Goal: Task Accomplishment & Management: Complete application form

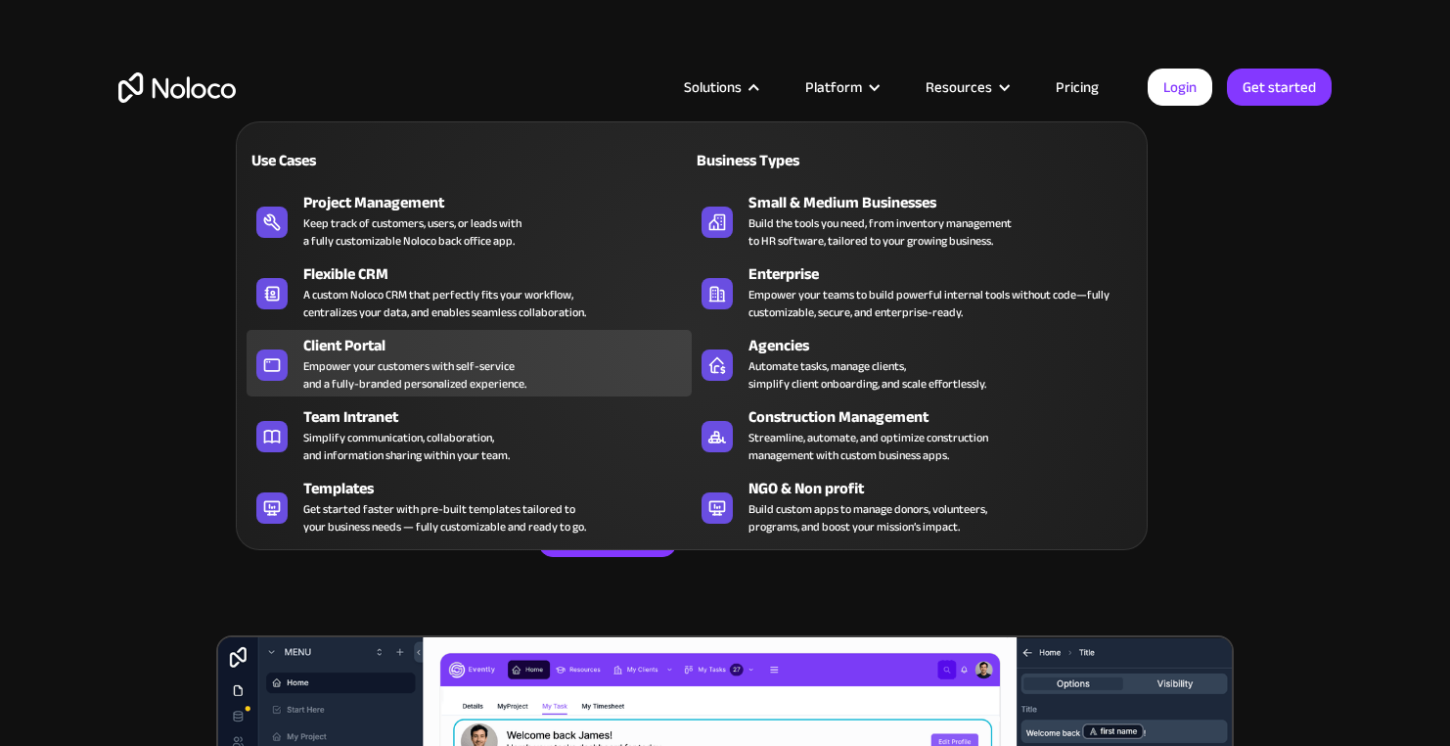
click at [426, 365] on div "Empower your customers with self-service and a fully-branded personalized exper…" at bounding box center [414, 374] width 223 height 35
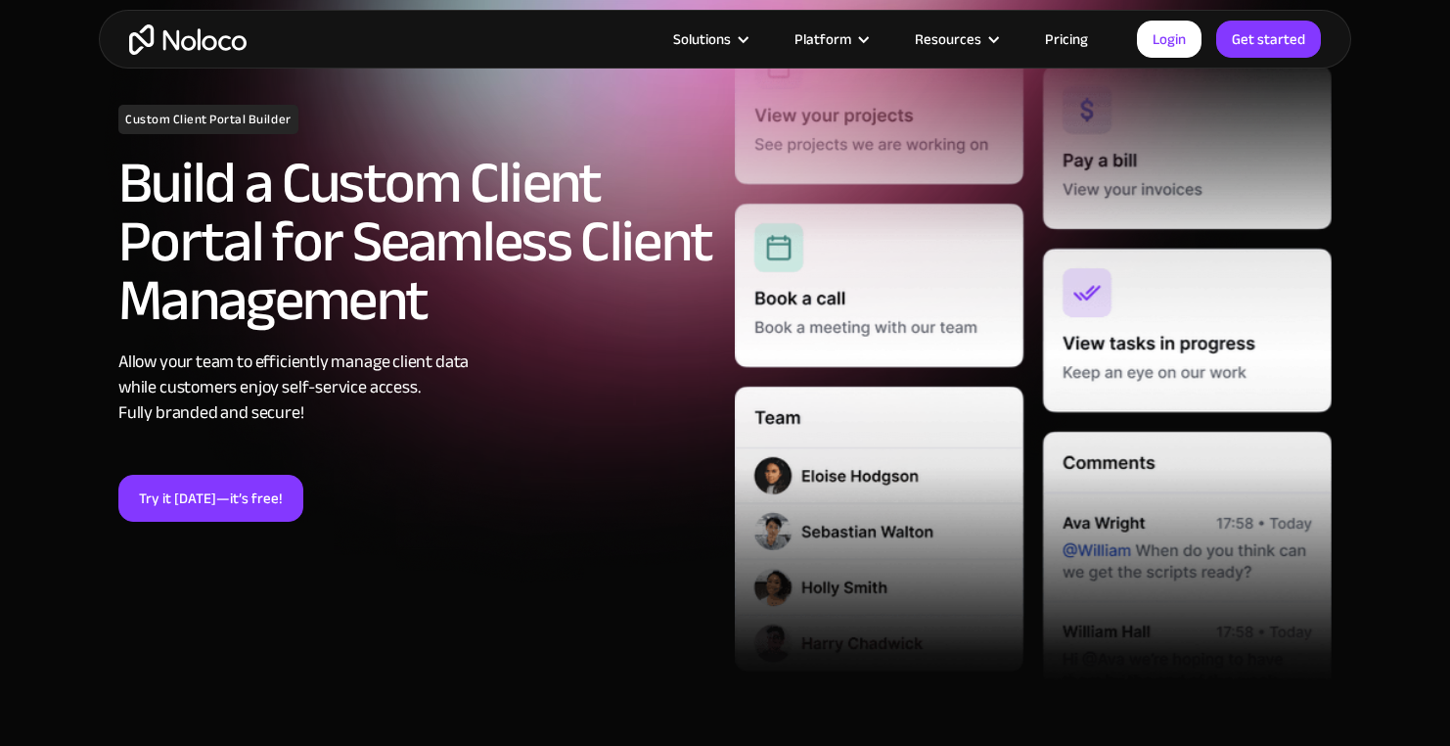
scroll to position [233, 0]
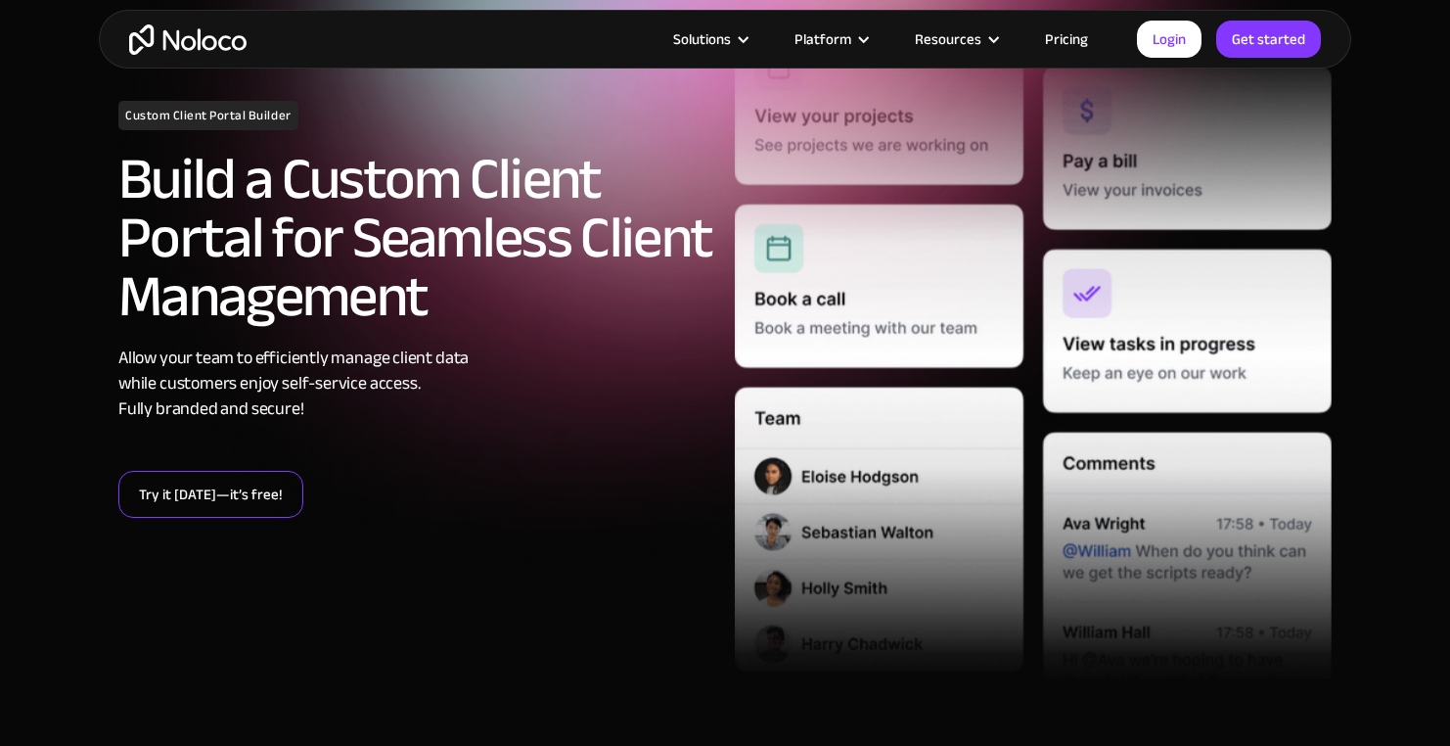
click at [263, 493] on link "Try it today—it’s free!" at bounding box center [210, 494] width 185 height 47
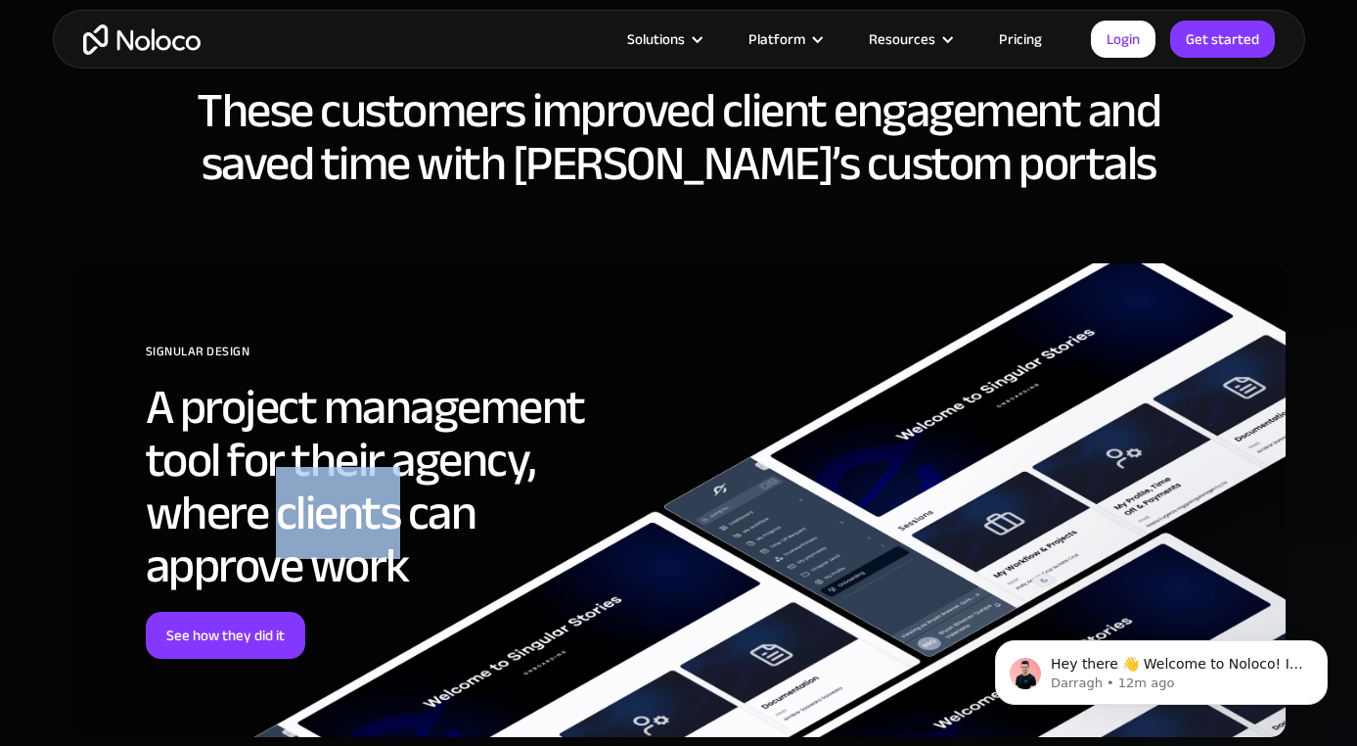
scroll to position [5784, 0]
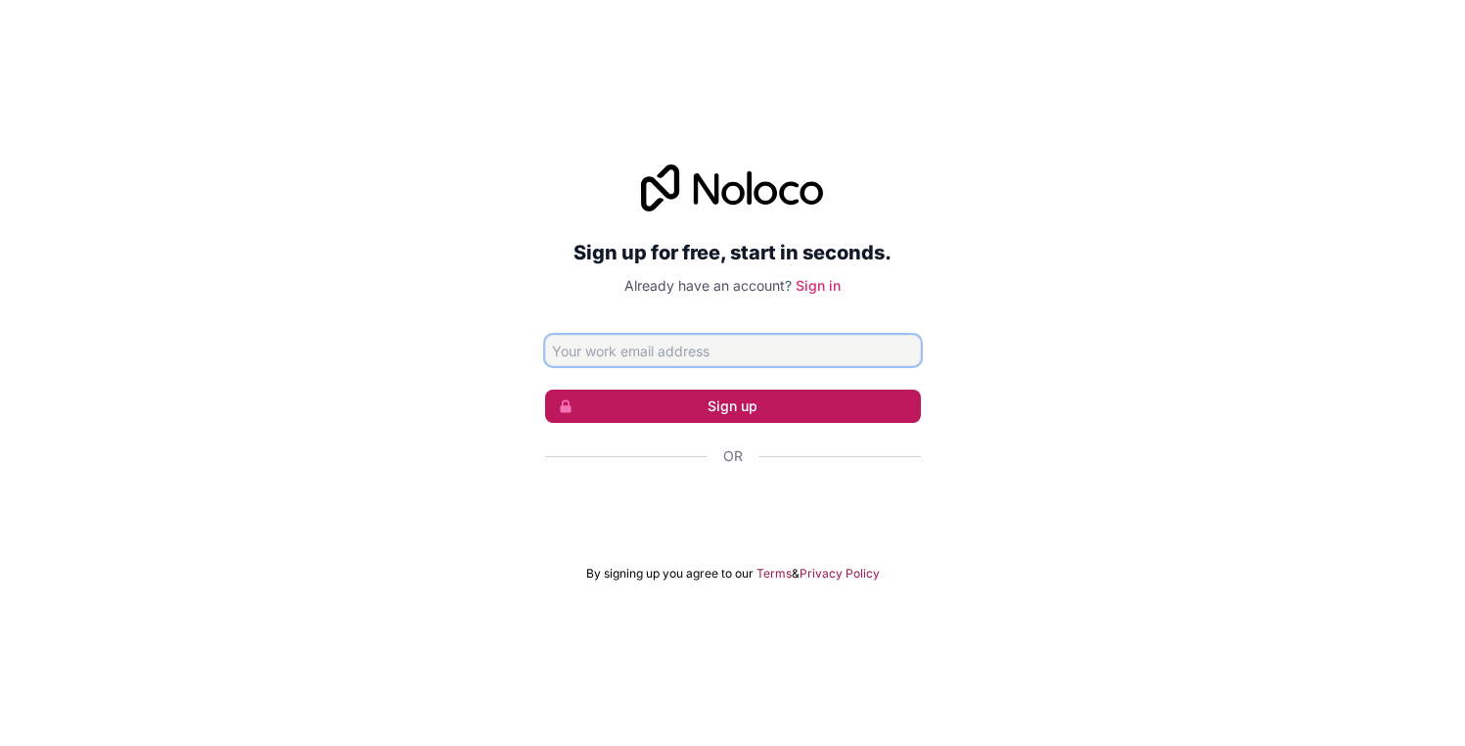
type input "[PERSON_NAME][EMAIL_ADDRESS][DOMAIN_NAME]"
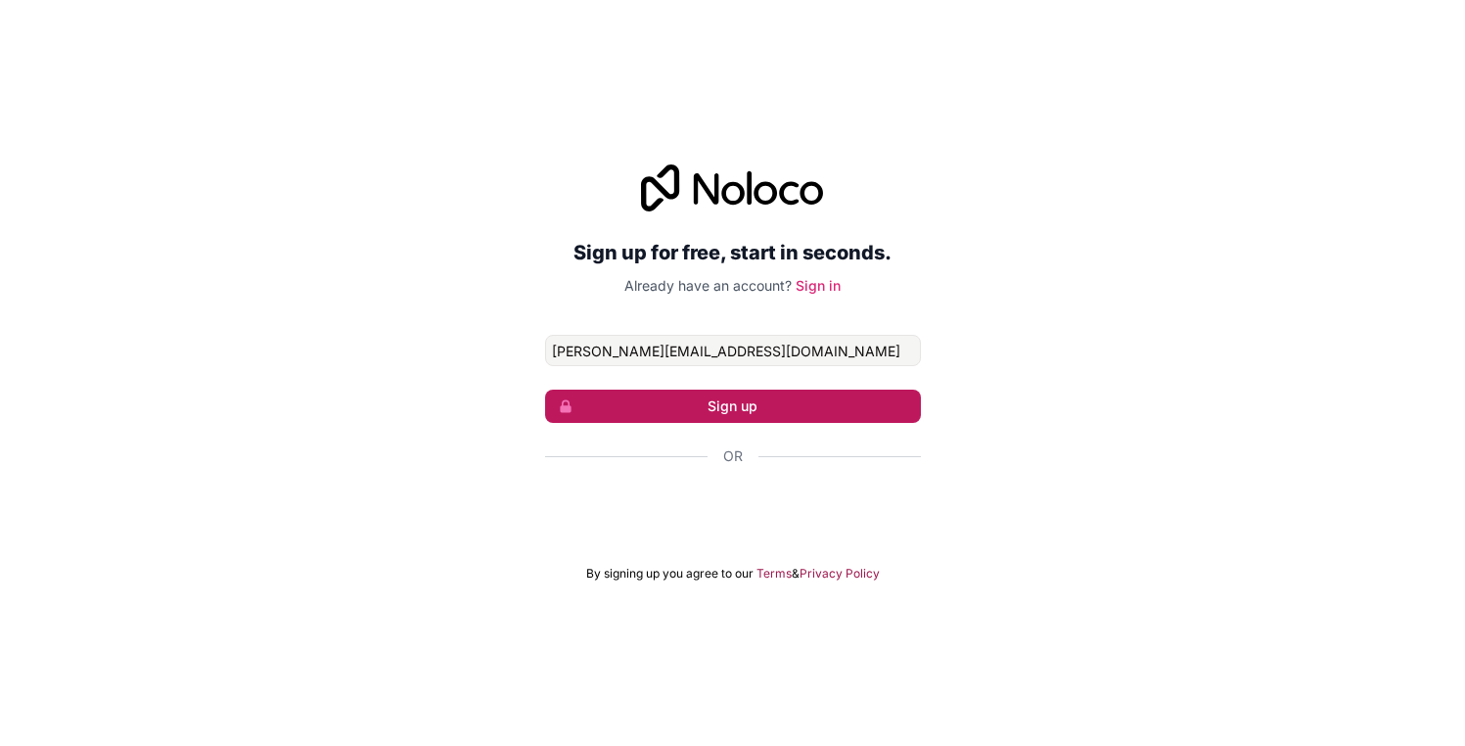
click at [733, 398] on button "Sign up" at bounding box center [733, 405] width 376 height 33
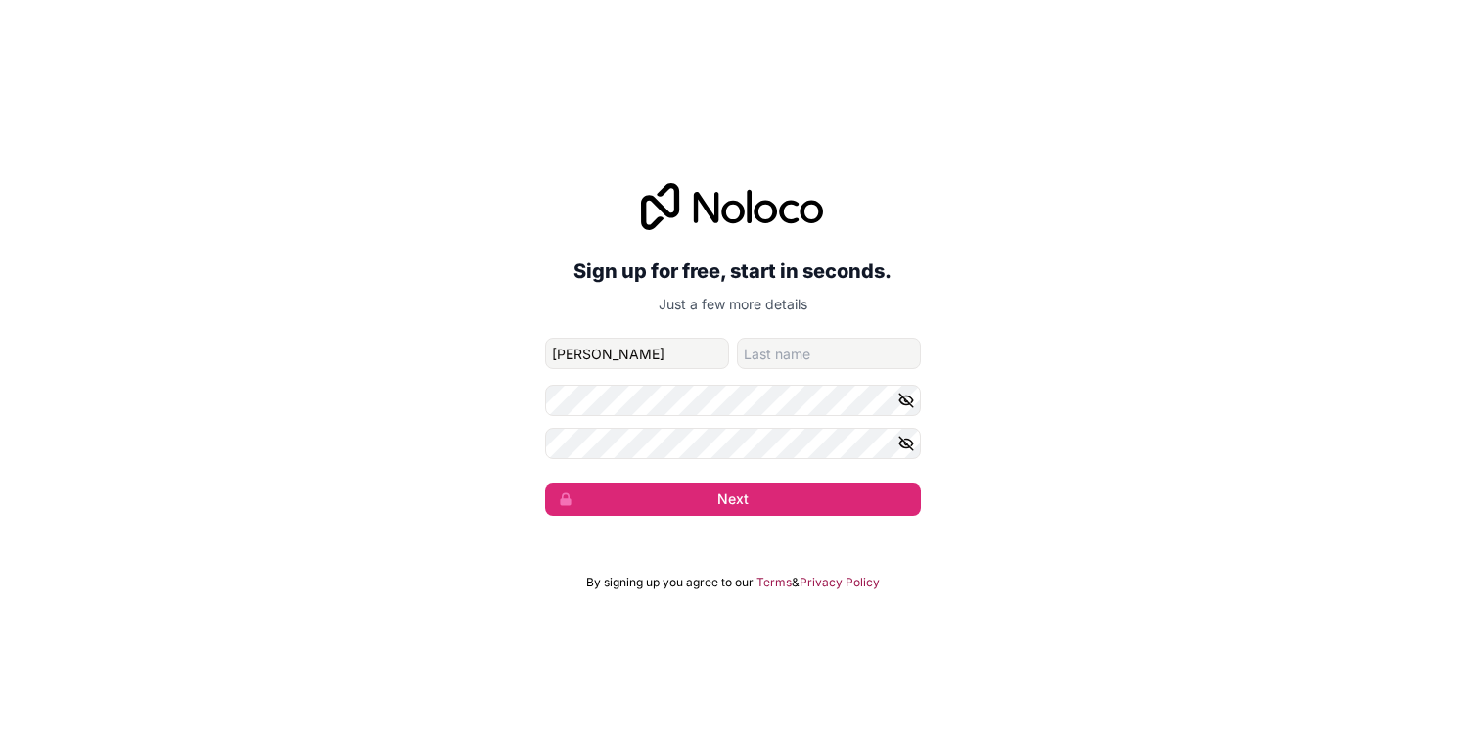
type input "[PERSON_NAME]"
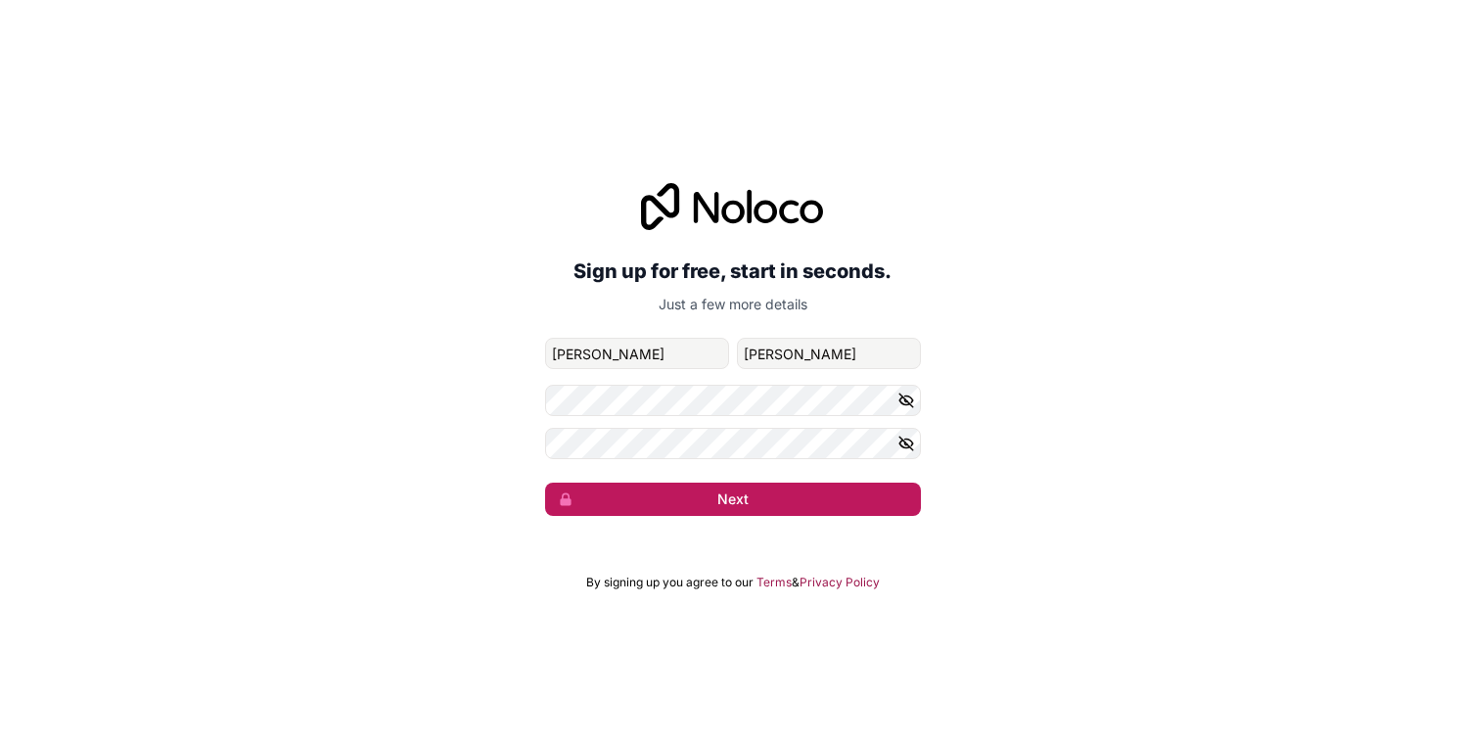
click at [670, 497] on button "Next" at bounding box center [733, 498] width 376 height 33
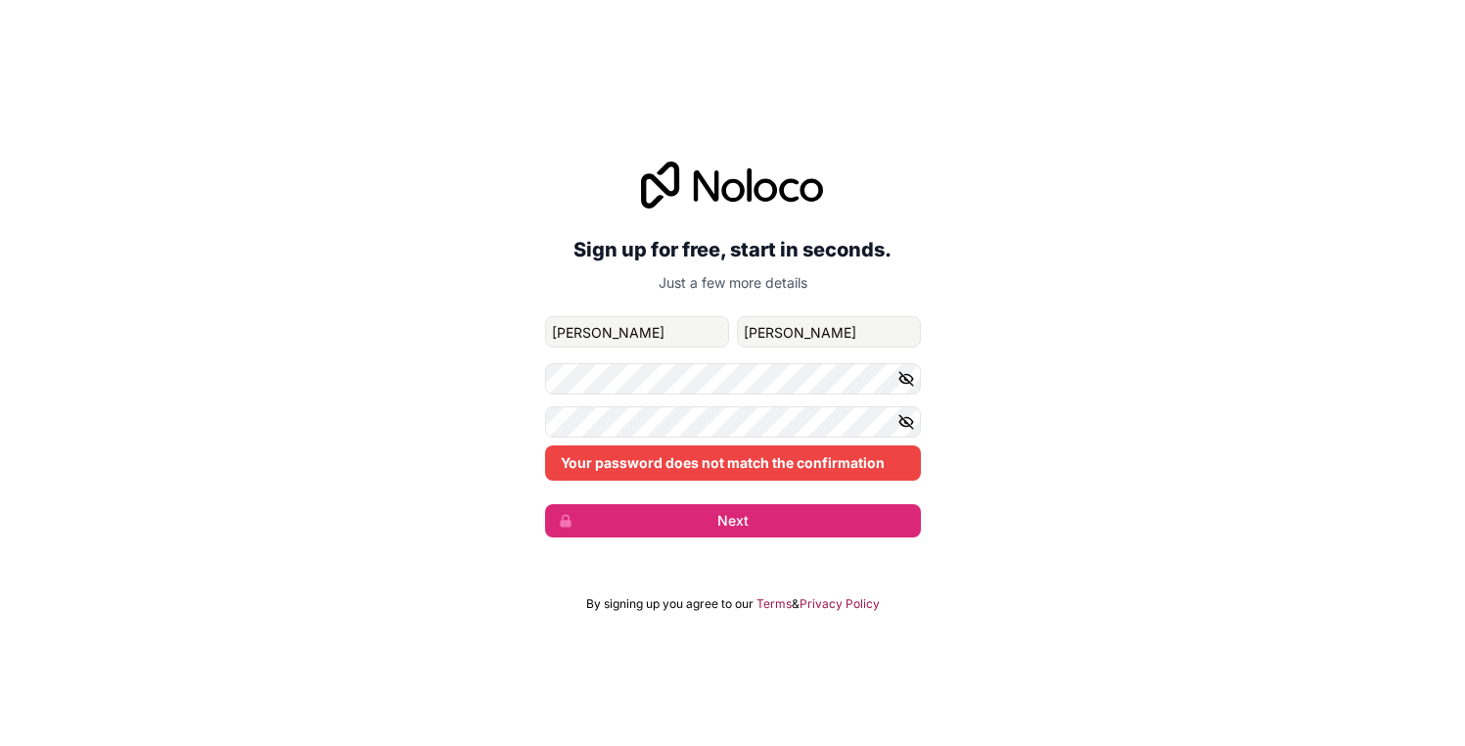
click at [903, 385] on icon "button" at bounding box center [906, 379] width 18 height 18
click at [903, 425] on icon "button" at bounding box center [906, 422] width 18 height 18
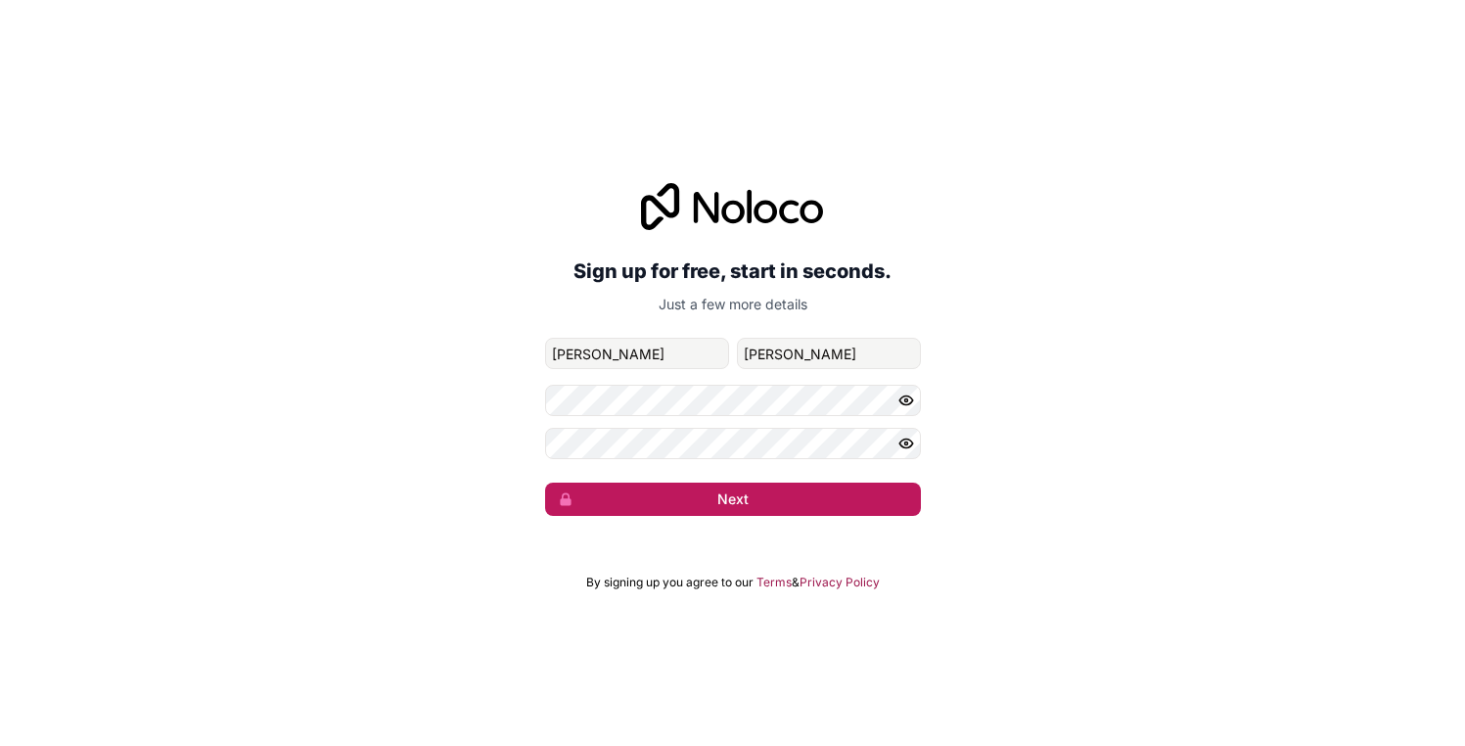
click at [673, 488] on button "Next" at bounding box center [733, 498] width 376 height 33
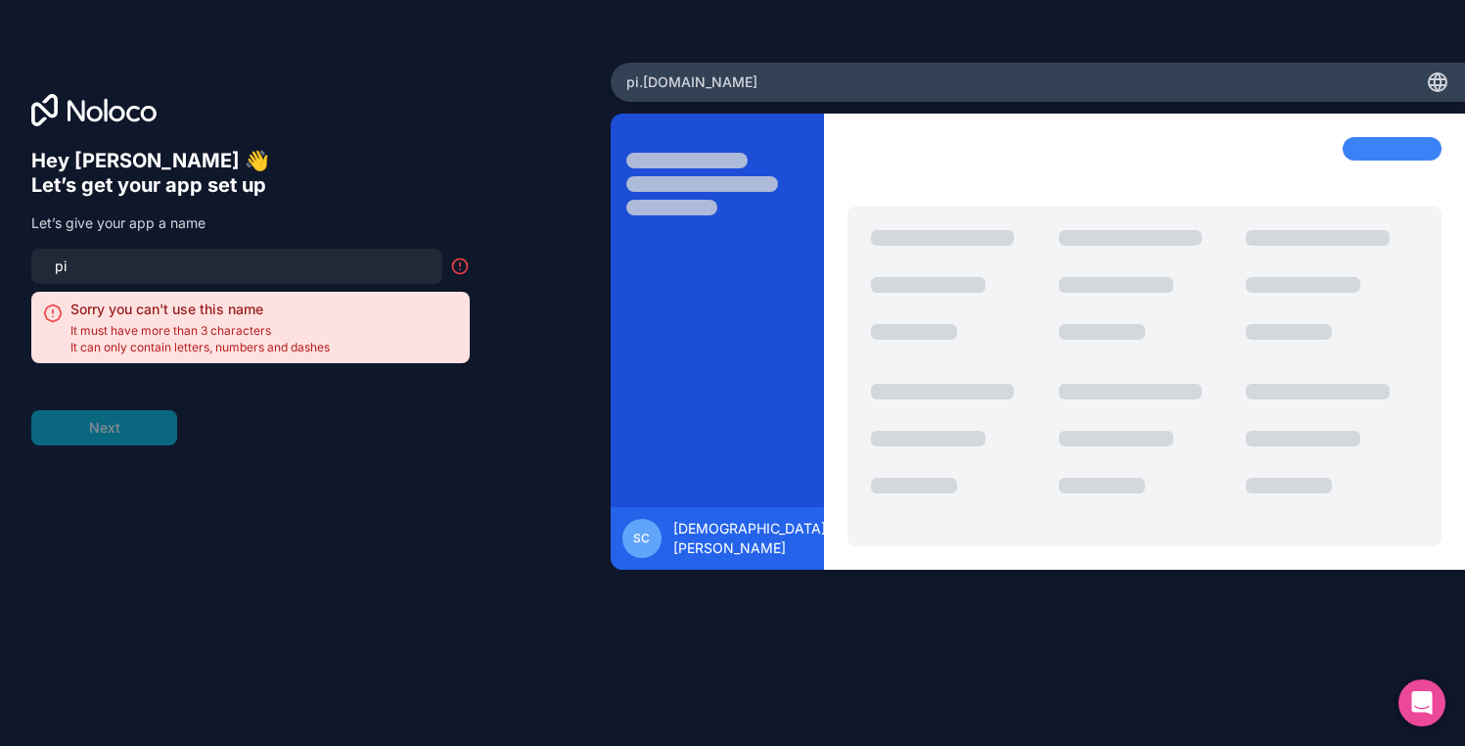
type input "p"
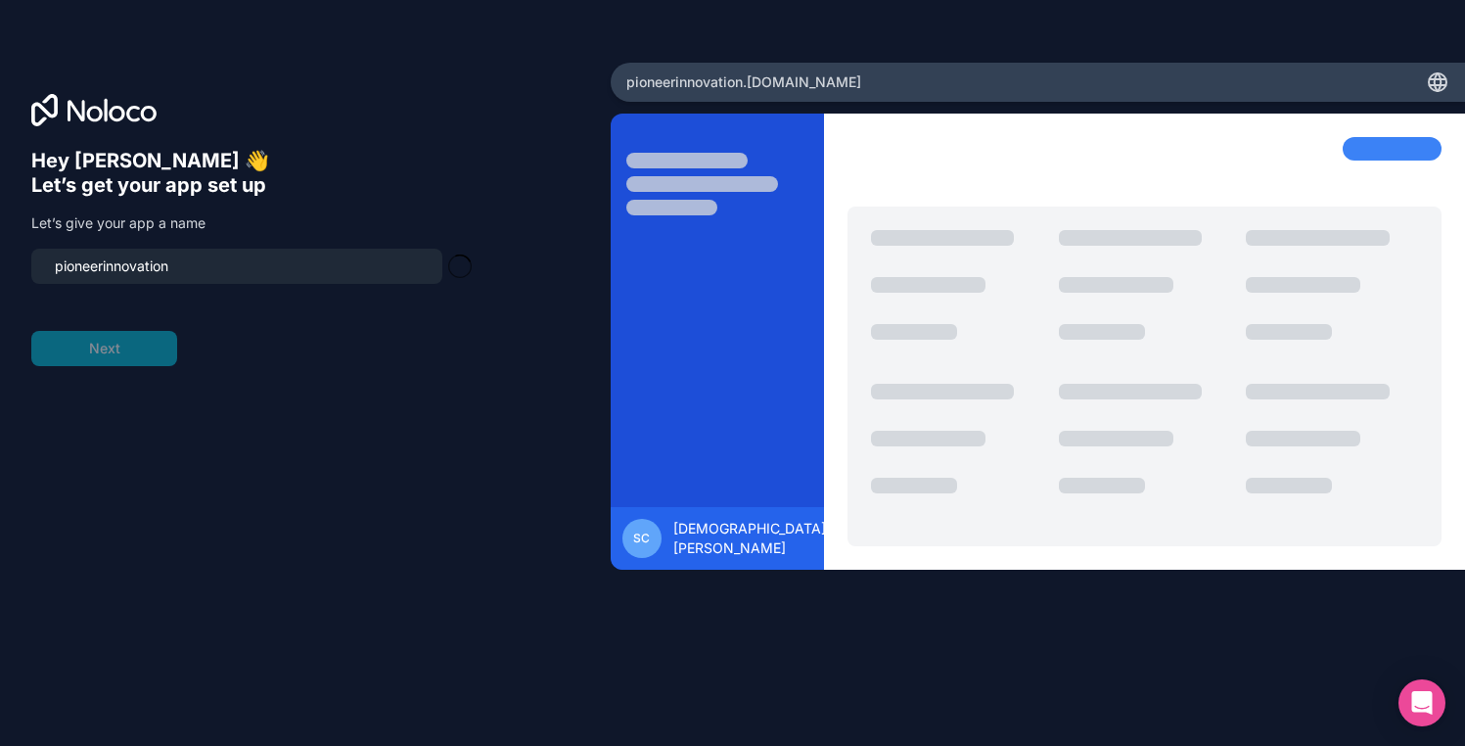
type input "pioneerinnovation"
click at [134, 354] on form "pioneerinnovation Next" at bounding box center [250, 307] width 438 height 117
click at [202, 268] on input "pioneerinnovation" at bounding box center [236, 265] width 387 height 27
click at [139, 343] on button "Next" at bounding box center [104, 348] width 146 height 35
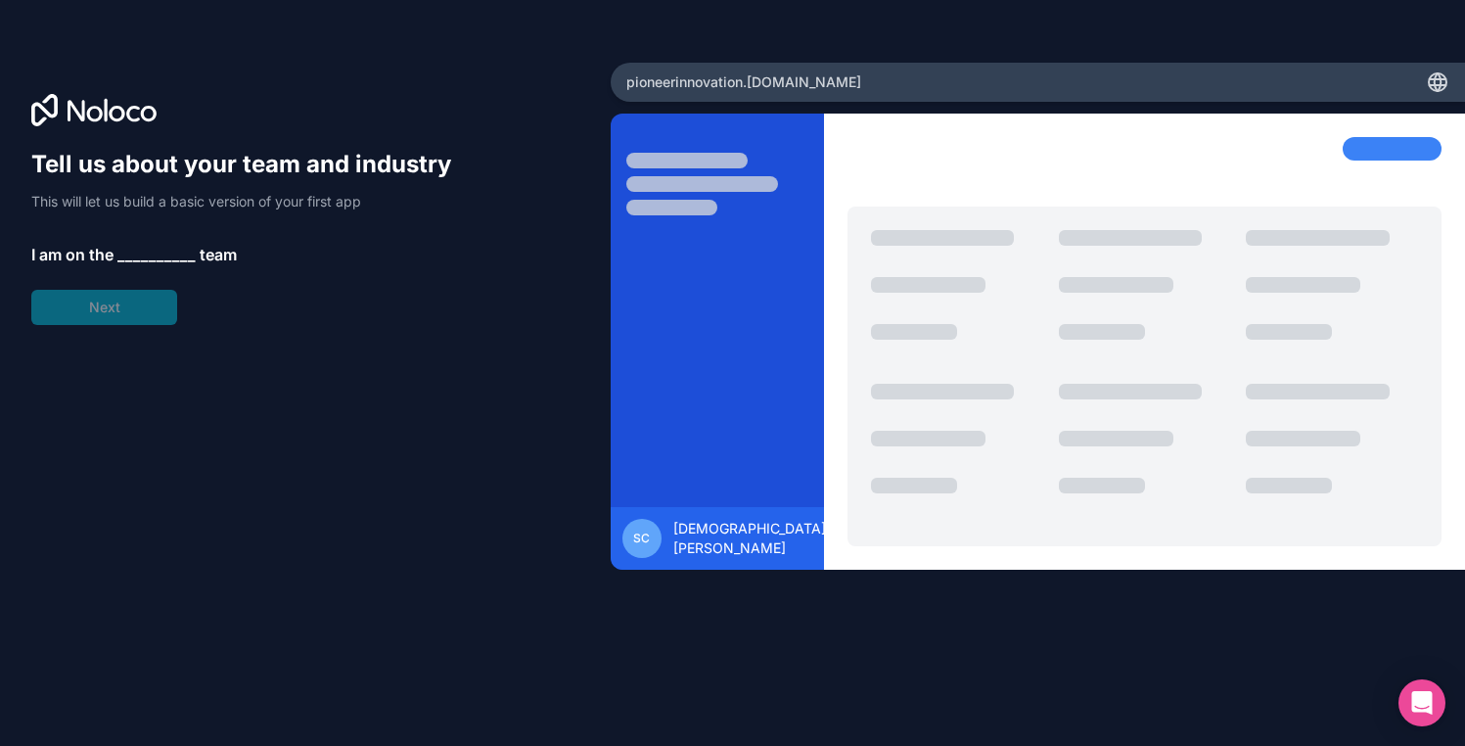
click at [129, 261] on span "__________" at bounding box center [156, 254] width 78 height 23
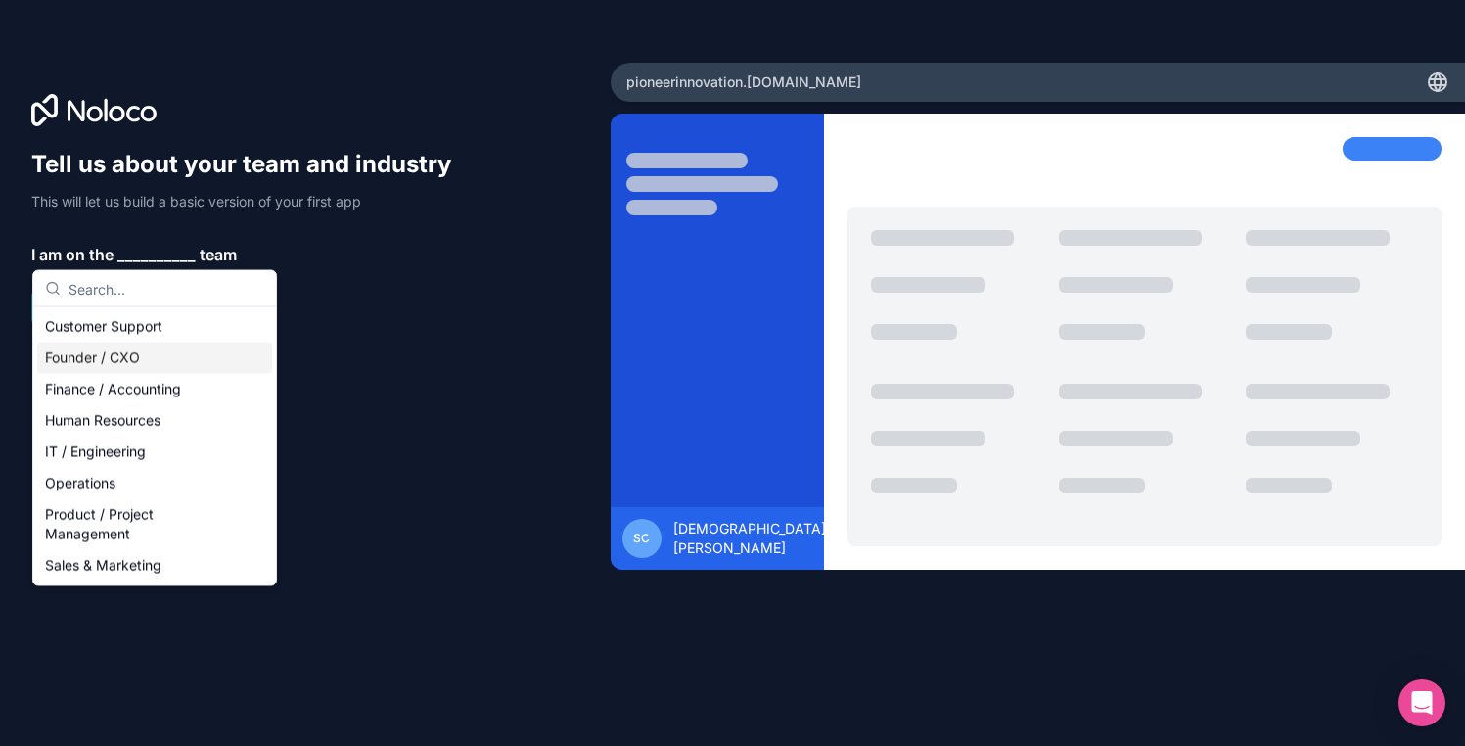
click at [136, 347] on div "Founder / CXO" at bounding box center [154, 357] width 235 height 31
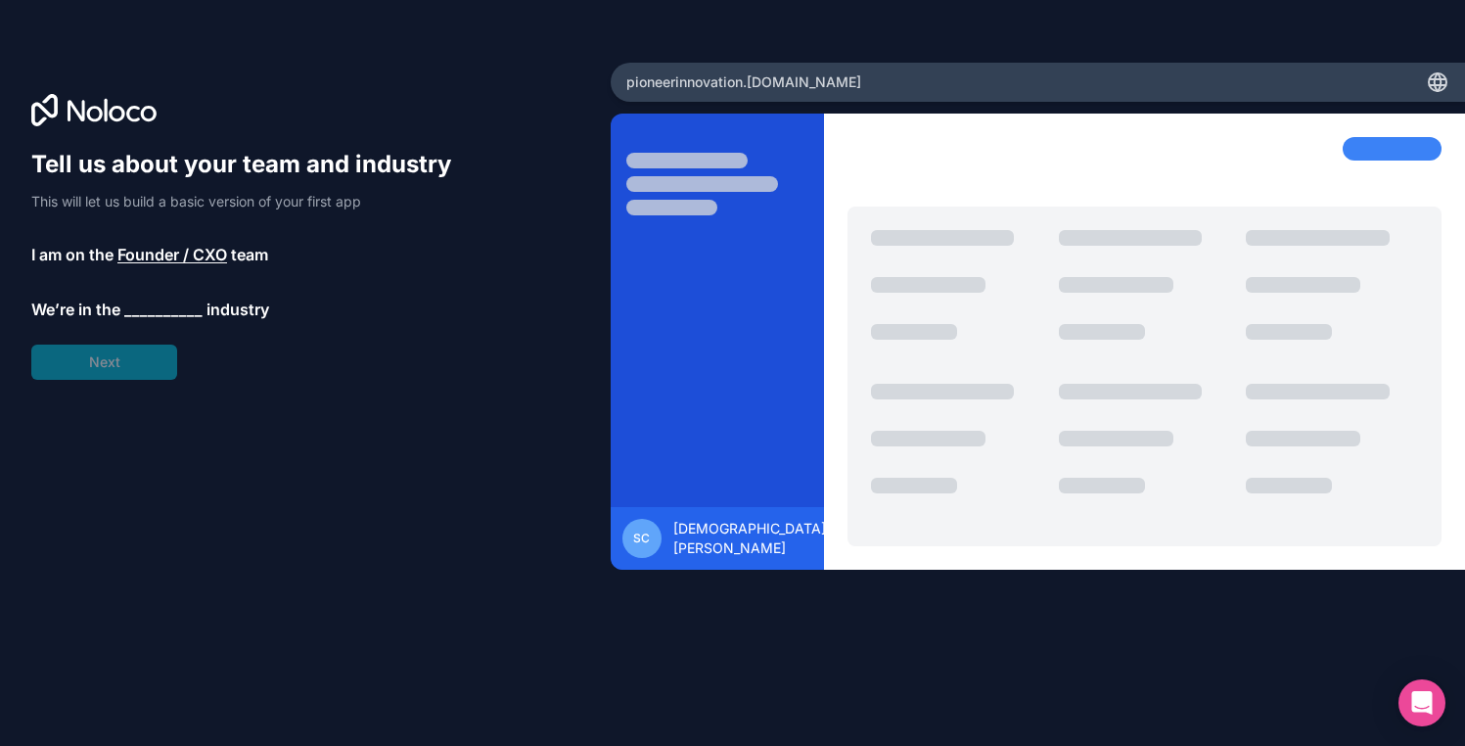
click at [137, 304] on span "__________" at bounding box center [163, 308] width 78 height 23
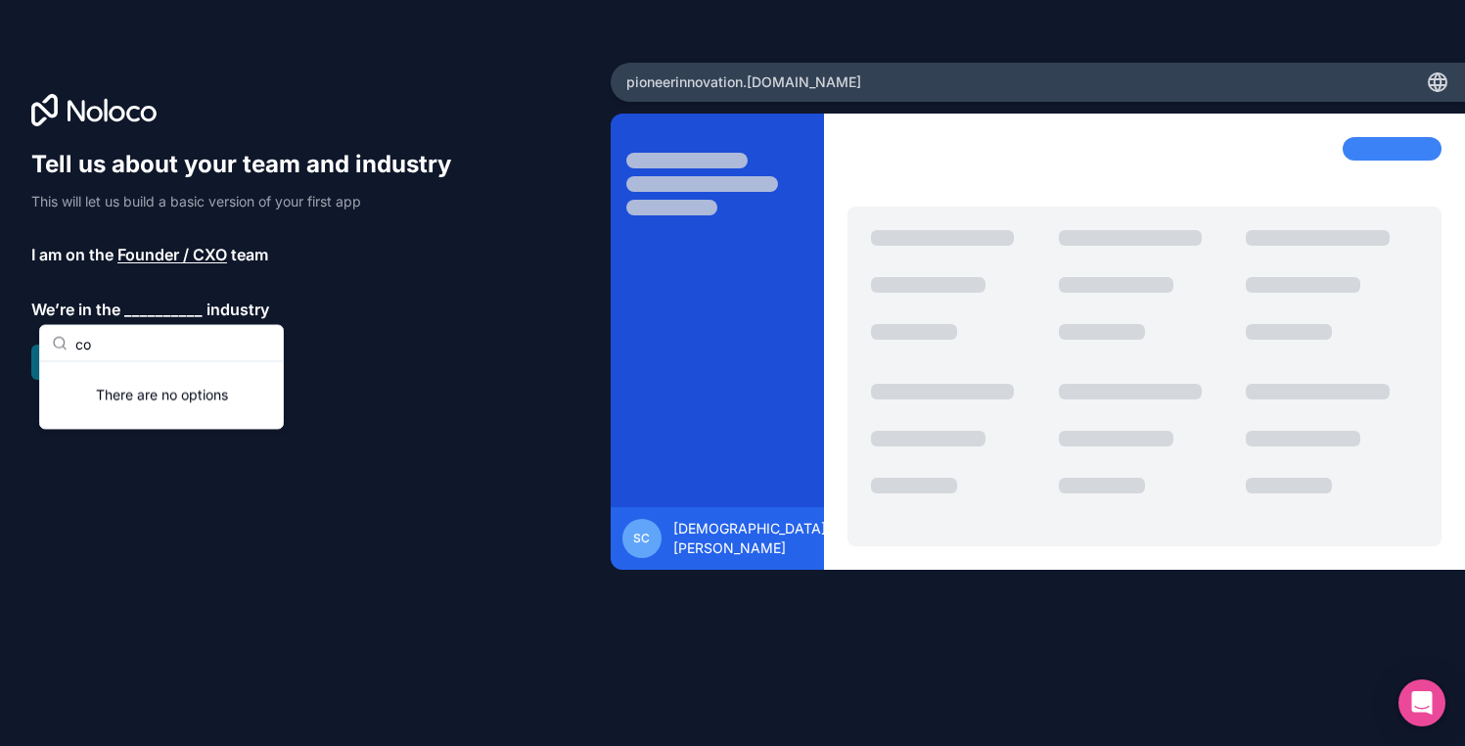
type input "c"
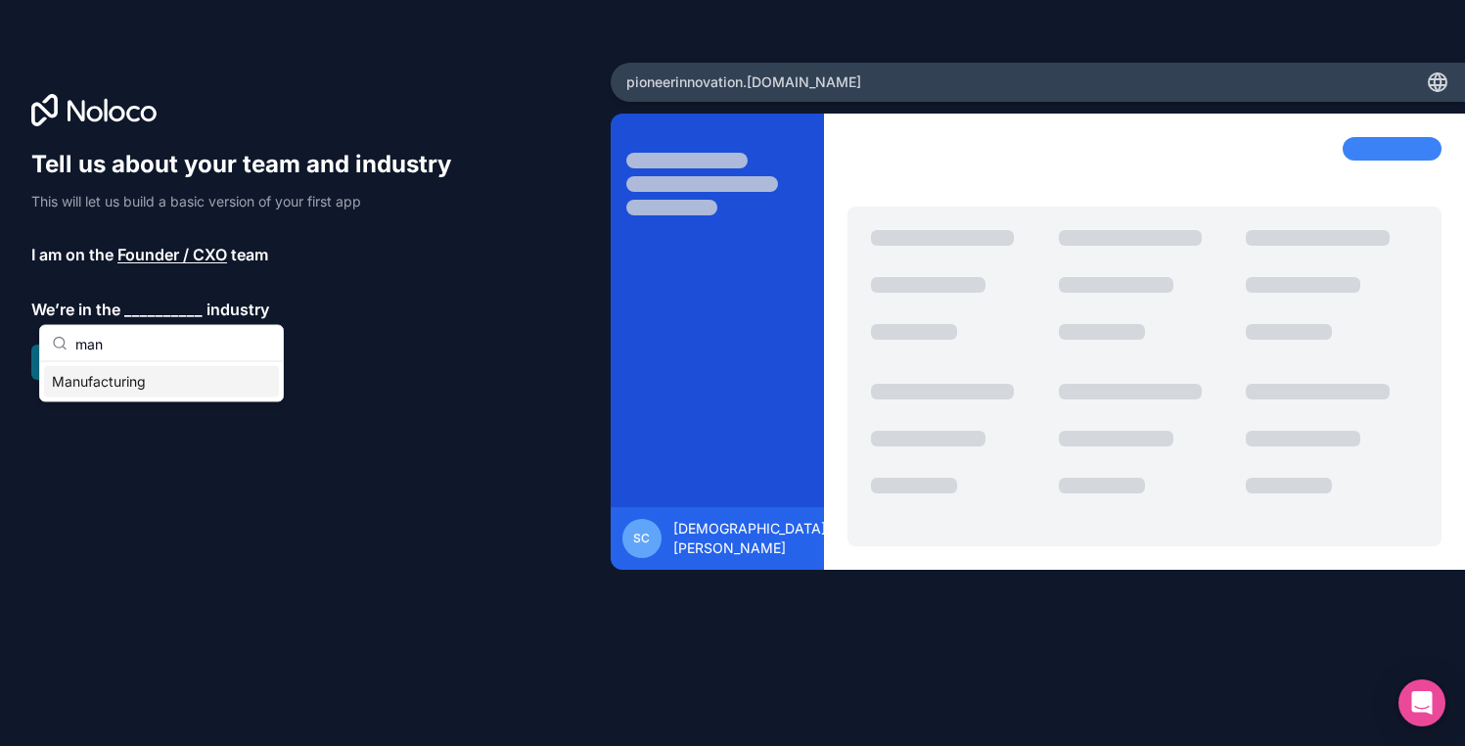
type input "man"
click at [122, 385] on div "Manufacturing" at bounding box center [161, 381] width 235 height 31
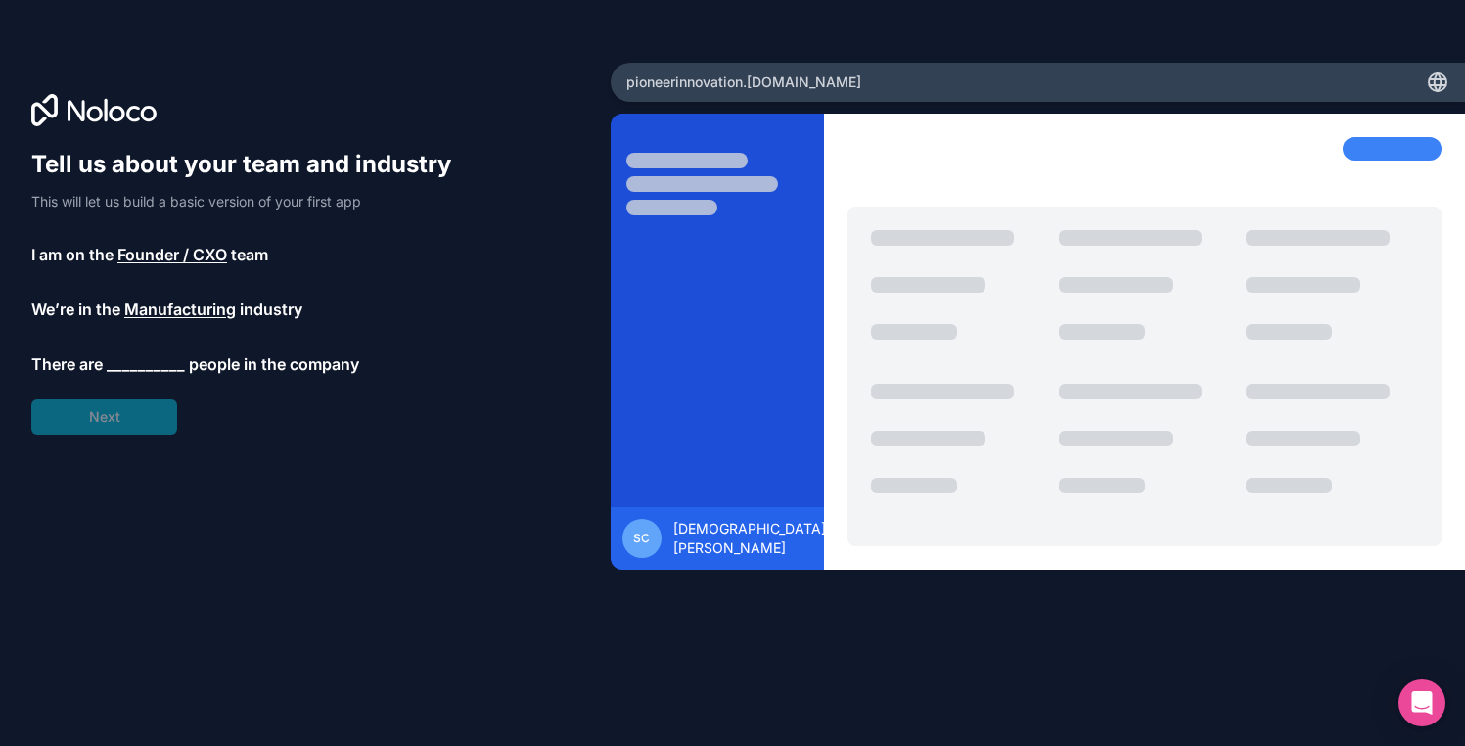
click at [135, 367] on span "__________" at bounding box center [146, 363] width 78 height 23
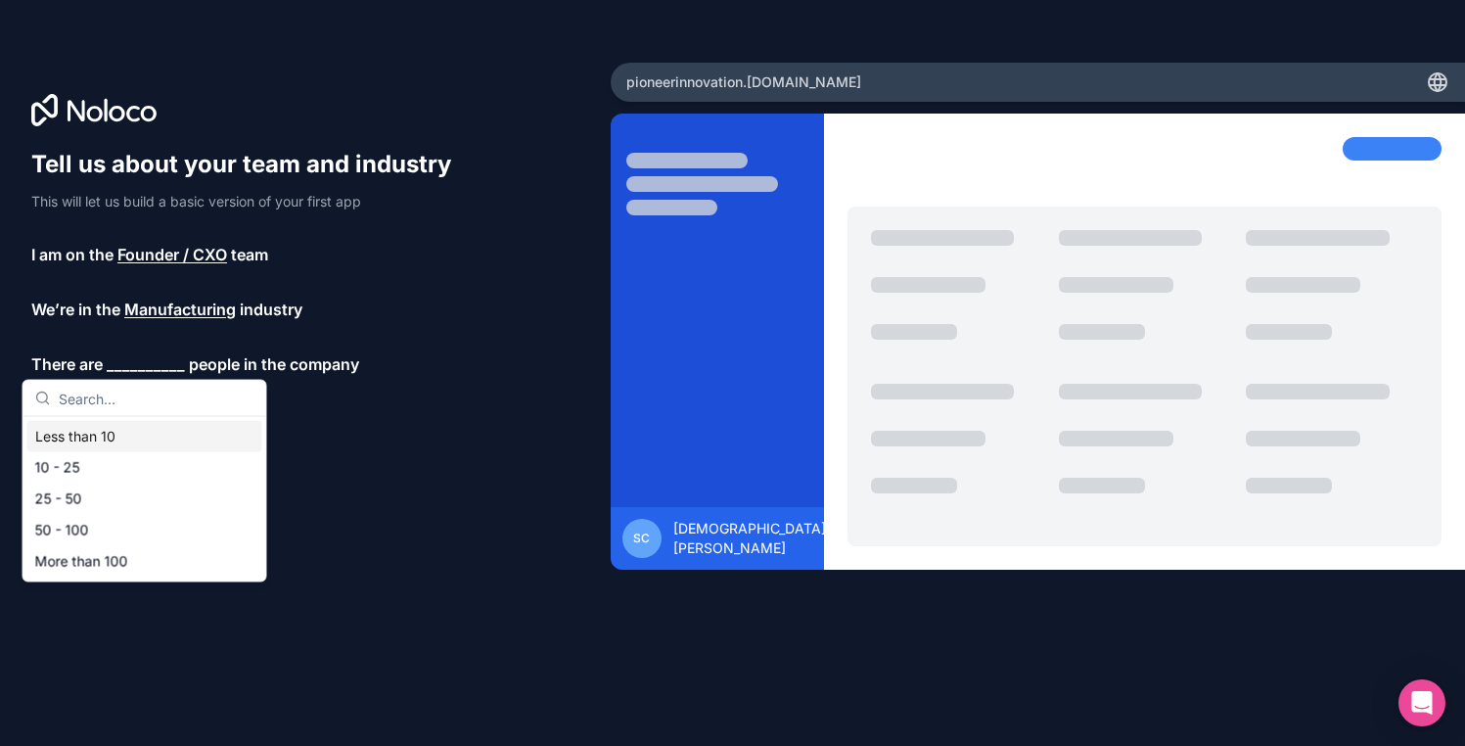
click at [134, 429] on div "Less than 10" at bounding box center [144, 436] width 235 height 31
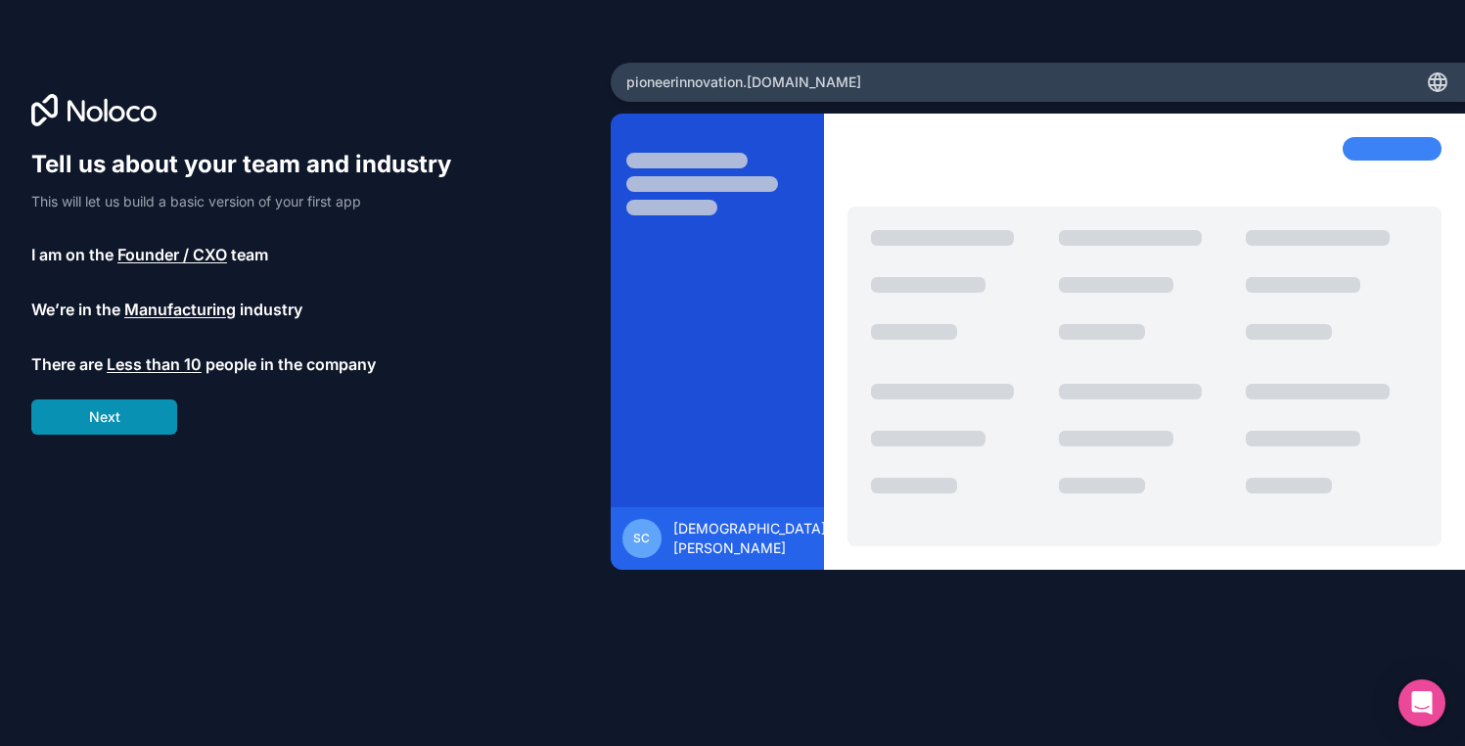
click at [133, 414] on button "Next" at bounding box center [104, 416] width 146 height 35
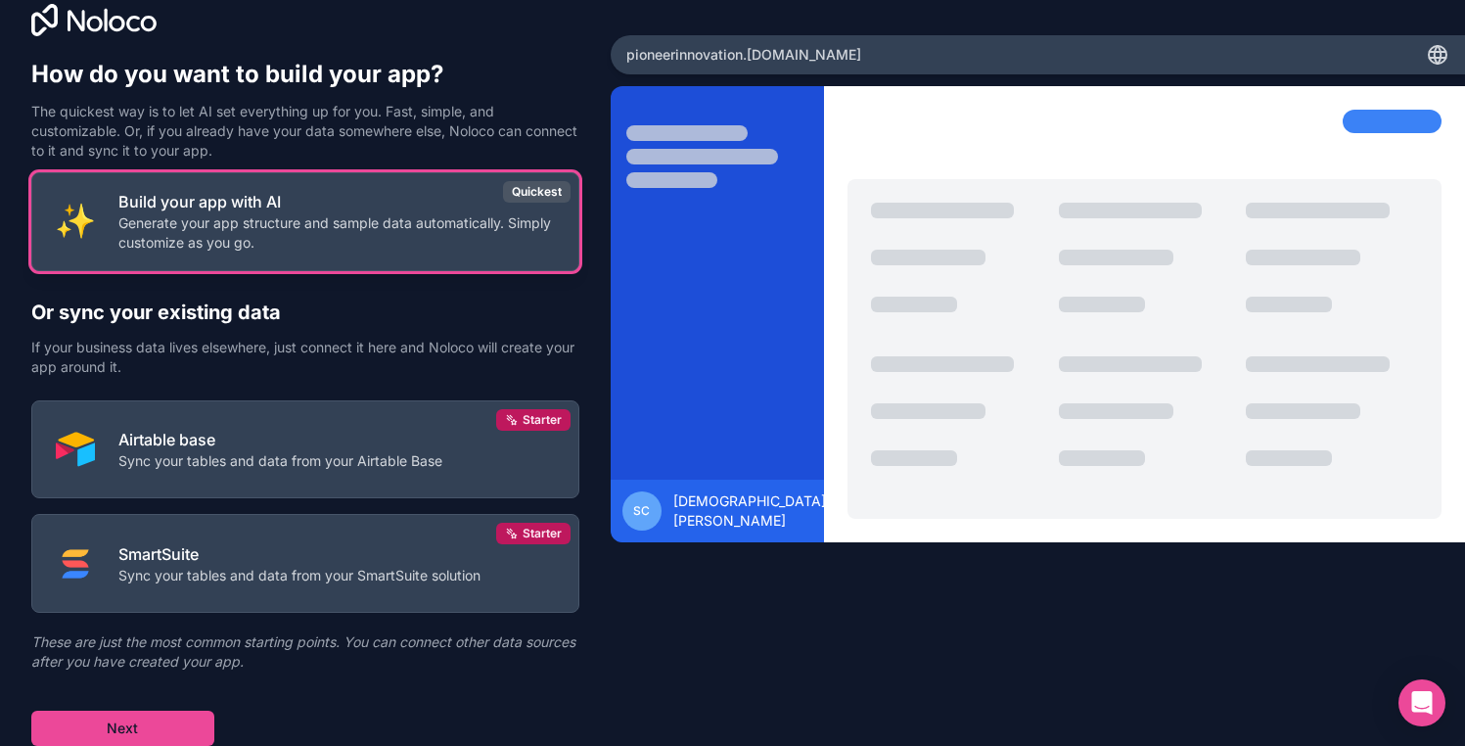
scroll to position [27, 0]
click at [317, 255] on button "Build your app with AI Generate your app structure and sample data automaticall…" at bounding box center [305, 221] width 548 height 99
click at [380, 229] on p "Generate your app structure and sample data automatically. Simply customize as …" at bounding box center [336, 232] width 436 height 39
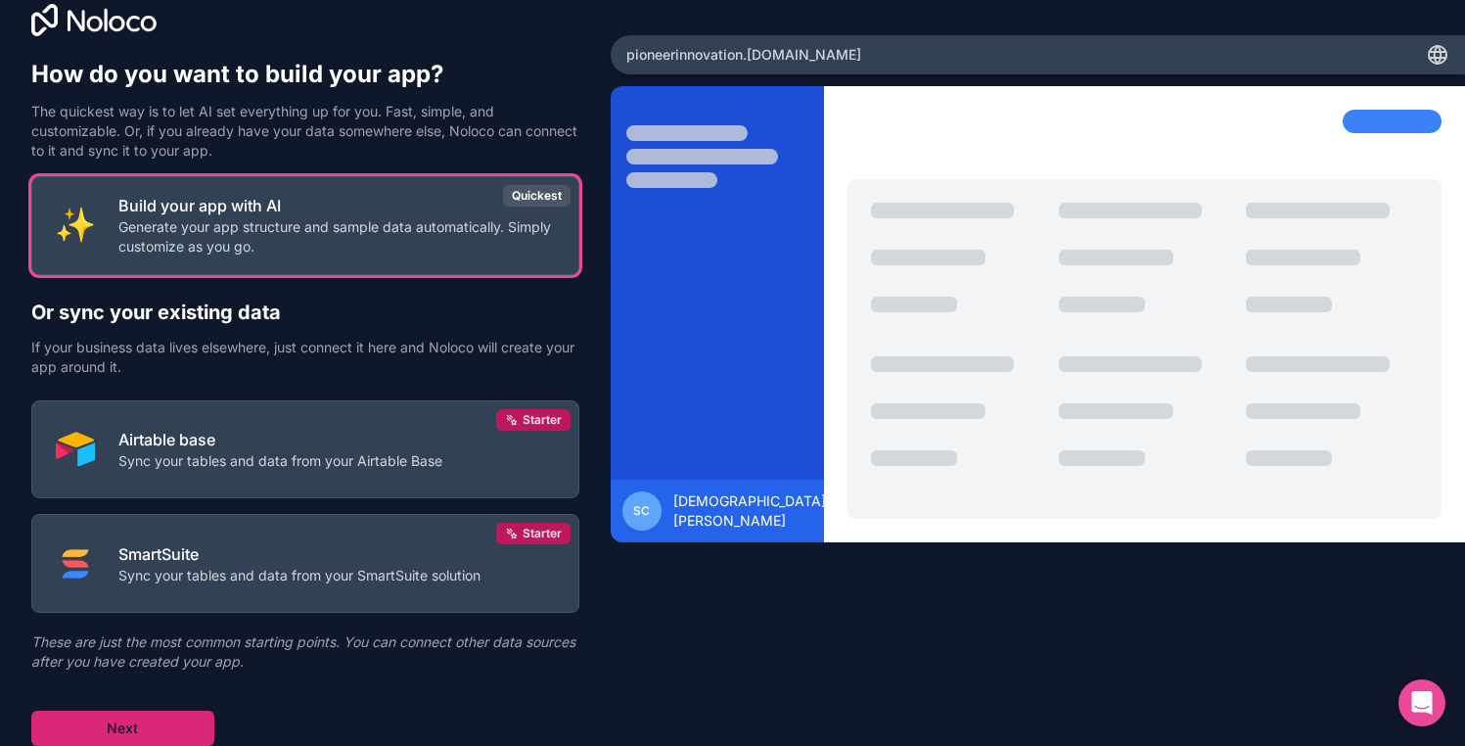
click at [199, 718] on button "Next" at bounding box center [122, 727] width 183 height 35
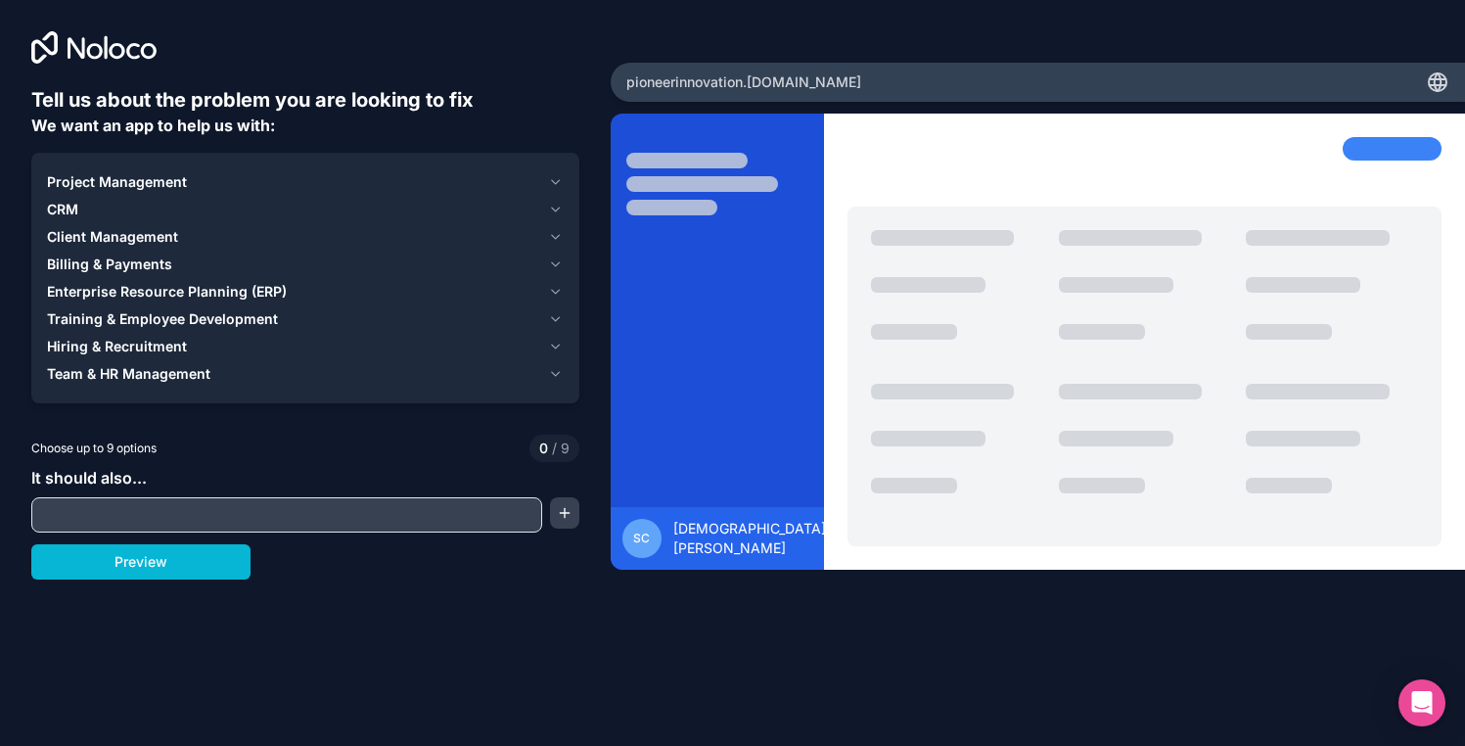
click at [555, 182] on icon "button" at bounding box center [555, 182] width 15 height 16
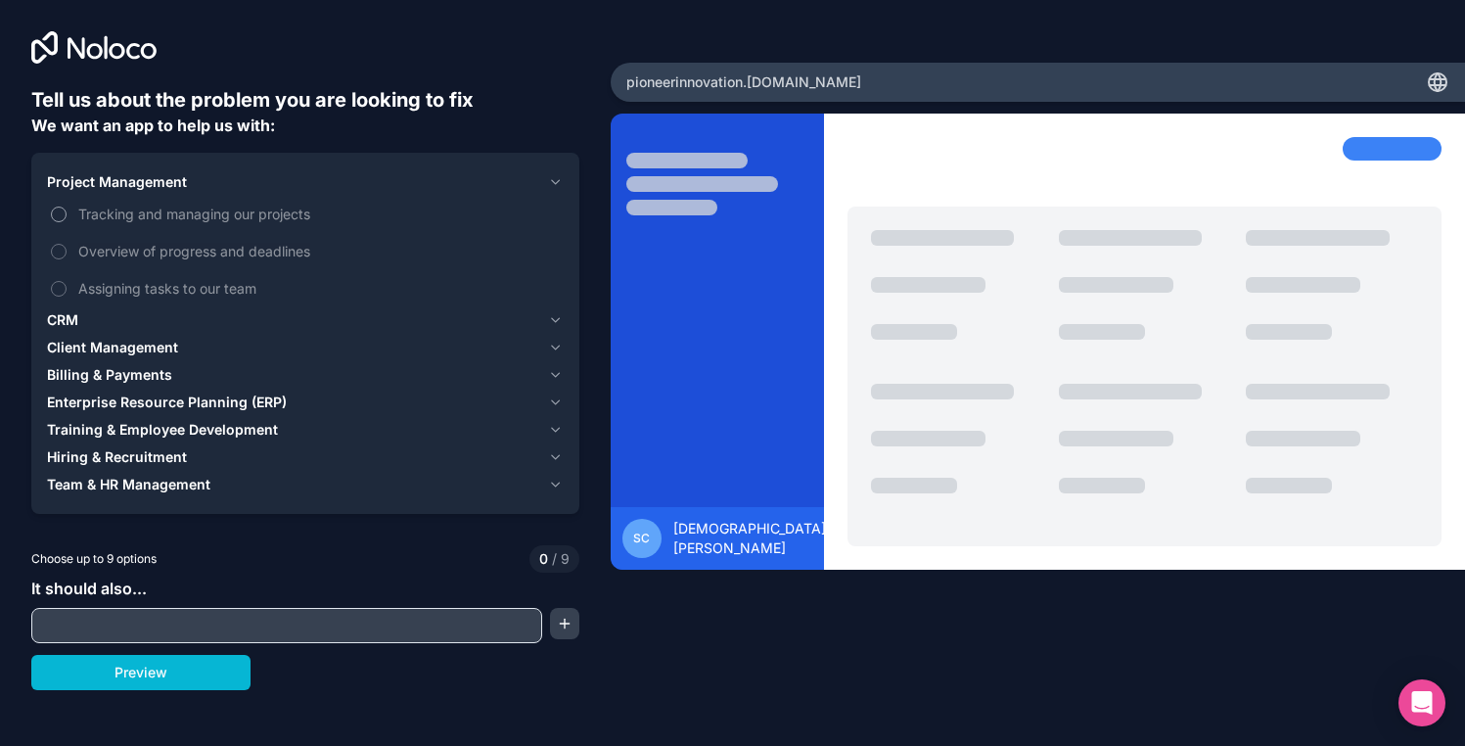
click at [113, 219] on span "Tracking and managing our projects" at bounding box center [318, 214] width 481 height 21
click at [67, 219] on button "Tracking and managing our projects" at bounding box center [59, 214] width 16 height 16
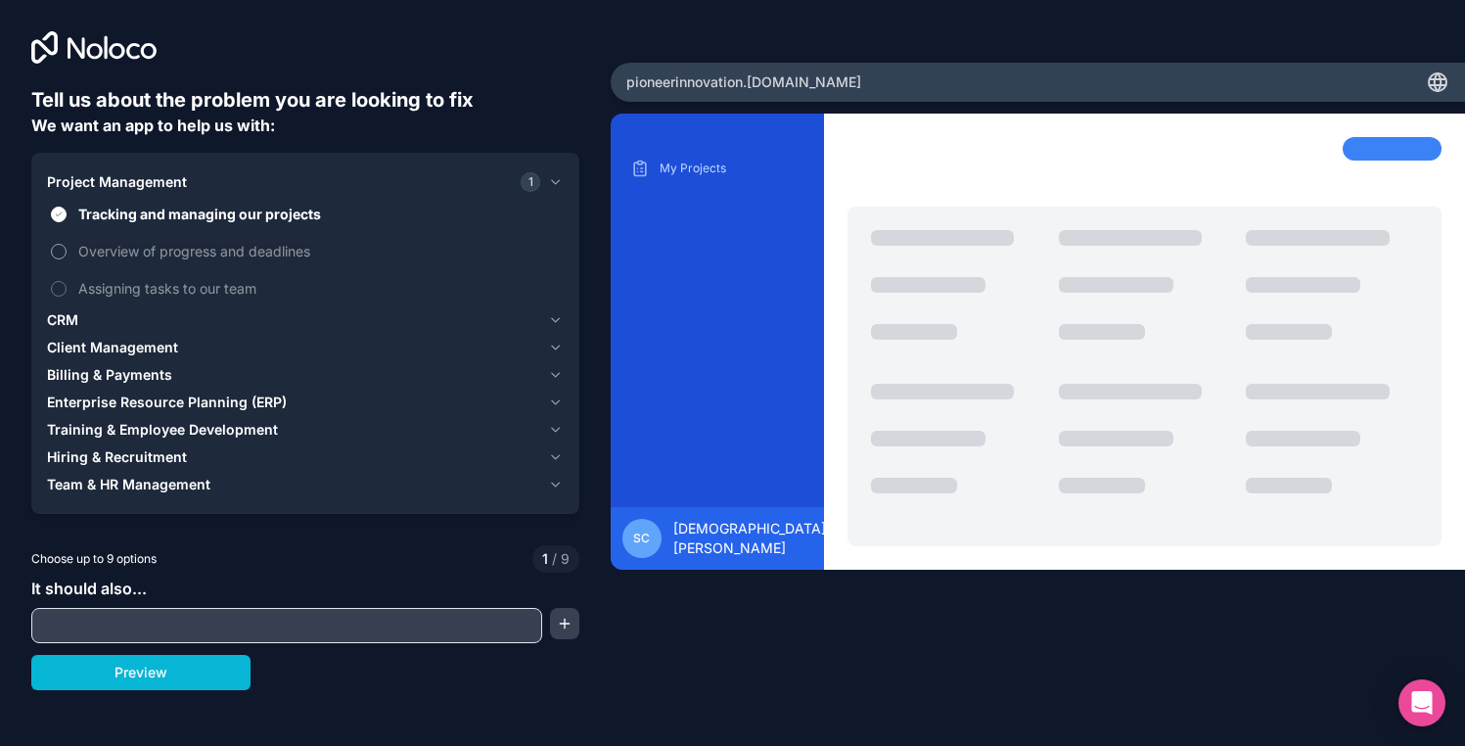
click at [113, 249] on span "Overview of progress and deadlines" at bounding box center [318, 251] width 481 height 21
click at [67, 249] on button "Overview of progress and deadlines" at bounding box center [59, 252] width 16 height 16
click at [114, 289] on span "Assigning tasks to our team" at bounding box center [318, 288] width 481 height 21
click at [67, 289] on button "Assigning tasks to our team" at bounding box center [59, 289] width 16 height 16
click at [557, 313] on icon "button" at bounding box center [555, 320] width 15 height 16
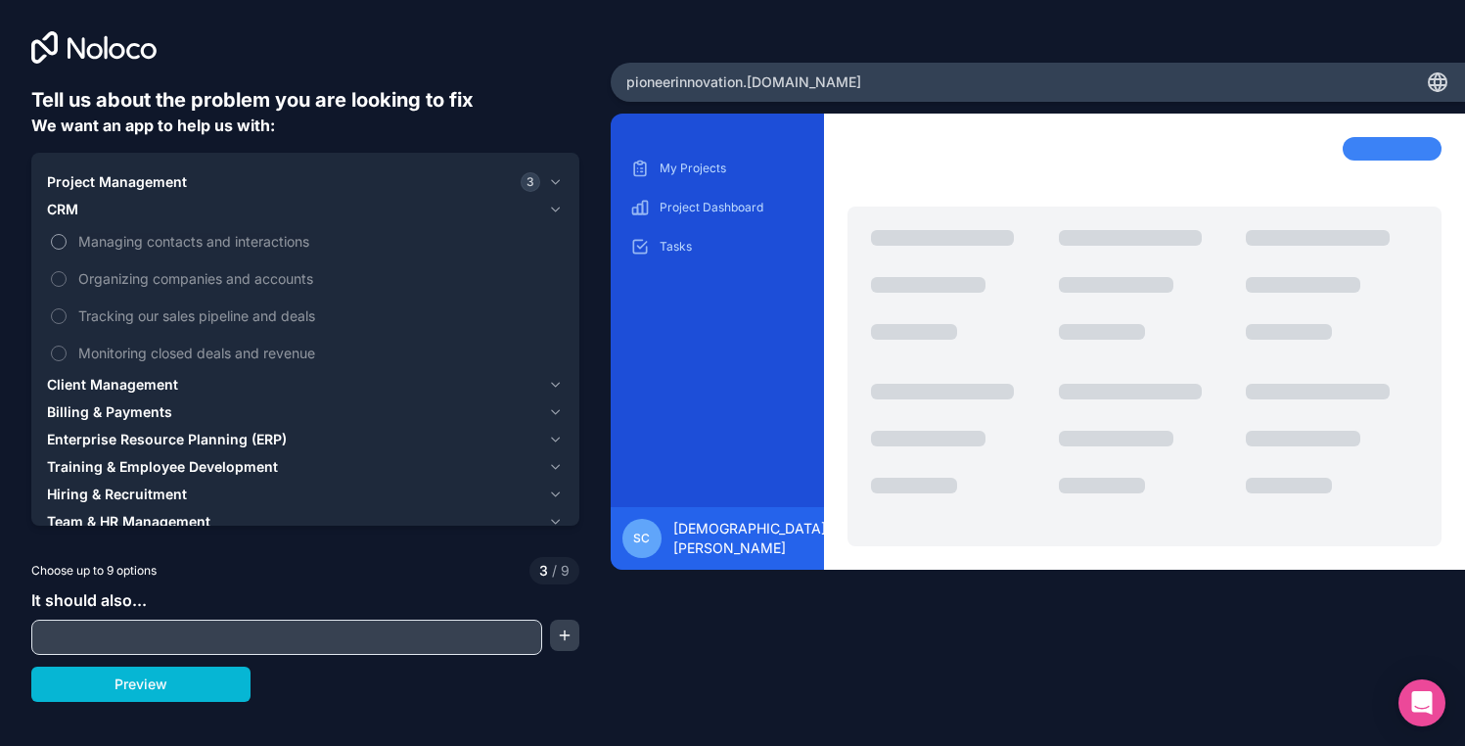
click at [241, 247] on span "Managing contacts and interactions" at bounding box center [318, 241] width 481 height 21
click at [67, 247] on button "Managing contacts and interactions" at bounding box center [59, 242] width 16 height 16
click at [231, 279] on span "Organizing companies and accounts" at bounding box center [318, 278] width 481 height 21
click at [67, 279] on button "Organizing companies and accounts" at bounding box center [59, 279] width 16 height 16
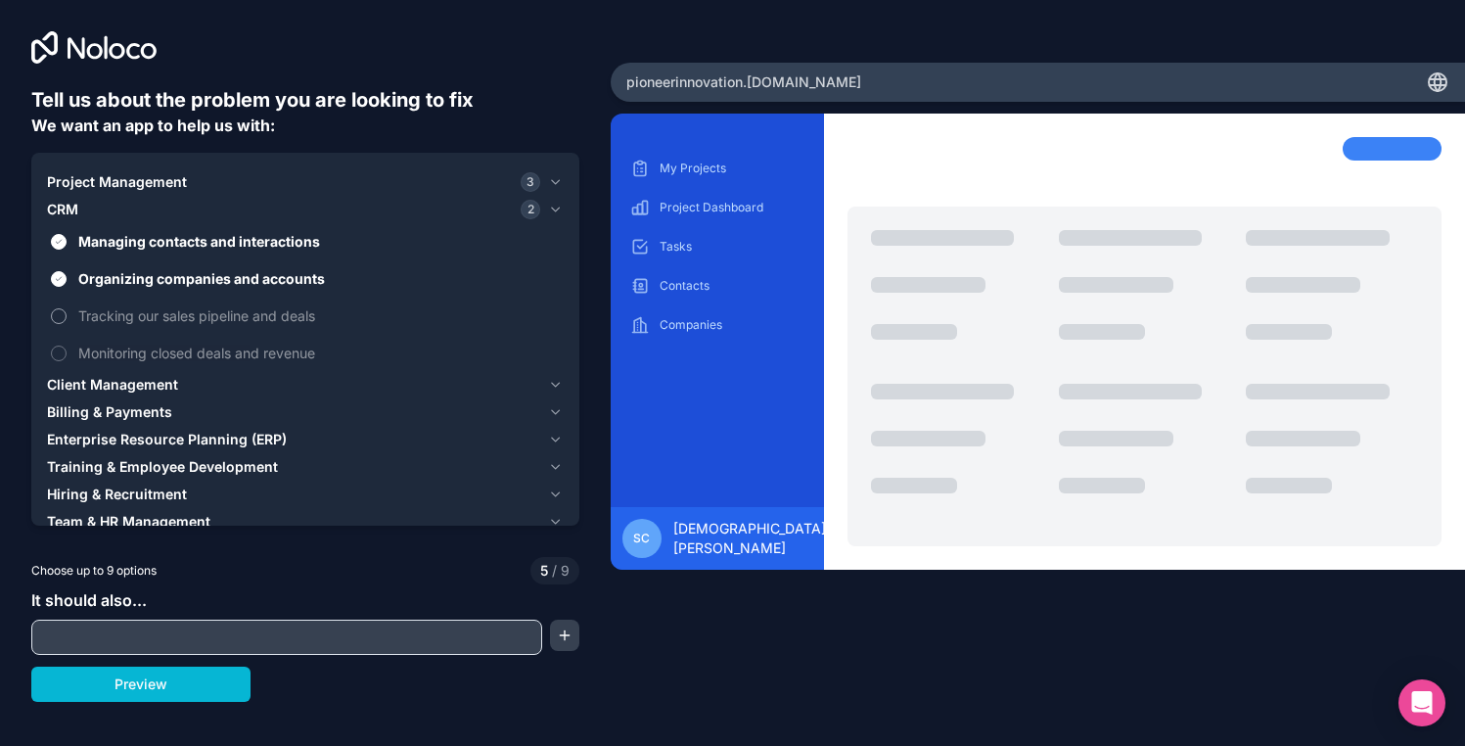
click at [225, 323] on span "Tracking our sales pipeline and deals" at bounding box center [318, 315] width 481 height 21
click at [67, 323] on button "Tracking our sales pipeline and deals" at bounding box center [59, 316] width 16 height 16
click at [219, 365] on label "Monitoring closed deals and revenue" at bounding box center [305, 353] width 517 height 36
click at [67, 361] on button "Monitoring closed deals and revenue" at bounding box center [59, 353] width 16 height 16
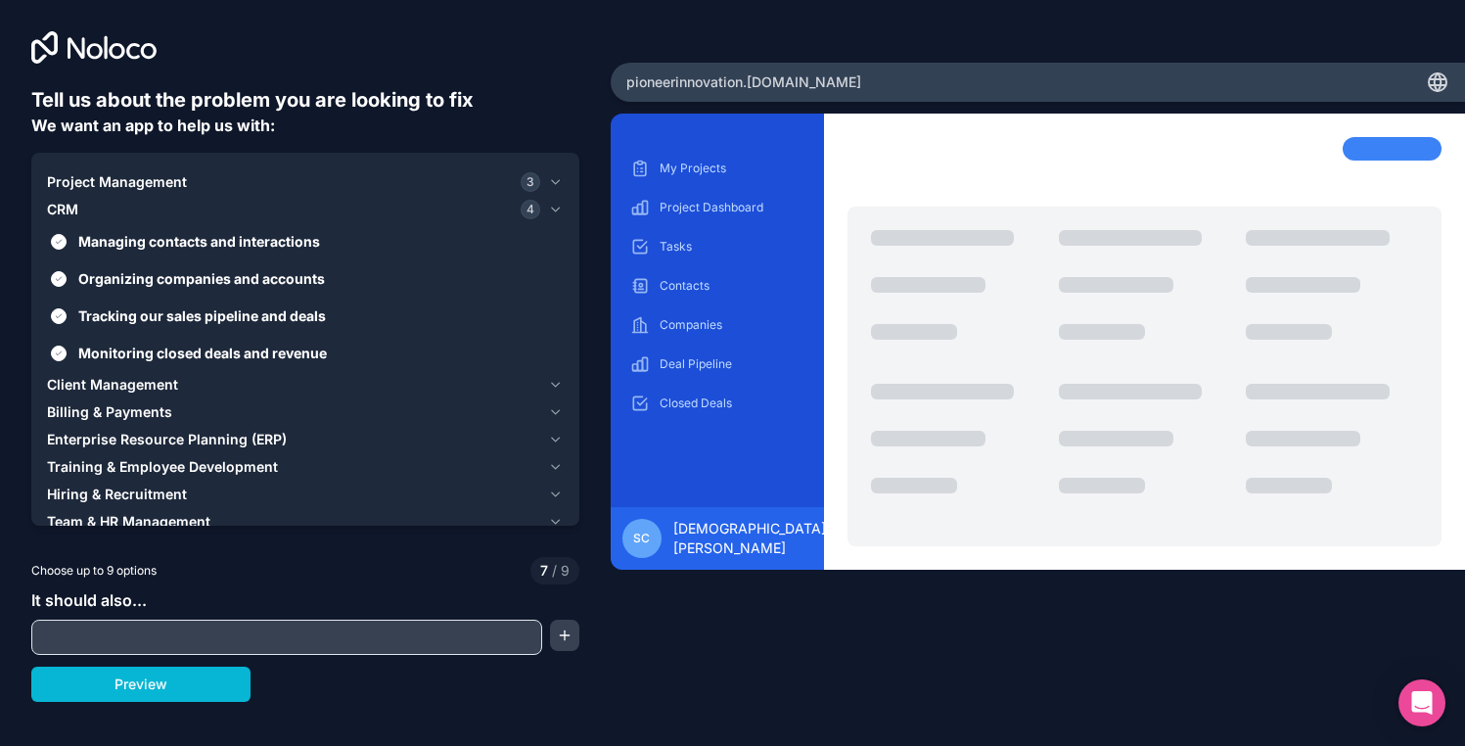
click at [203, 386] on div "Client Management" at bounding box center [293, 385] width 493 height 20
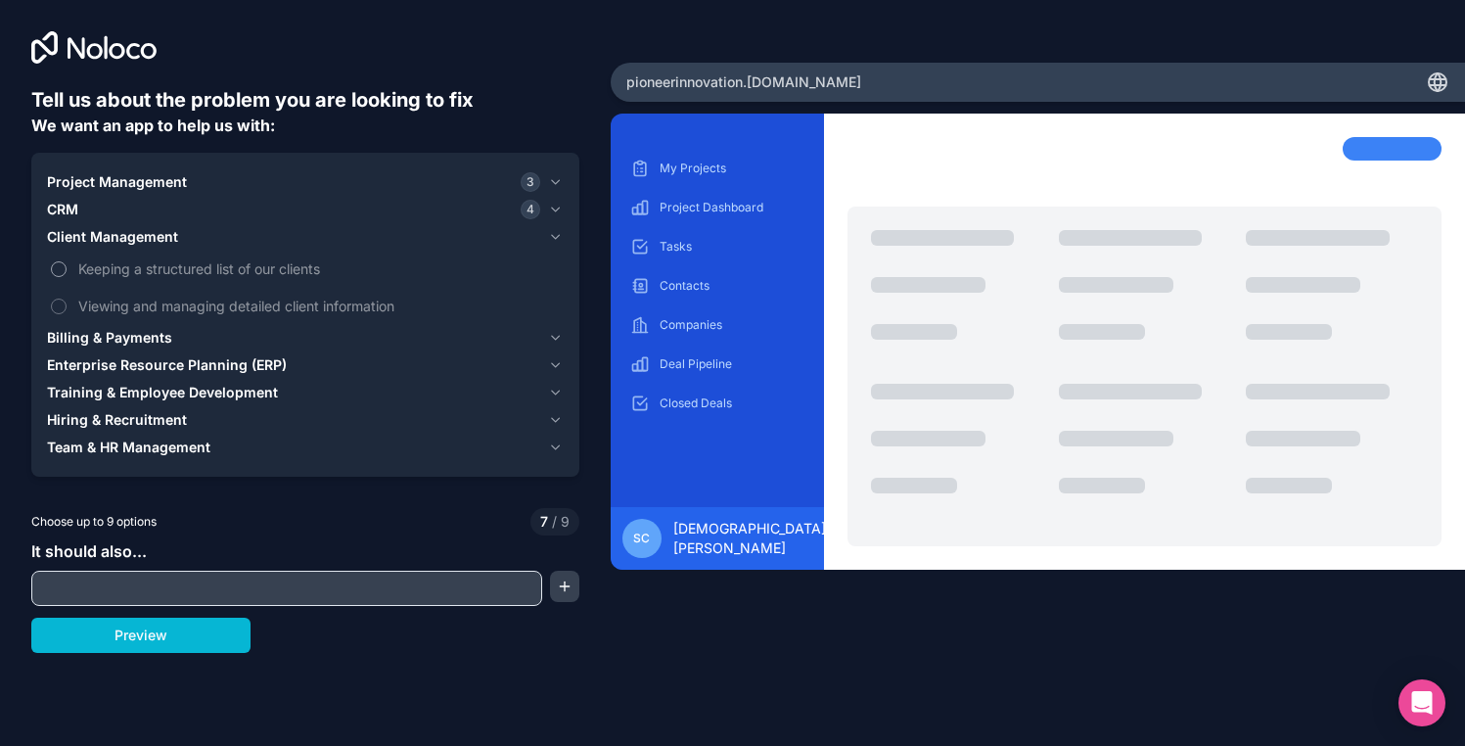
click at [203, 271] on span "Keeping a structured list of our clients" at bounding box center [318, 268] width 481 height 21
click at [67, 271] on button "Keeping a structured list of our clients" at bounding box center [59, 269] width 16 height 16
click at [210, 308] on span "Viewing and managing detailed client information" at bounding box center [318, 305] width 481 height 21
click at [67, 308] on button "Viewing and managing detailed client information" at bounding box center [59, 306] width 16 height 16
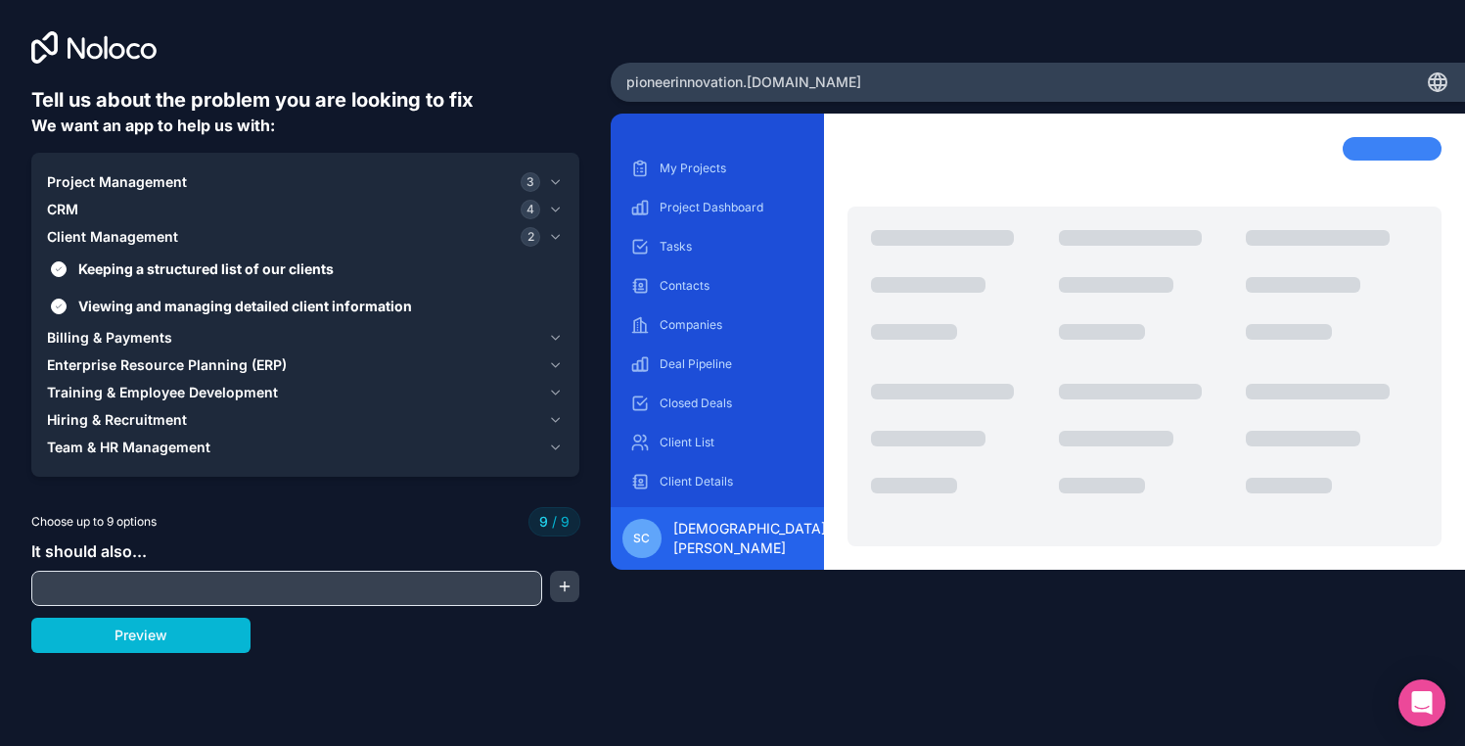
click at [198, 334] on div "Billing & Payments" at bounding box center [293, 338] width 493 height 20
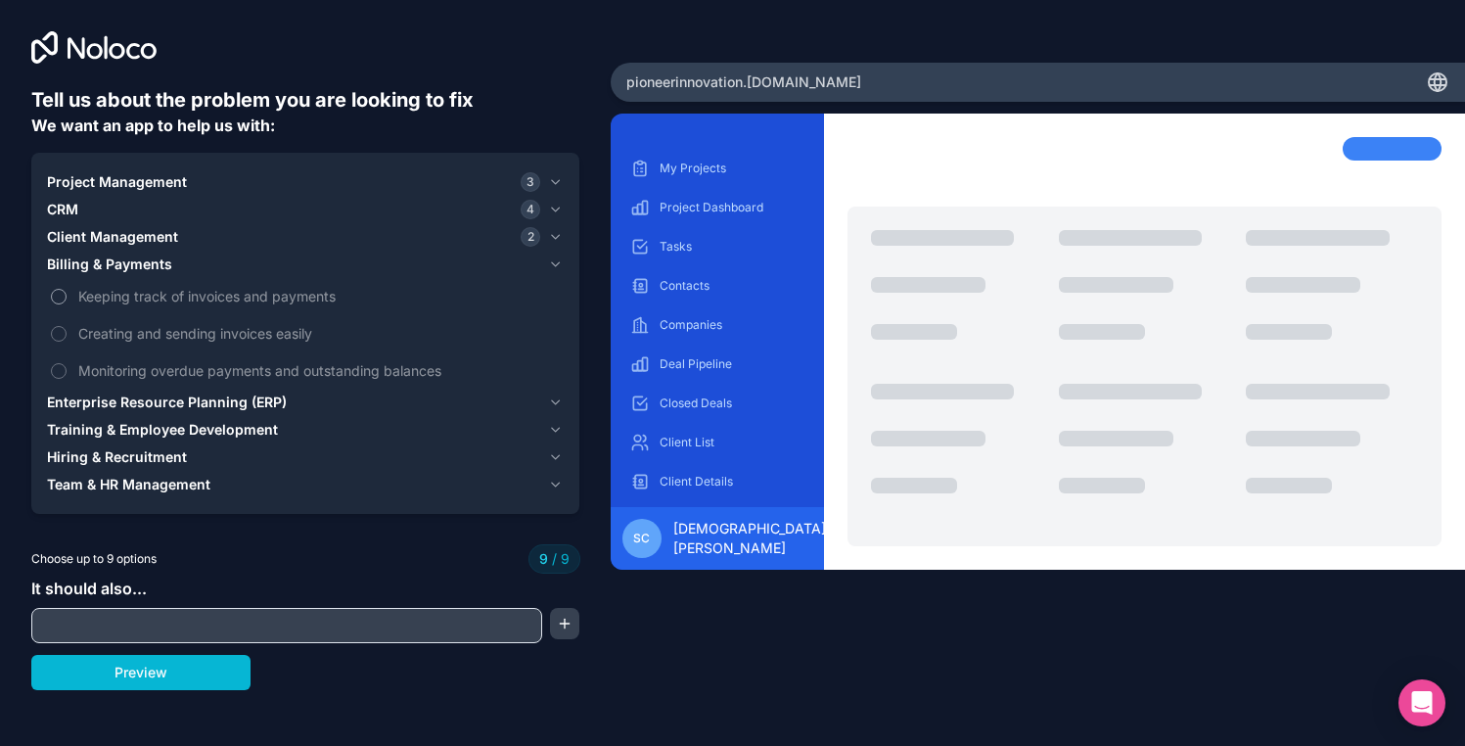
click at [196, 304] on span "Keeping track of invoices and payments" at bounding box center [318, 296] width 481 height 21
click at [155, 300] on span "Keeping track of invoices and payments" at bounding box center [318, 296] width 481 height 21
click at [94, 286] on span "Keeping track of invoices and payments" at bounding box center [318, 296] width 481 height 21
click at [233, 302] on span "Keeping track of invoices and payments" at bounding box center [318, 296] width 481 height 21
click at [233, 297] on span "Keeping track of invoices and payments" at bounding box center [318, 296] width 481 height 21
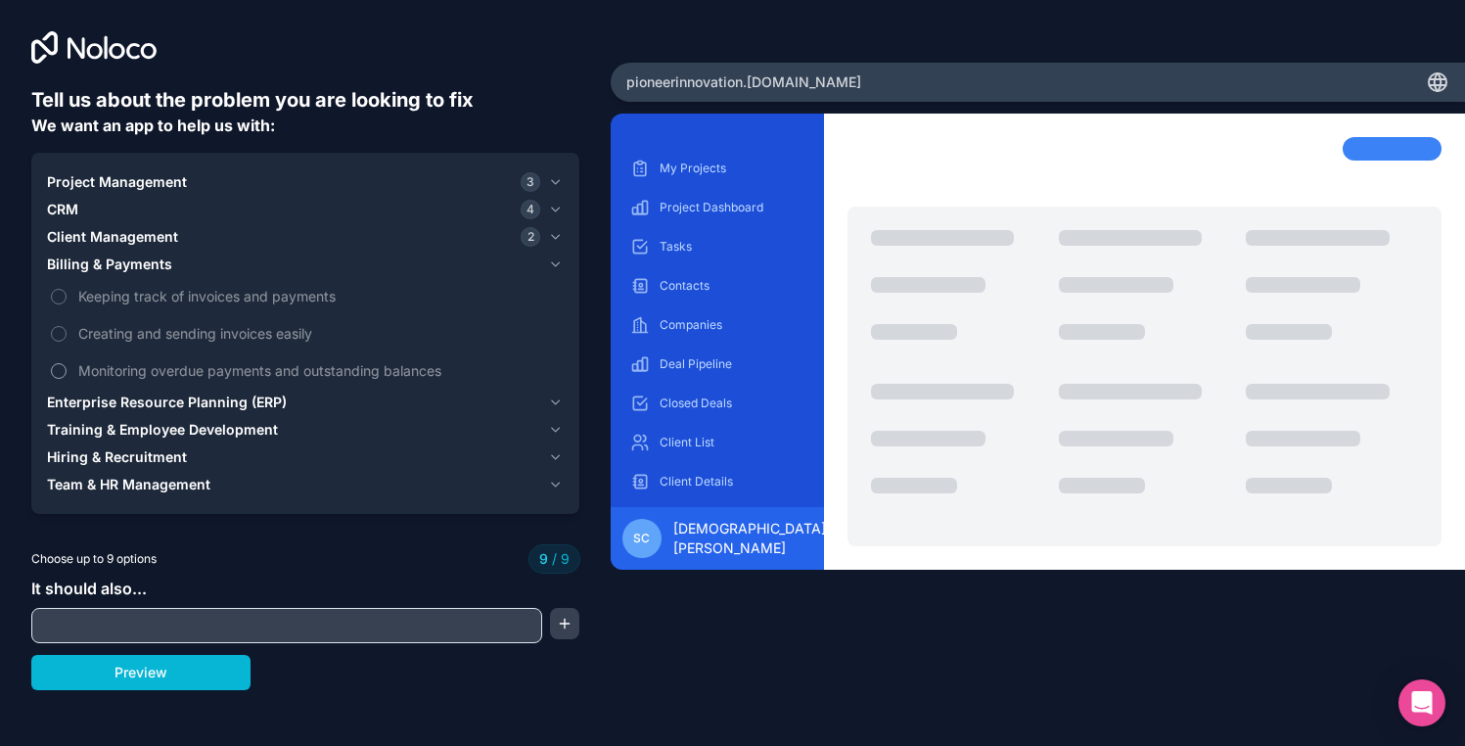
click at [74, 367] on label "Monitoring overdue payments and outstanding balances" at bounding box center [305, 370] width 517 height 36
click at [82, 340] on span "Creating and sending invoices easily" at bounding box center [318, 333] width 481 height 21
click at [89, 305] on span "Keeping track of invoices and payments" at bounding box center [318, 296] width 481 height 21
click at [109, 275] on button "Billing & Payments" at bounding box center [305, 263] width 517 height 27
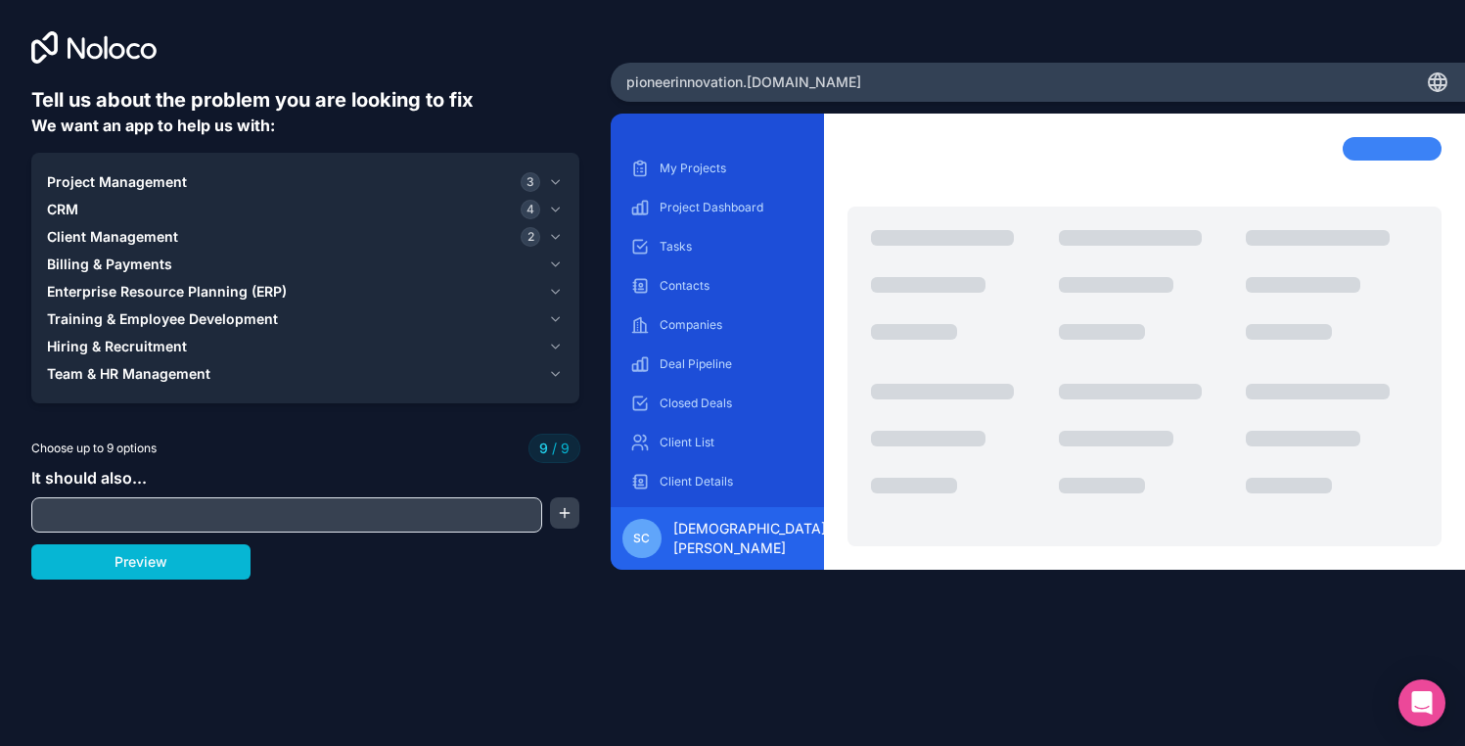
click at [155, 375] on span "Team & HR Management" at bounding box center [128, 374] width 163 height 20
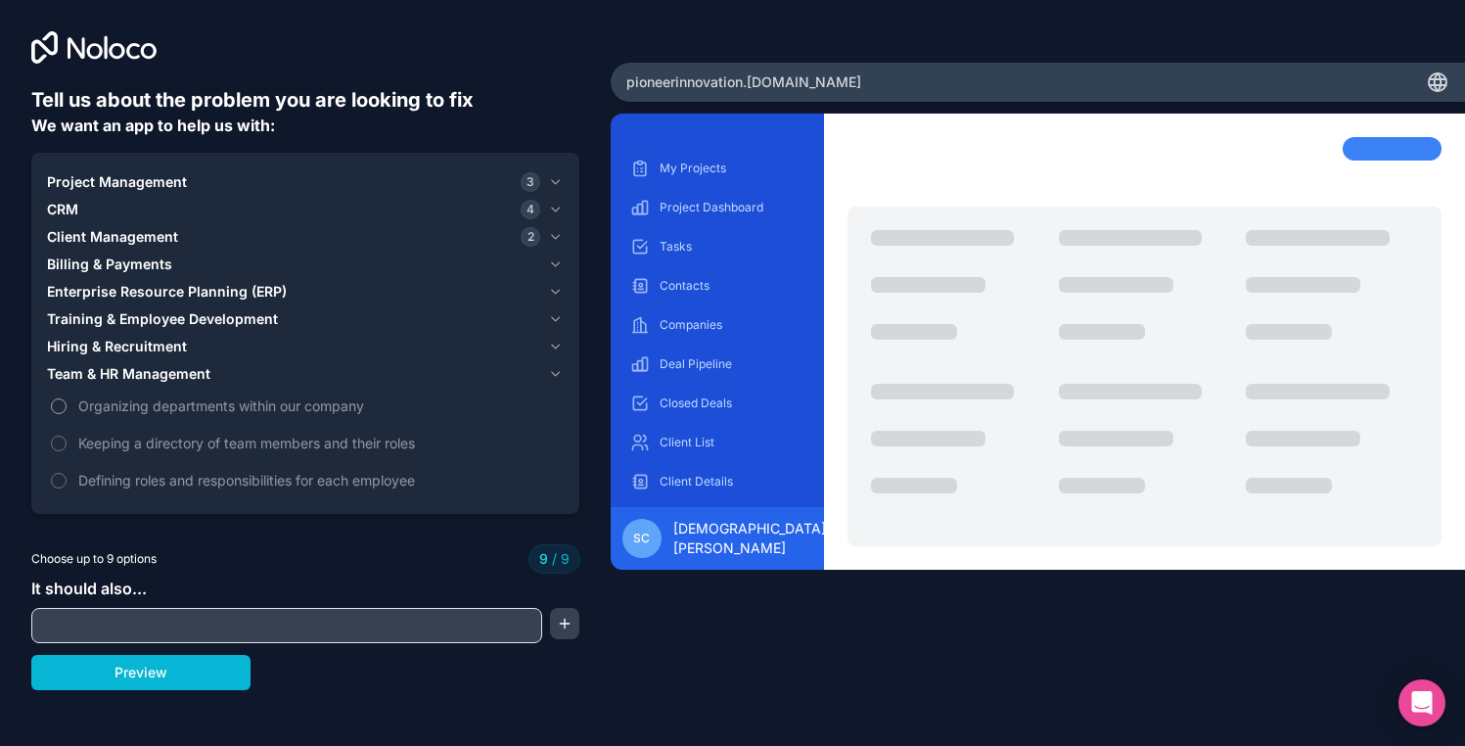
click at [125, 414] on span "Organizing departments within our company" at bounding box center [318, 405] width 481 height 21
click at [123, 408] on span "Organizing departments within our company" at bounding box center [318, 405] width 481 height 21
click at [123, 381] on span "Team & HR Management" at bounding box center [128, 374] width 163 height 20
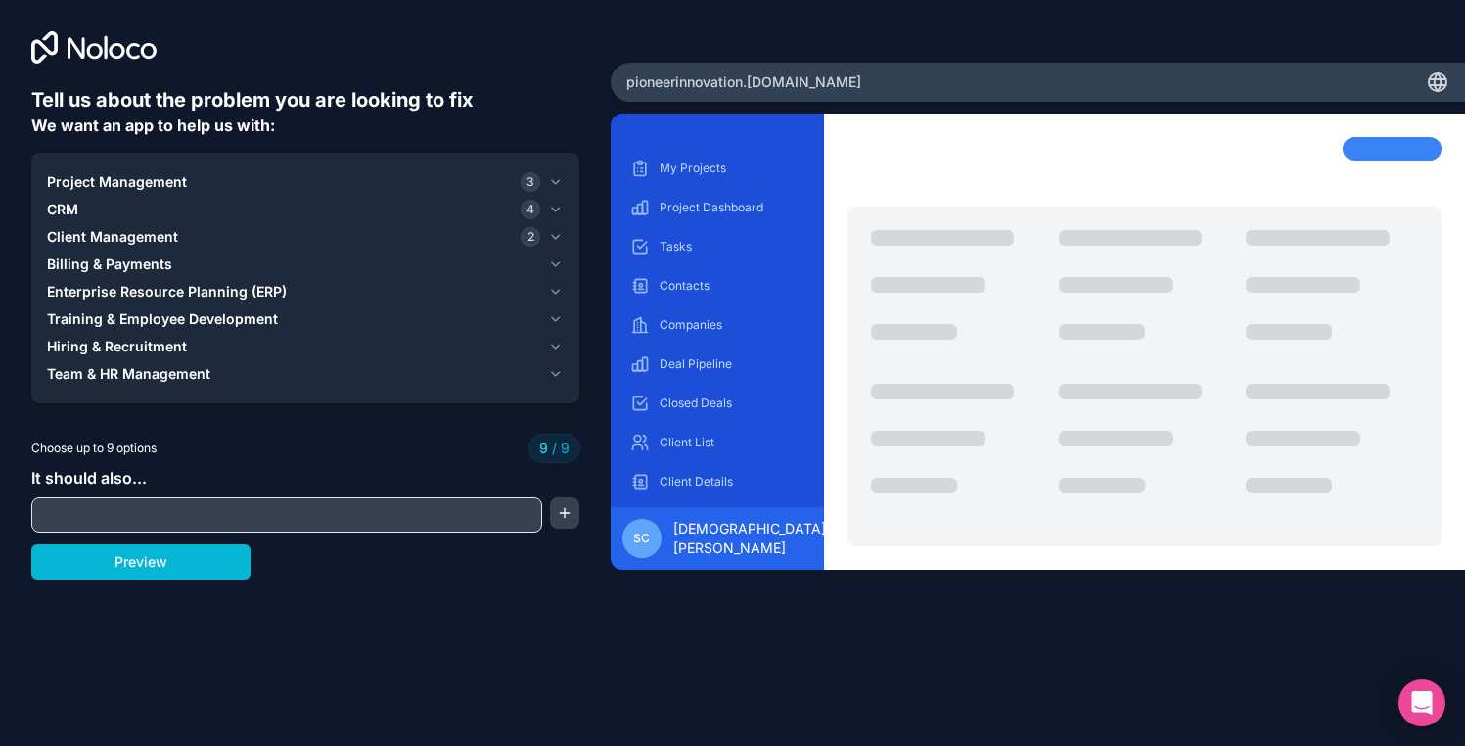
click at [116, 262] on span "Billing & Payments" at bounding box center [109, 264] width 125 height 20
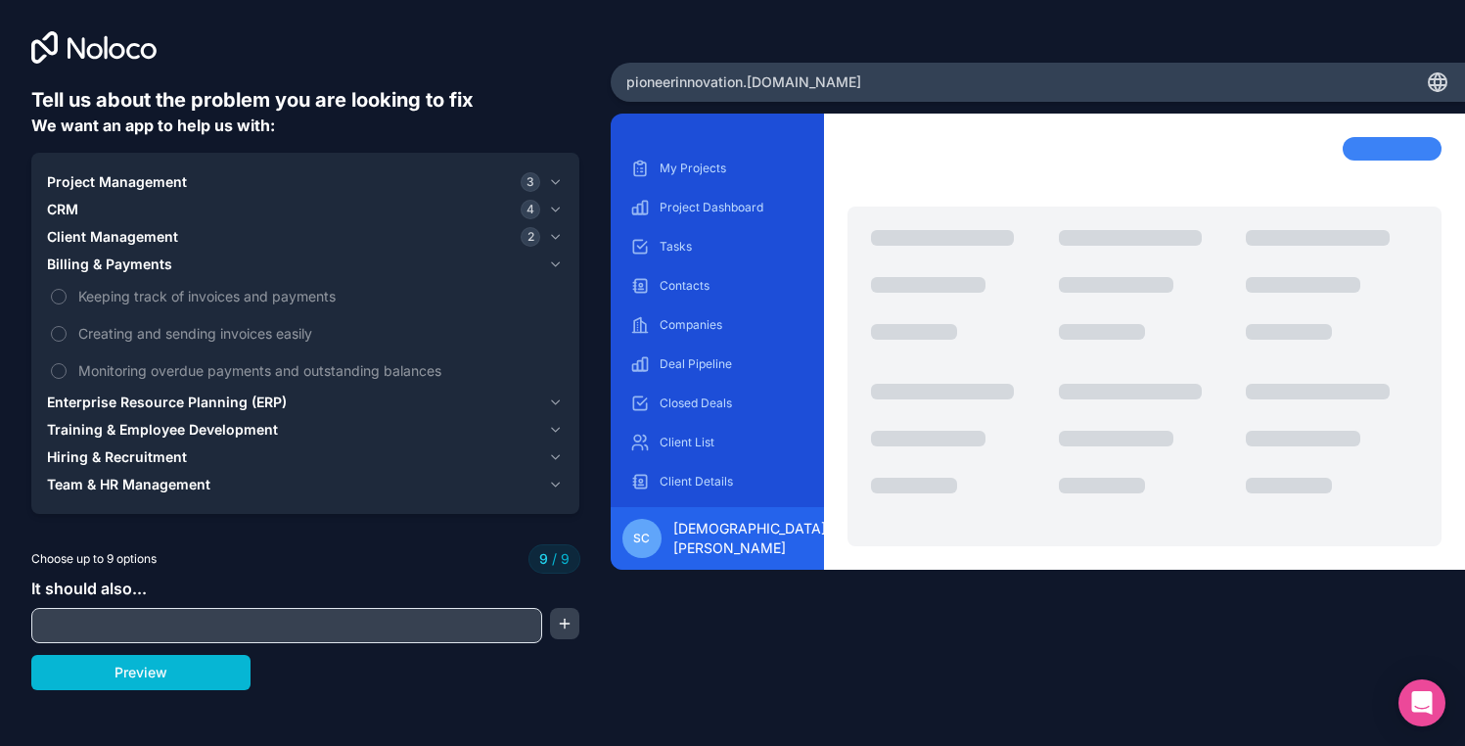
click at [116, 262] on span "Billing & Payments" at bounding box center [109, 264] width 125 height 20
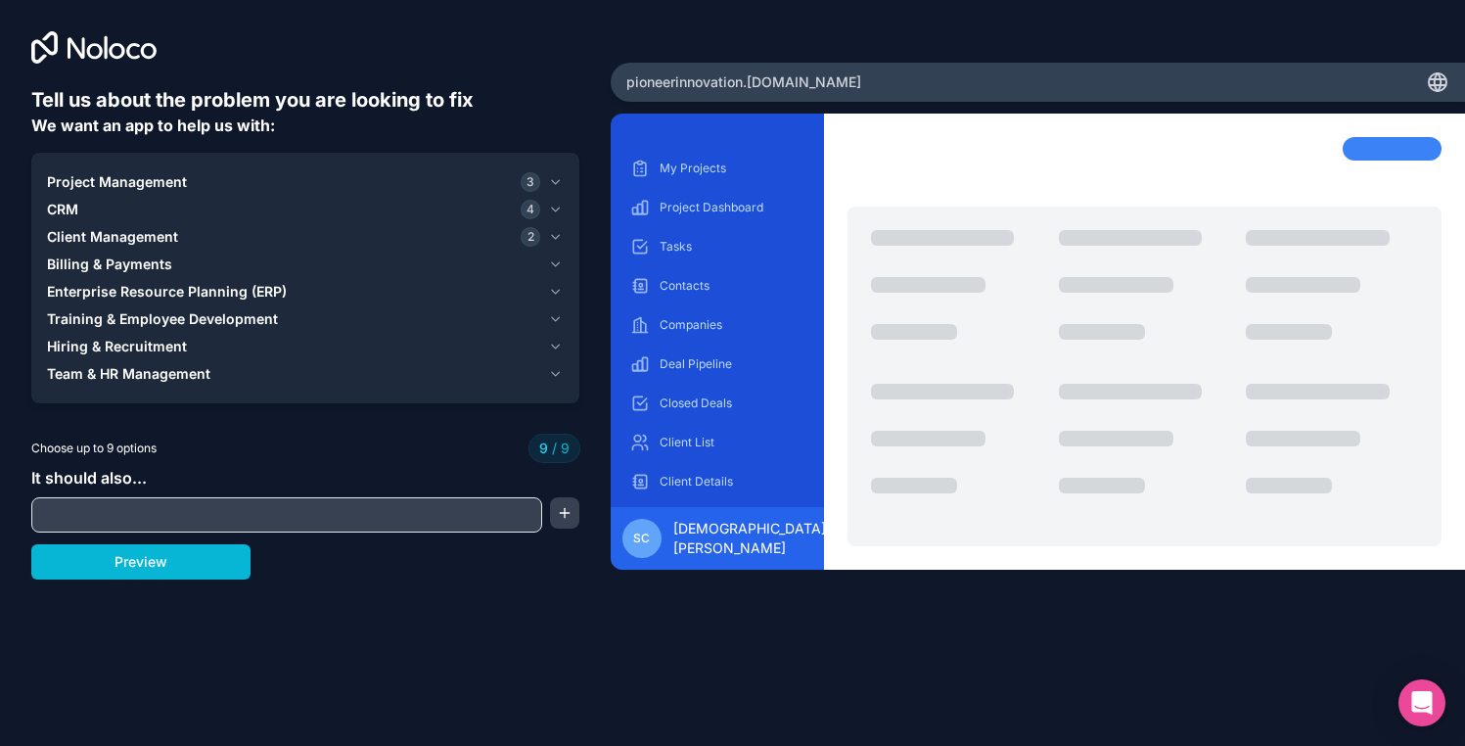
click at [116, 235] on span "Client Management" at bounding box center [112, 237] width 131 height 20
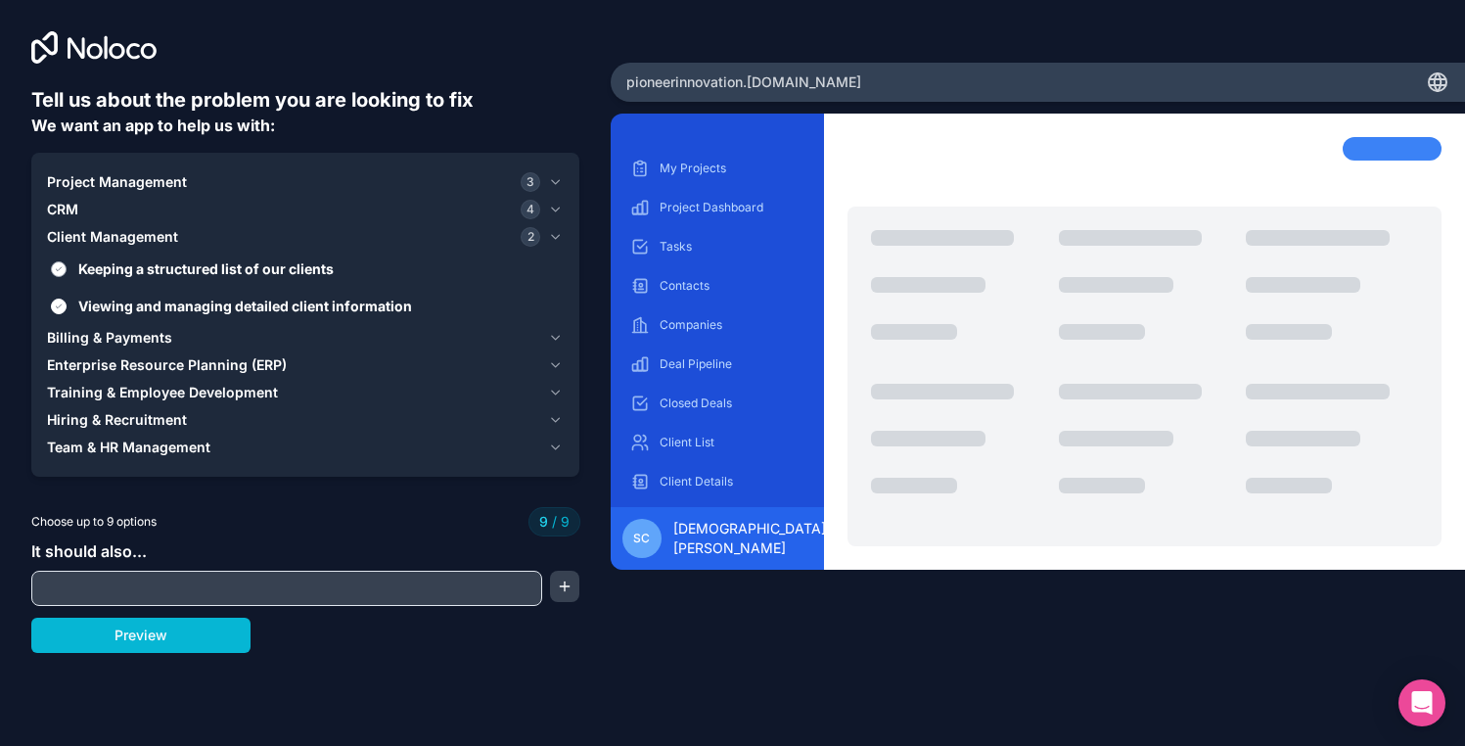
click at [120, 274] on span "Keeping a structured list of our clients" at bounding box center [318, 268] width 481 height 21
click at [67, 274] on button "Keeping a structured list of our clients" at bounding box center [59, 269] width 16 height 16
click at [121, 301] on span "Viewing and managing detailed client information" at bounding box center [318, 305] width 481 height 21
click at [67, 301] on button "Viewing and managing detailed client information" at bounding box center [59, 306] width 16 height 16
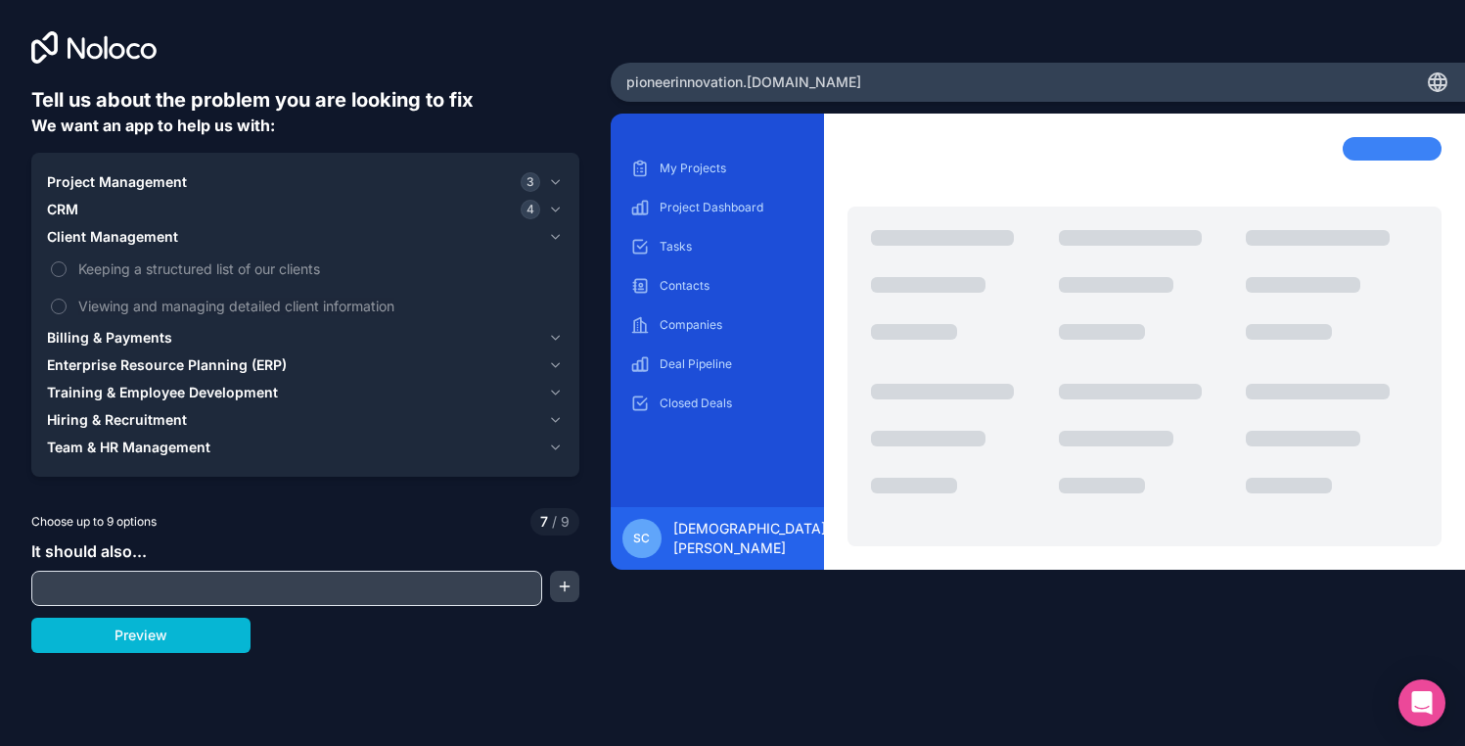
click at [114, 236] on span "Client Management" at bounding box center [112, 237] width 131 height 20
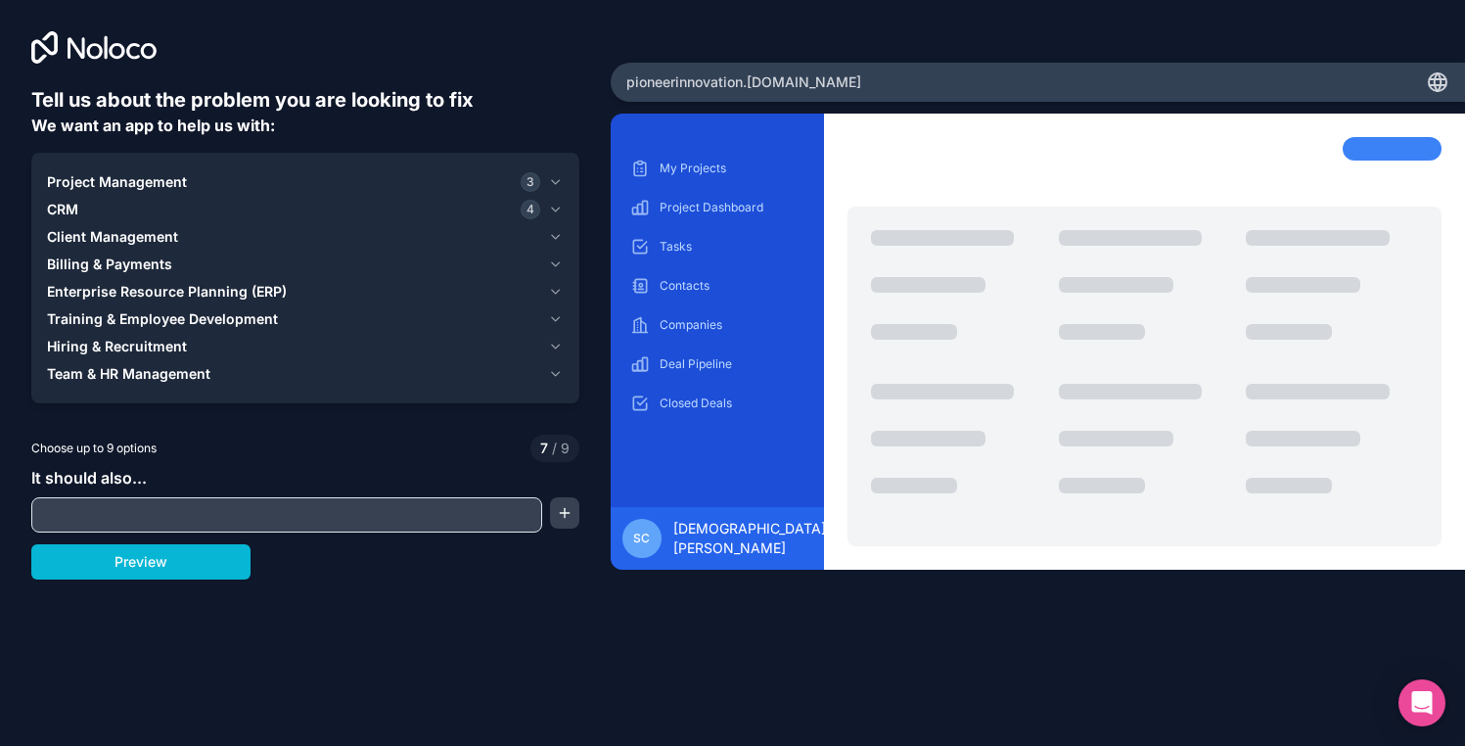
click at [109, 212] on div "CRM 4" at bounding box center [293, 210] width 493 height 20
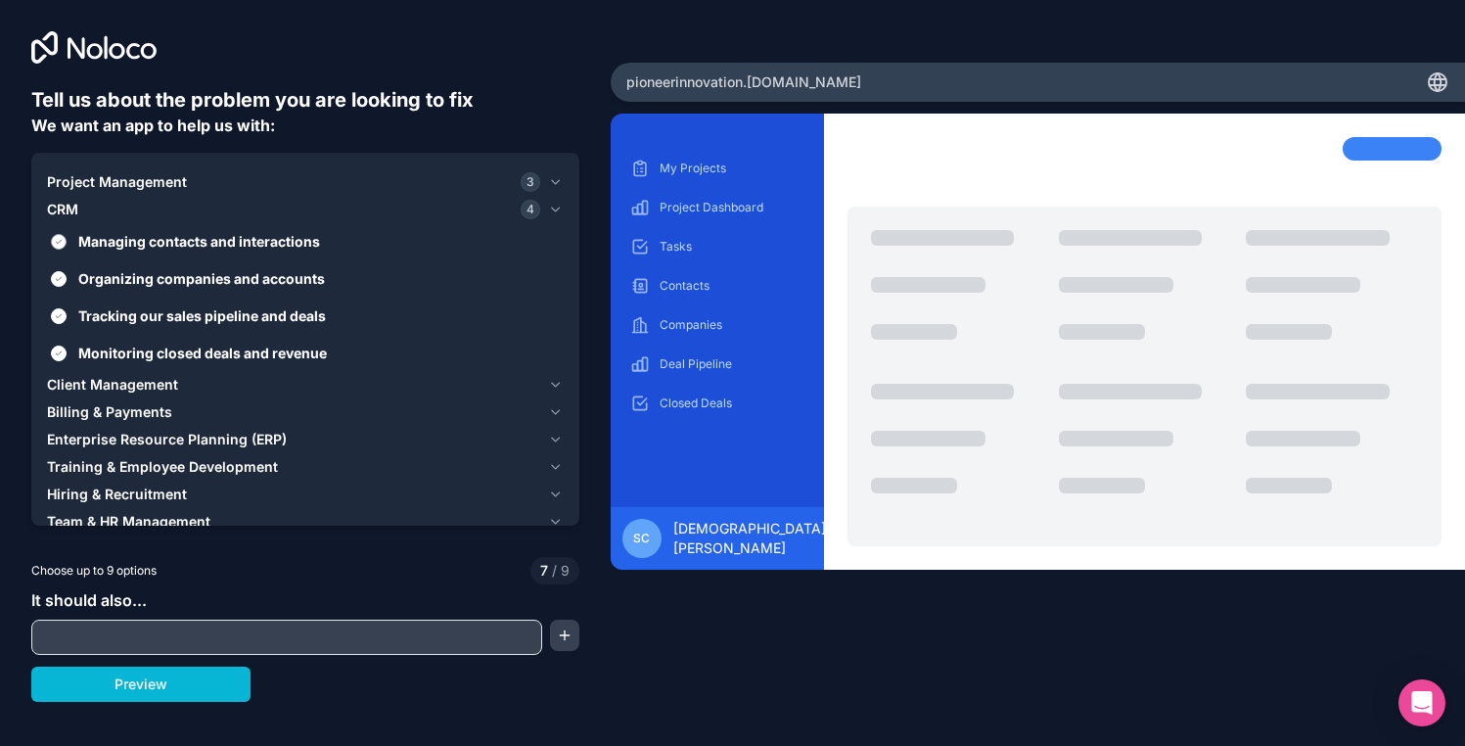
click at [113, 237] on span "Managing contacts and interactions" at bounding box center [318, 241] width 481 height 21
click at [67, 237] on button "Managing contacts and interactions" at bounding box center [59, 242] width 16 height 16
click at [118, 277] on span "Organizing companies and accounts" at bounding box center [318, 278] width 481 height 21
click at [67, 277] on button "Organizing companies and accounts" at bounding box center [59, 279] width 16 height 16
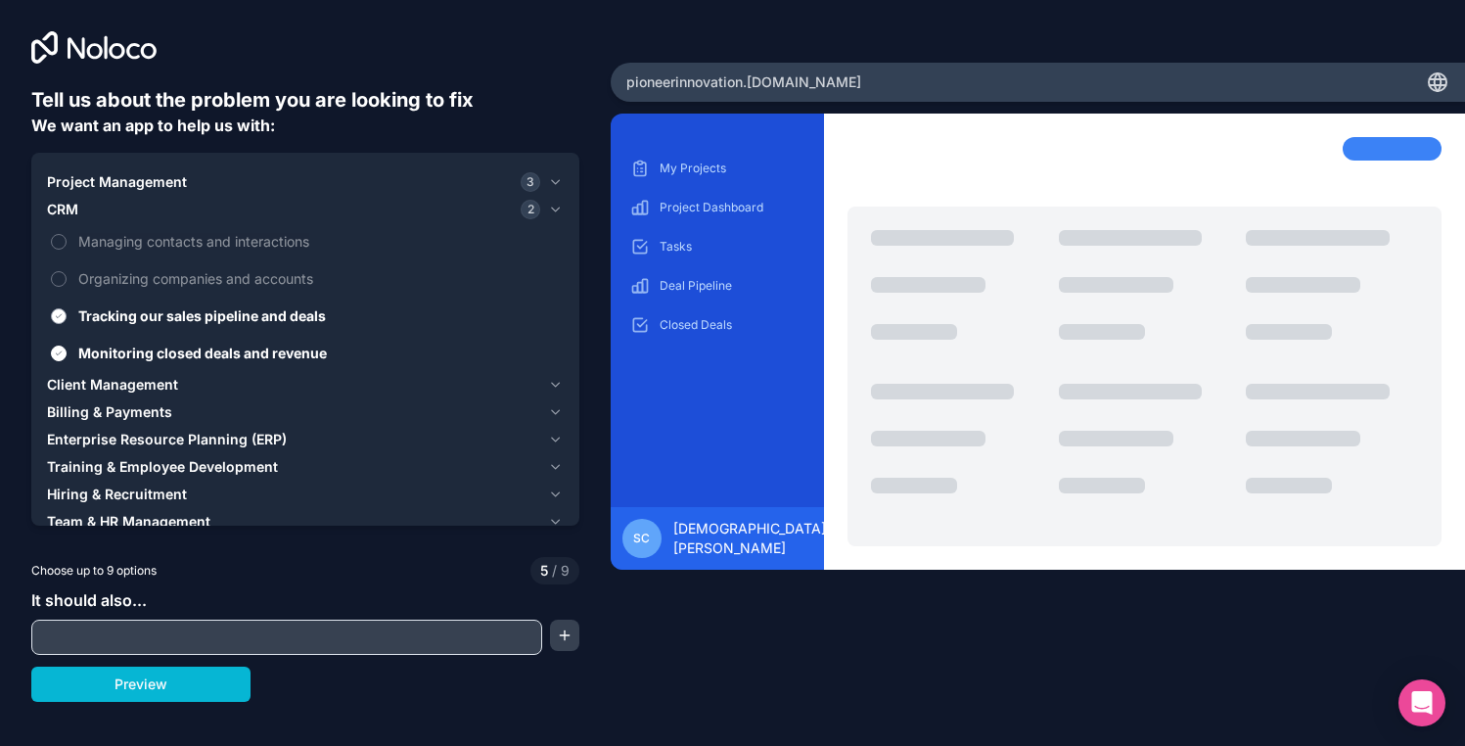
click at [123, 320] on span "Tracking our sales pipeline and deals" at bounding box center [318, 315] width 481 height 21
click at [67, 320] on button "Tracking our sales pipeline and deals" at bounding box center [59, 316] width 16 height 16
click at [131, 344] on span "Monitoring closed deals and revenue" at bounding box center [318, 352] width 481 height 21
click at [67, 345] on button "Monitoring closed deals and revenue" at bounding box center [59, 353] width 16 height 16
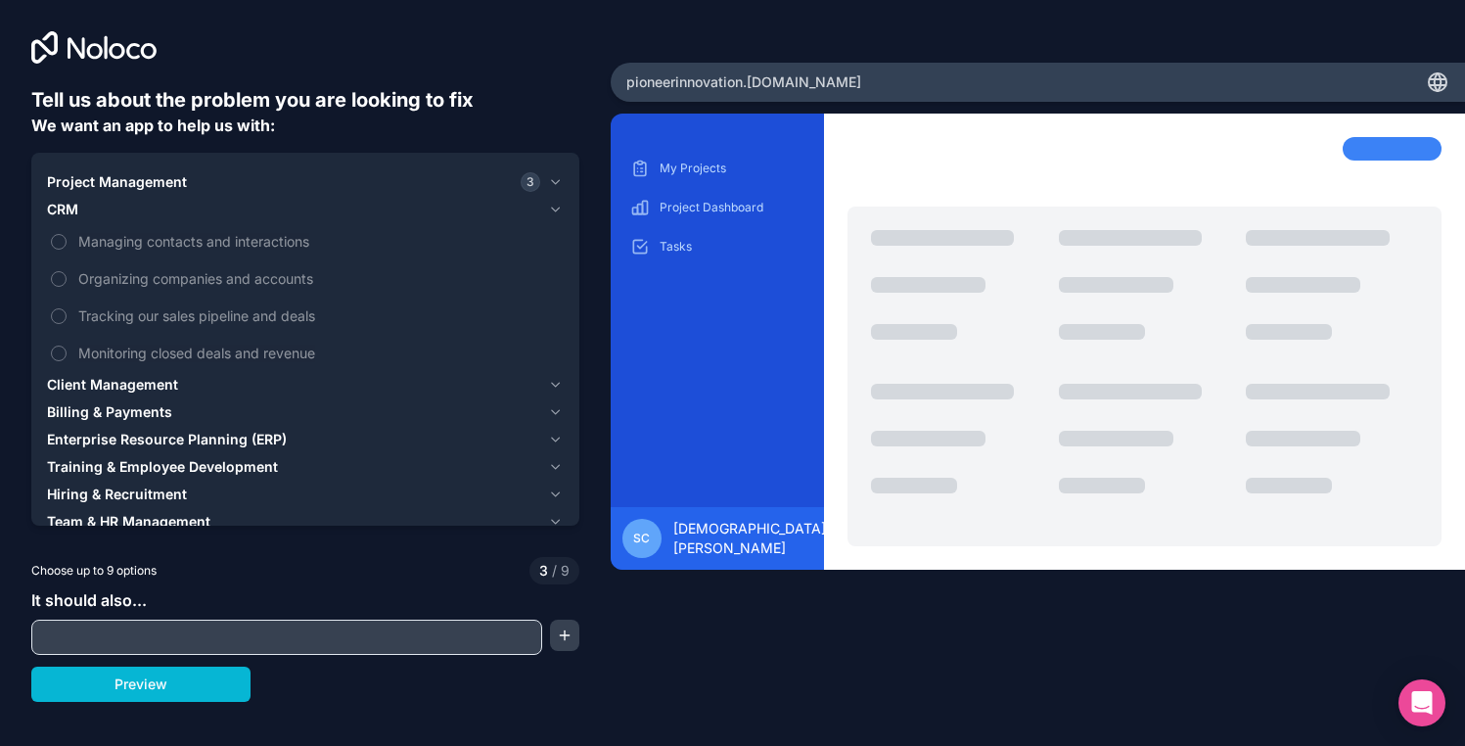
click at [88, 204] on div "CRM" at bounding box center [293, 210] width 493 height 20
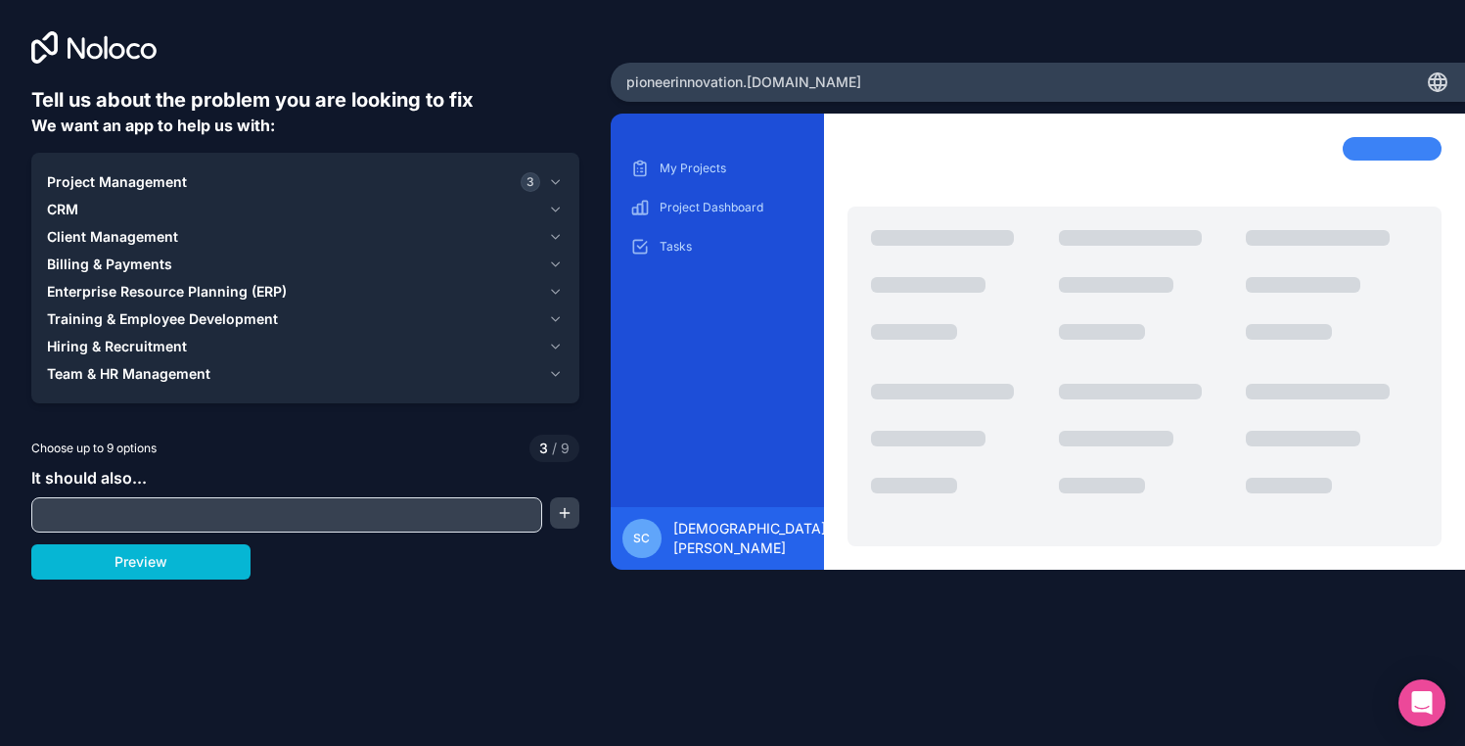
click at [106, 180] on span "Project Management" at bounding box center [117, 182] width 140 height 20
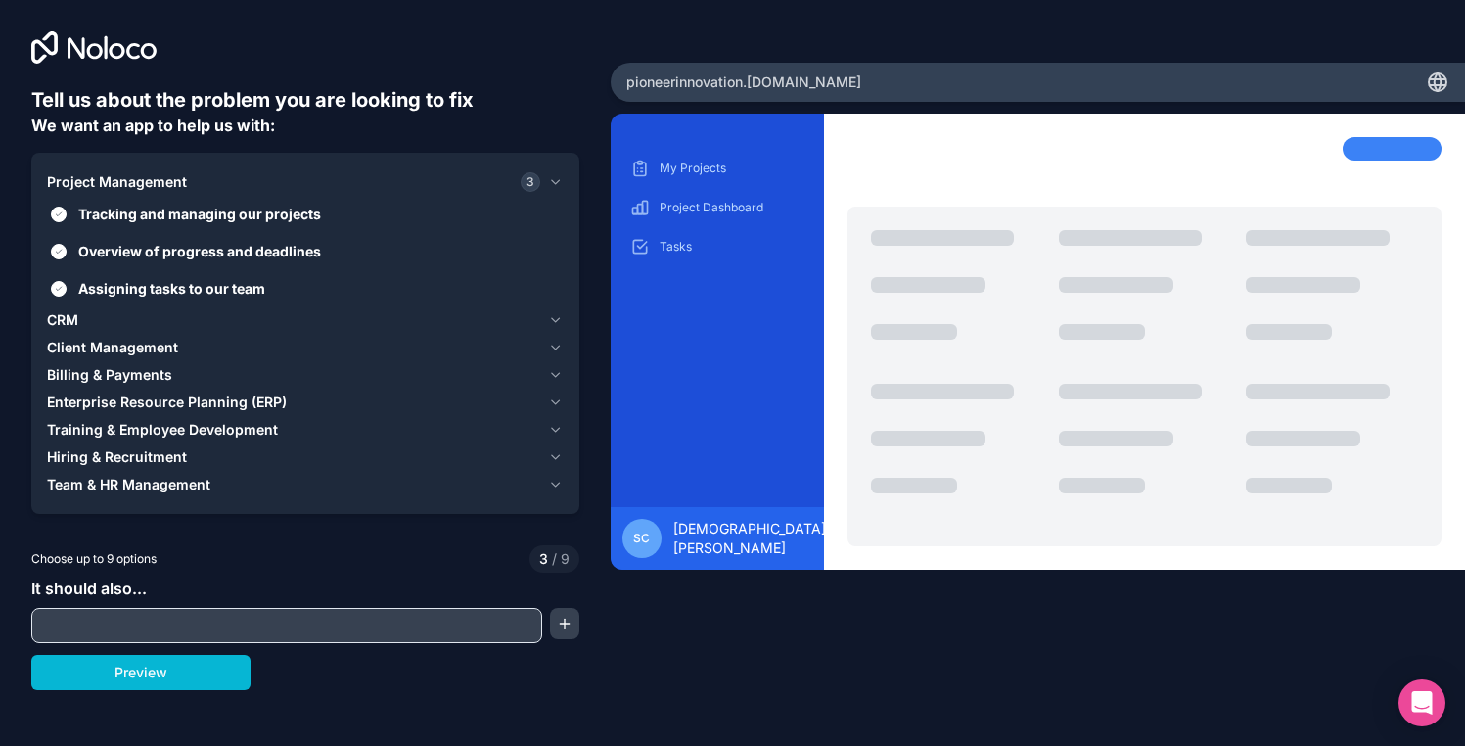
click at [106, 180] on span "Project Management" at bounding box center [117, 182] width 140 height 20
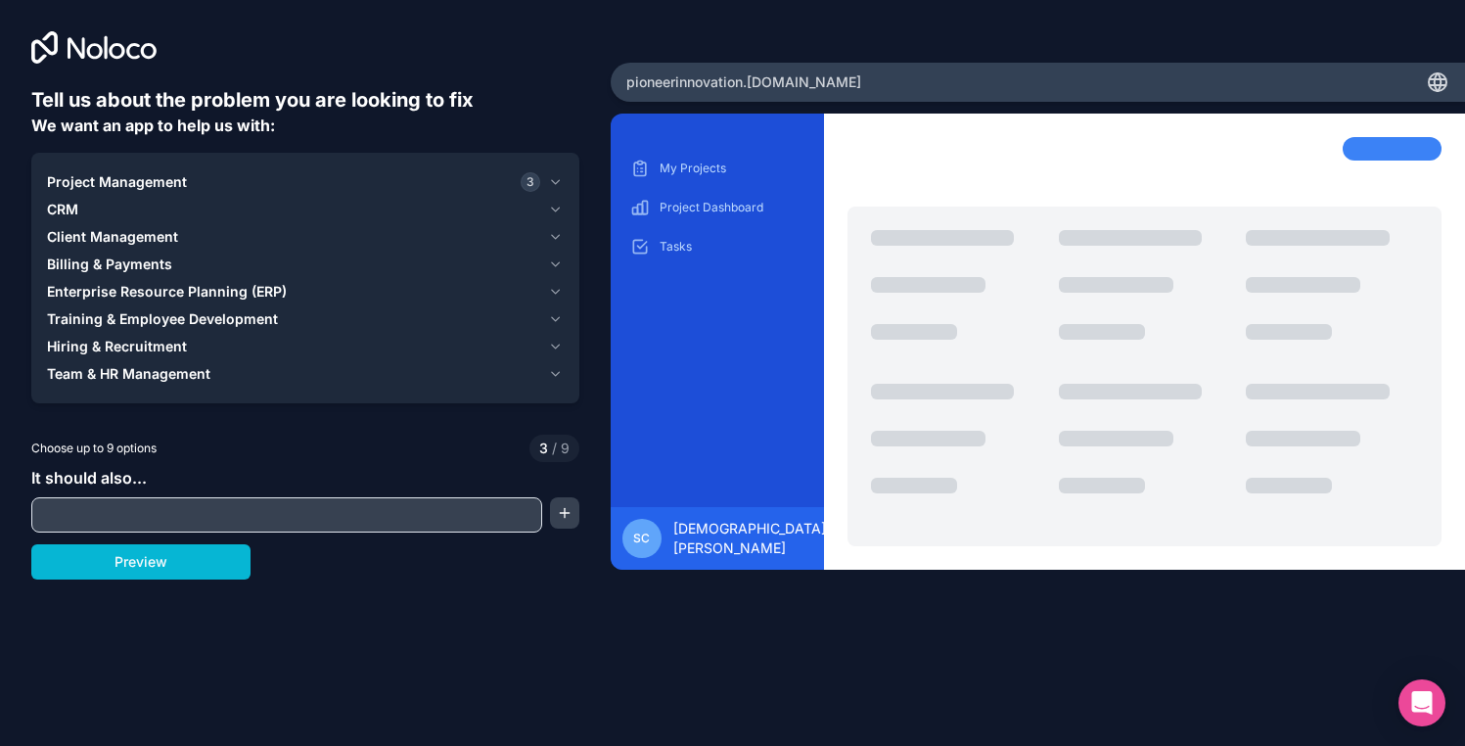
click at [121, 292] on span "Enterprise Resource Planning (ERP)" at bounding box center [167, 292] width 240 height 20
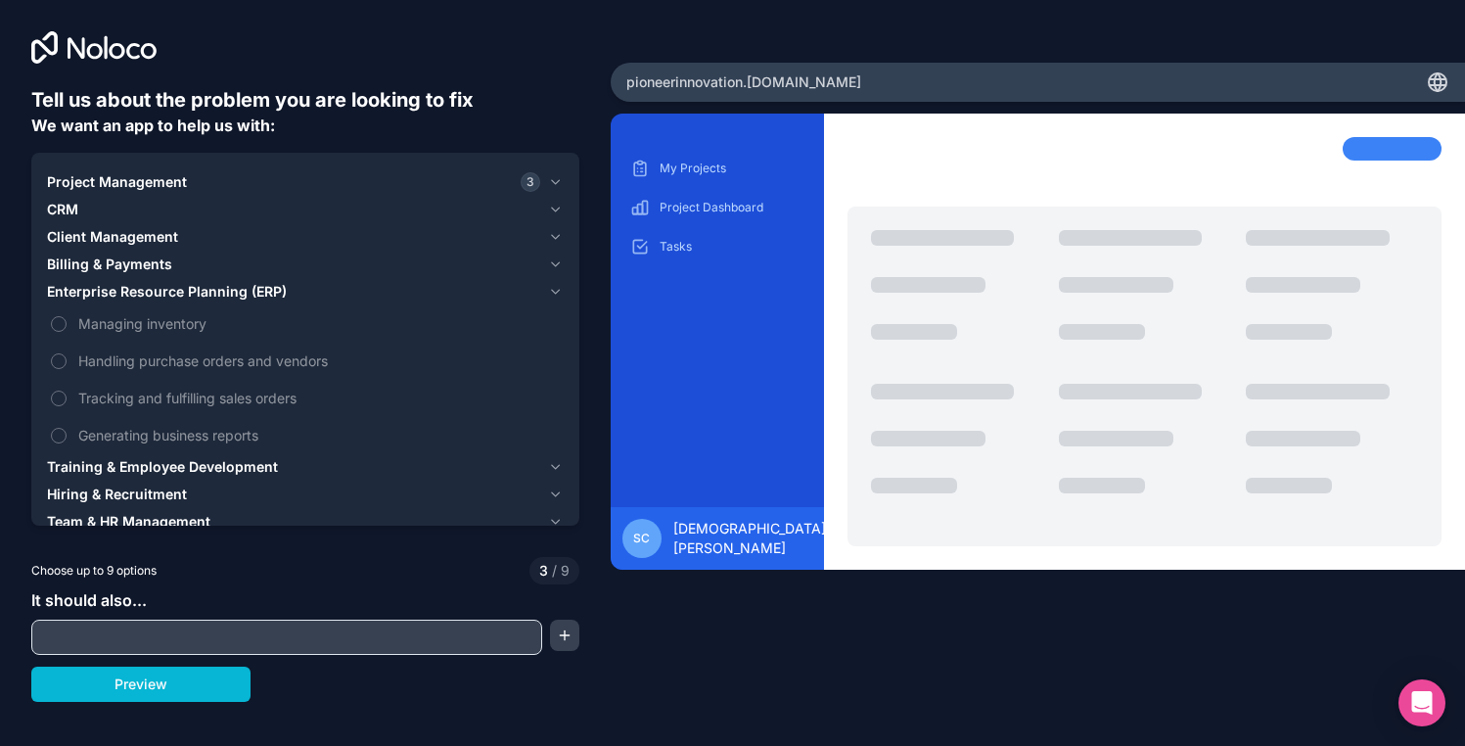
click at [117, 295] on span "Enterprise Resource Planning (ERP)" at bounding box center [167, 292] width 240 height 20
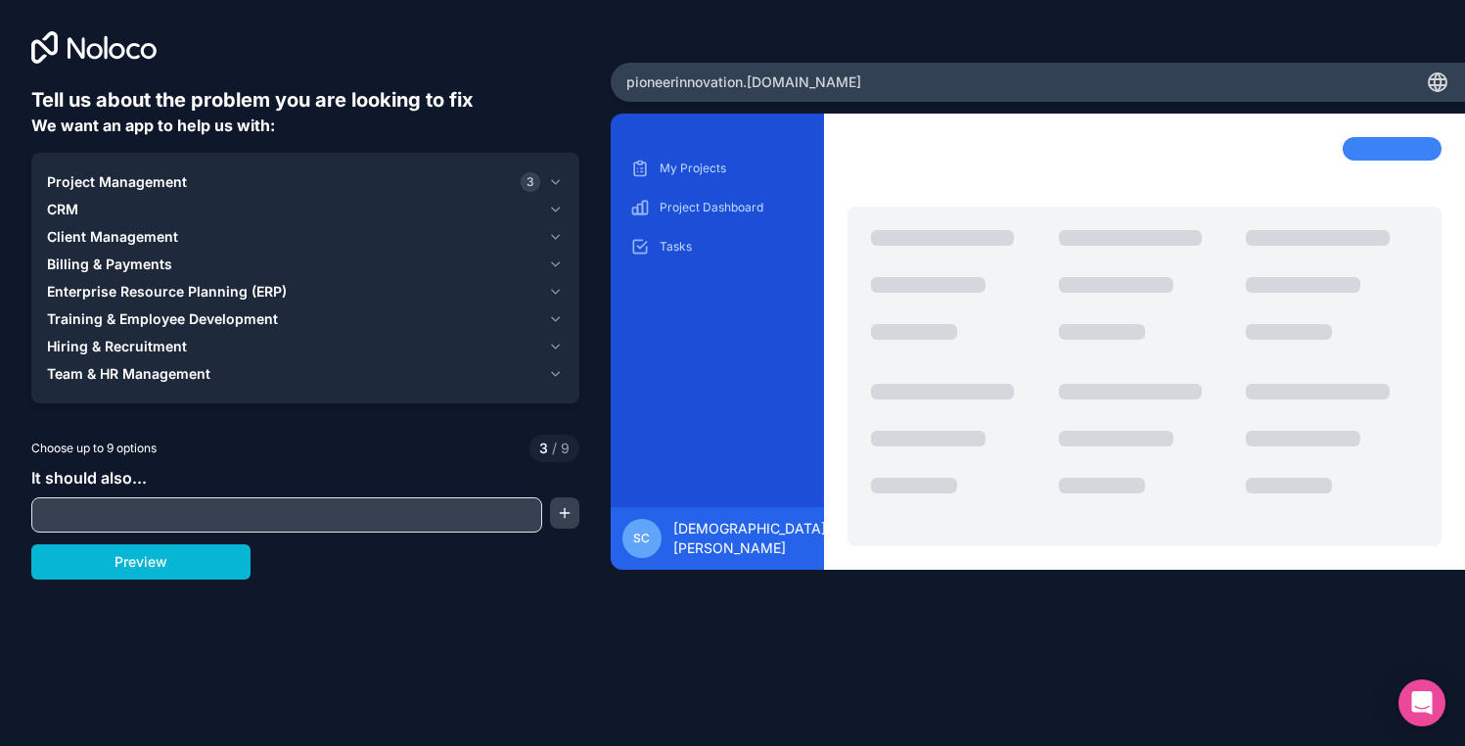
click at [122, 378] on span "Team & HR Management" at bounding box center [128, 374] width 163 height 20
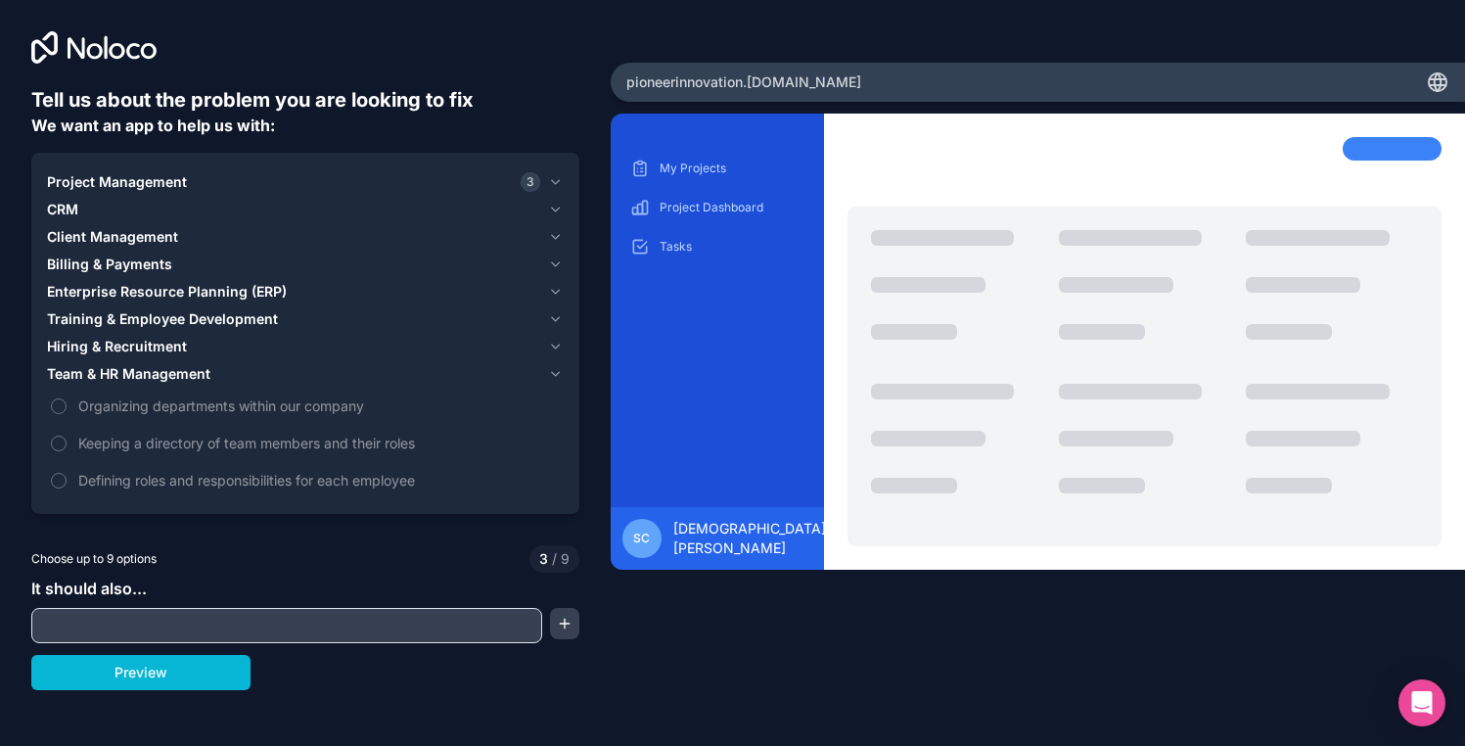
click at [122, 379] on span "Team & HR Management" at bounding box center [128, 374] width 163 height 20
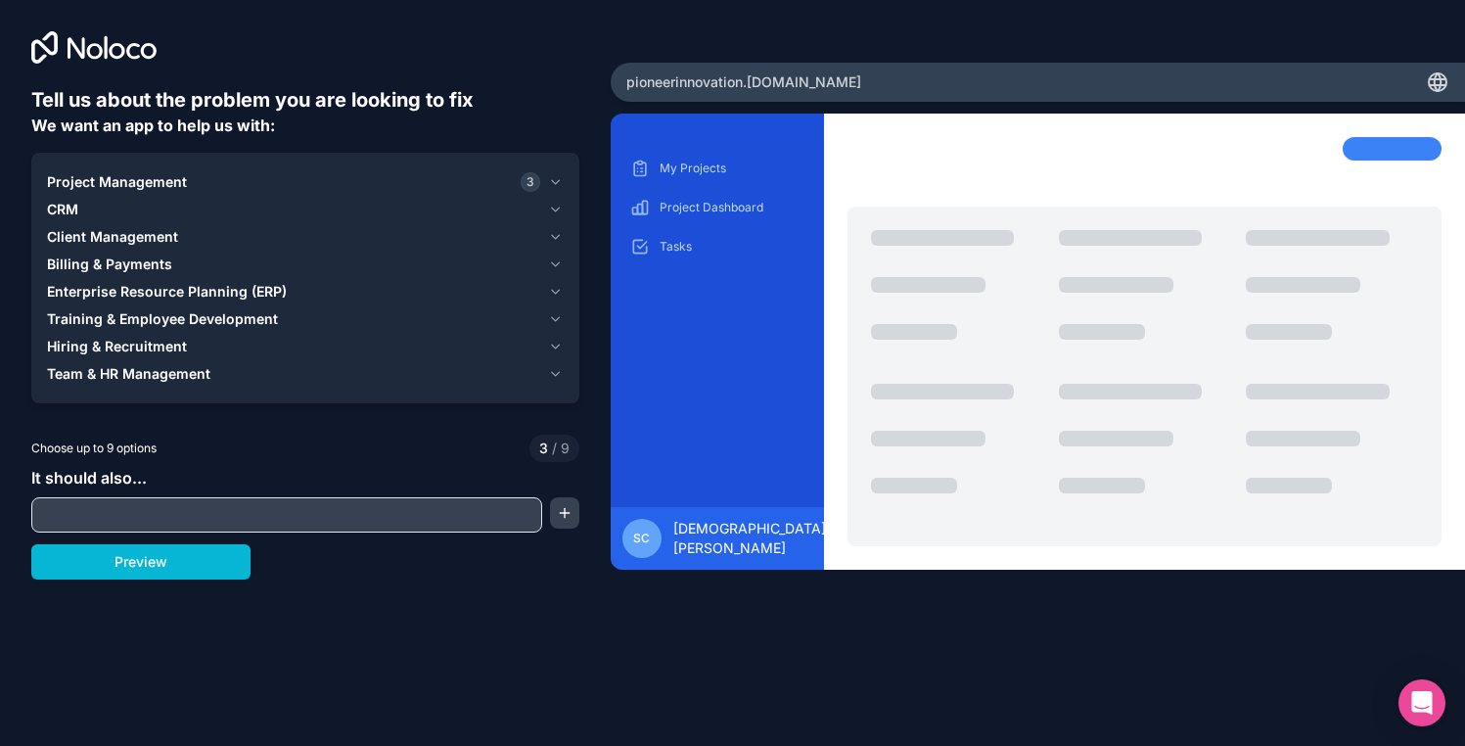
click at [140, 171] on button "Project Management 3" at bounding box center [305, 181] width 517 height 27
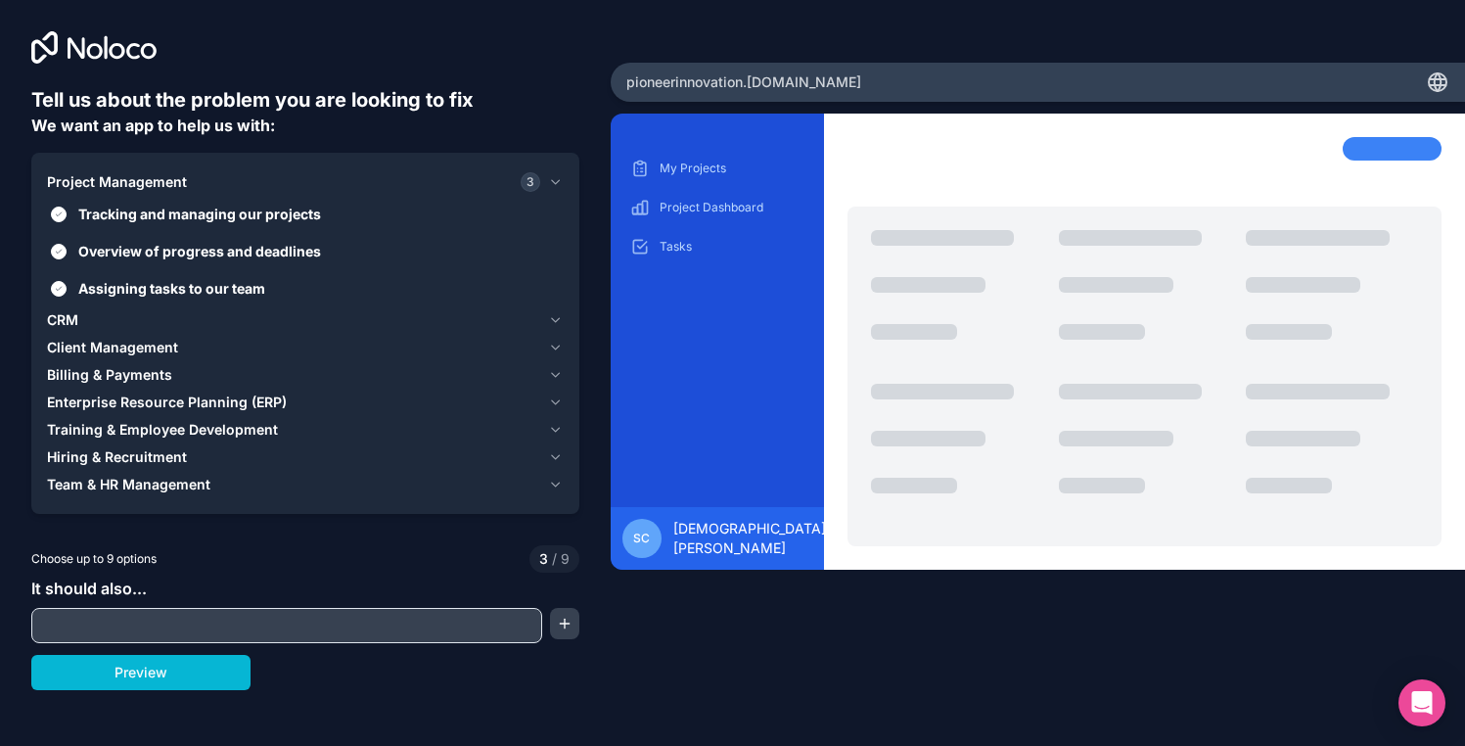
click at [141, 183] on span "Project Management" at bounding box center [117, 182] width 140 height 20
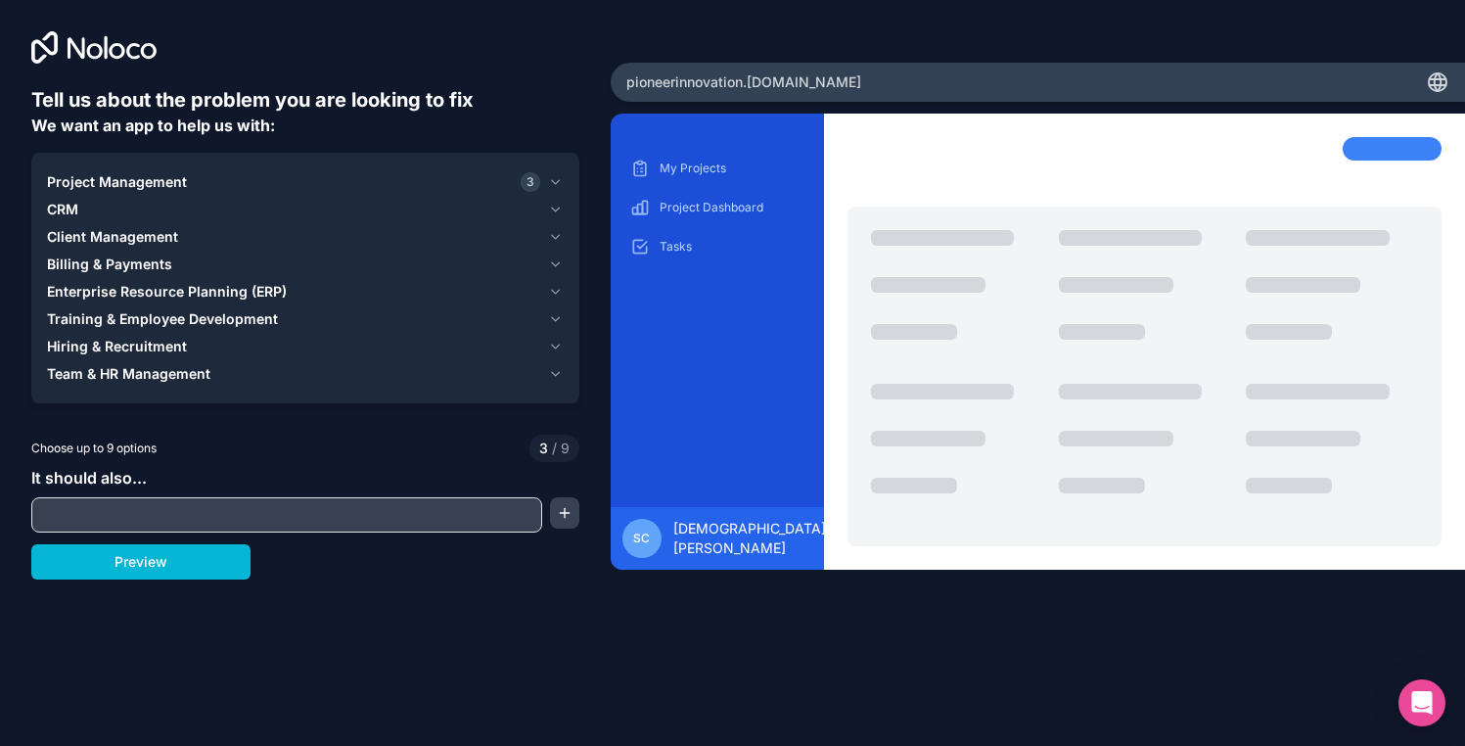
click at [136, 295] on span "Enterprise Resource Planning (ERP)" at bounding box center [167, 292] width 240 height 20
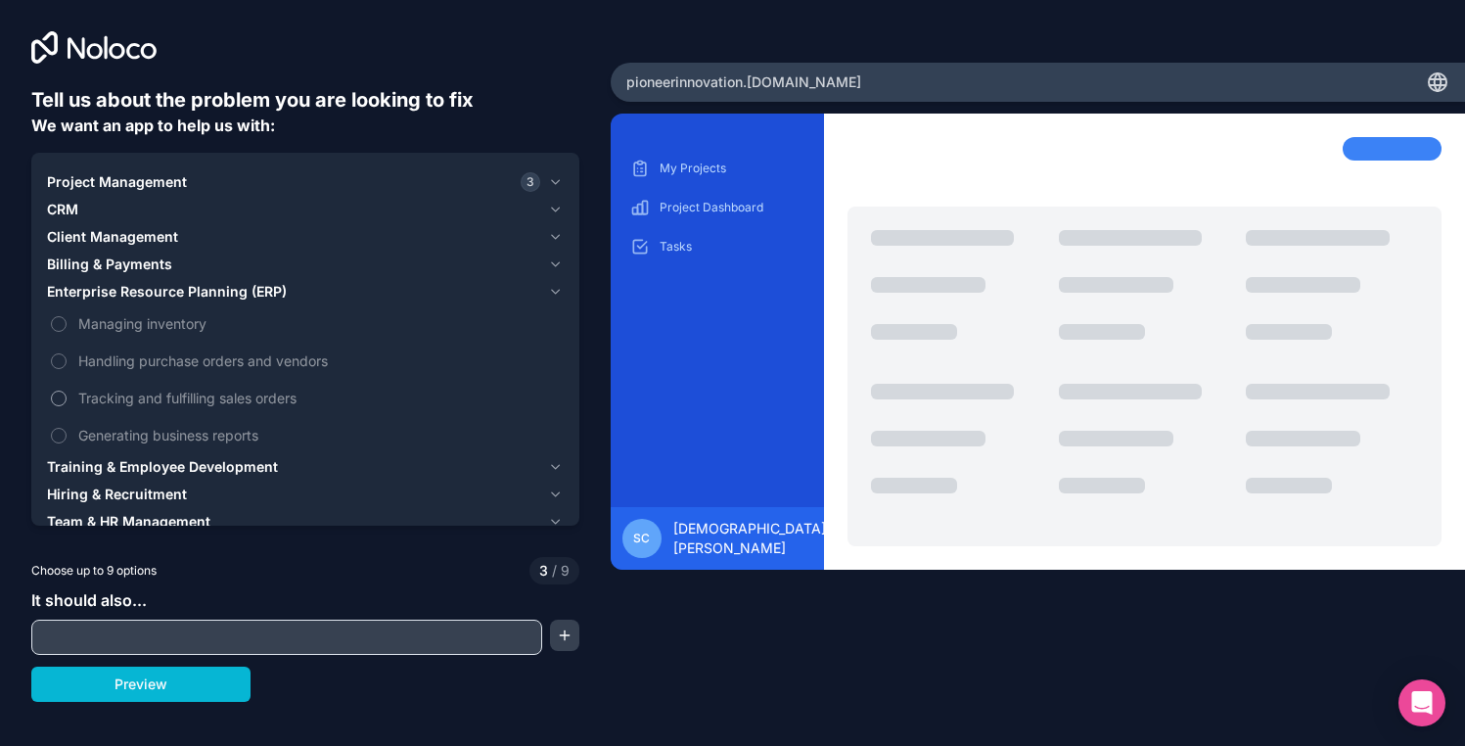
click at [142, 389] on span "Tracking and fulfilling sales orders" at bounding box center [318, 397] width 481 height 21
click at [67, 390] on button "Tracking and fulfilling sales orders" at bounding box center [59, 398] width 16 height 16
click at [140, 298] on span "Enterprise Resource Planning (ERP)" at bounding box center [167, 292] width 240 height 20
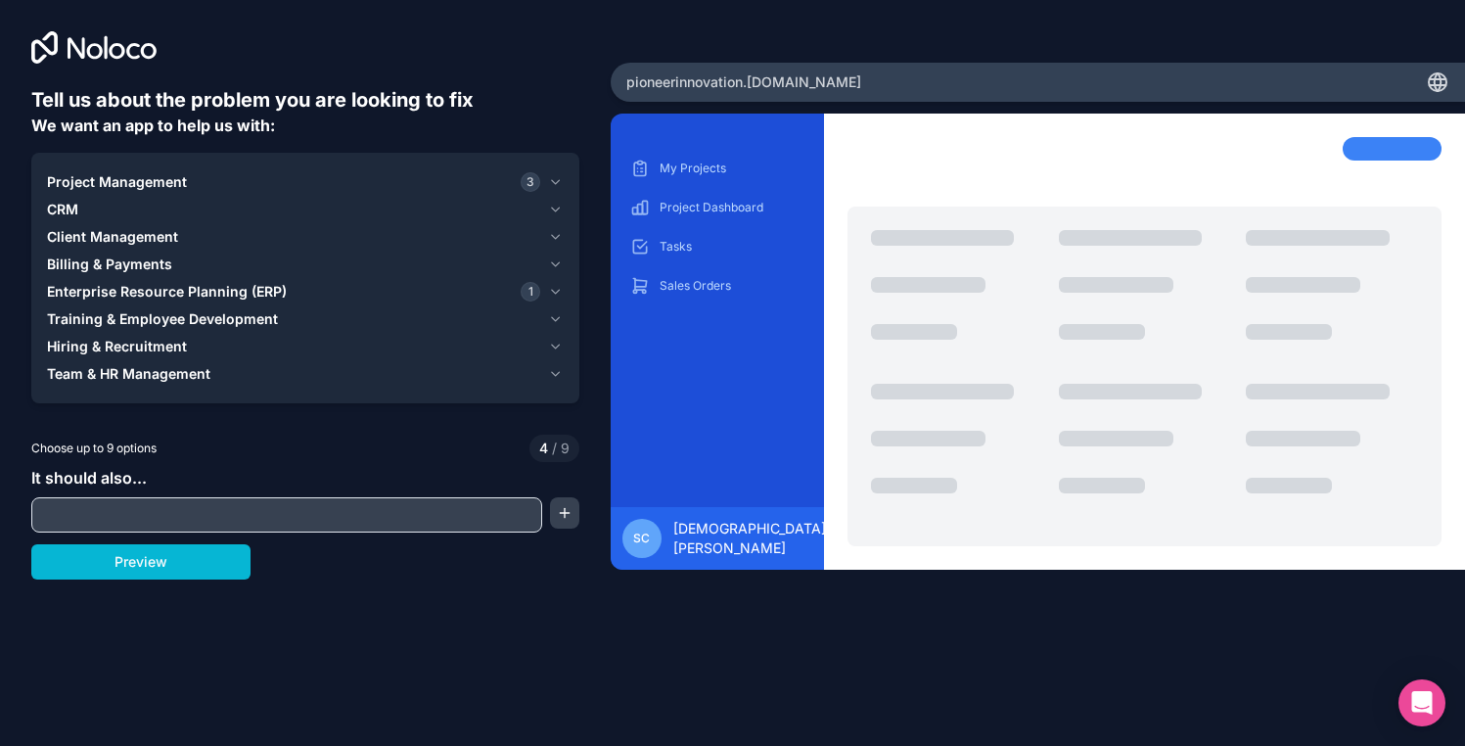
click at [134, 266] on span "Billing & Payments" at bounding box center [109, 264] width 125 height 20
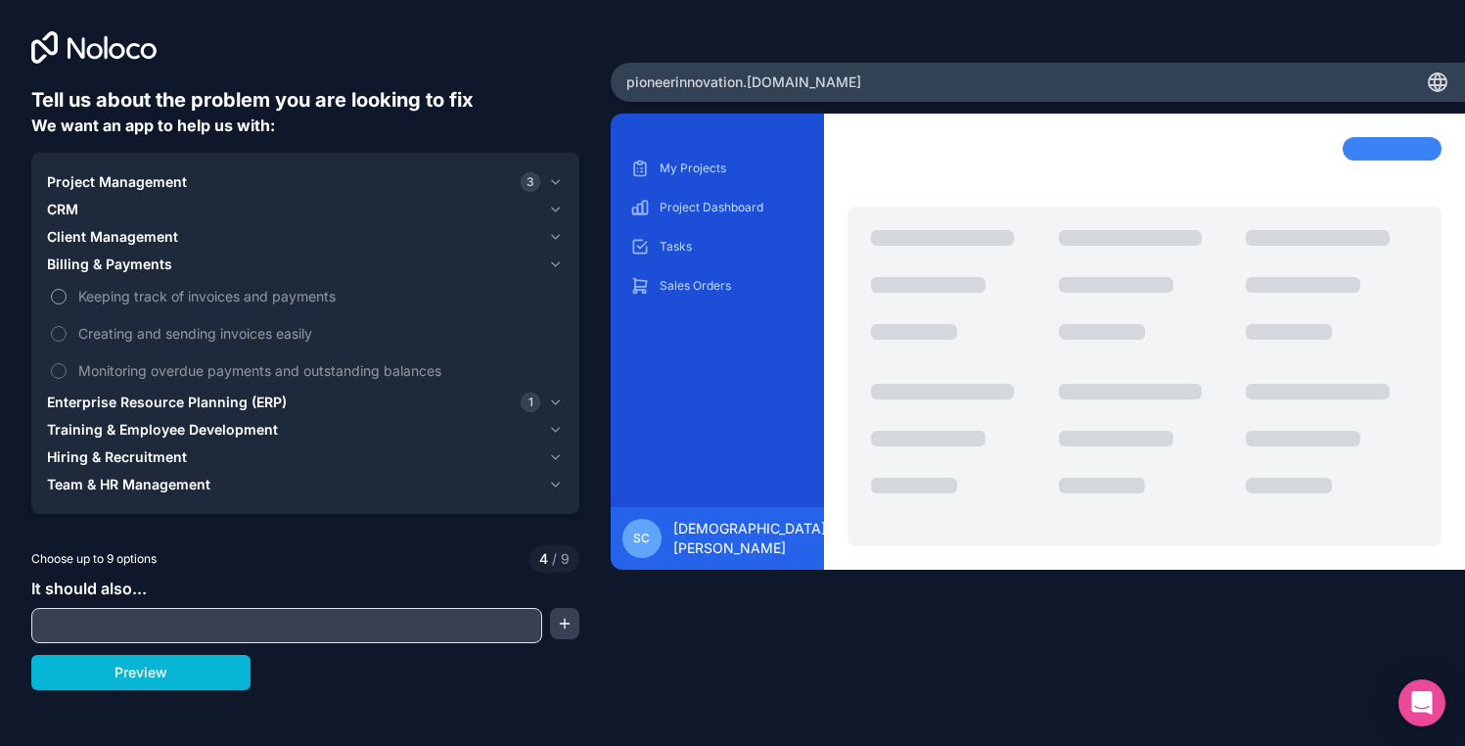
click at [134, 286] on span "Keeping track of invoices and payments" at bounding box center [318, 296] width 481 height 21
click at [67, 289] on button "Keeping track of invoices and payments" at bounding box center [59, 297] width 16 height 16
click at [133, 267] on span "Billing & Payments" at bounding box center [109, 264] width 125 height 20
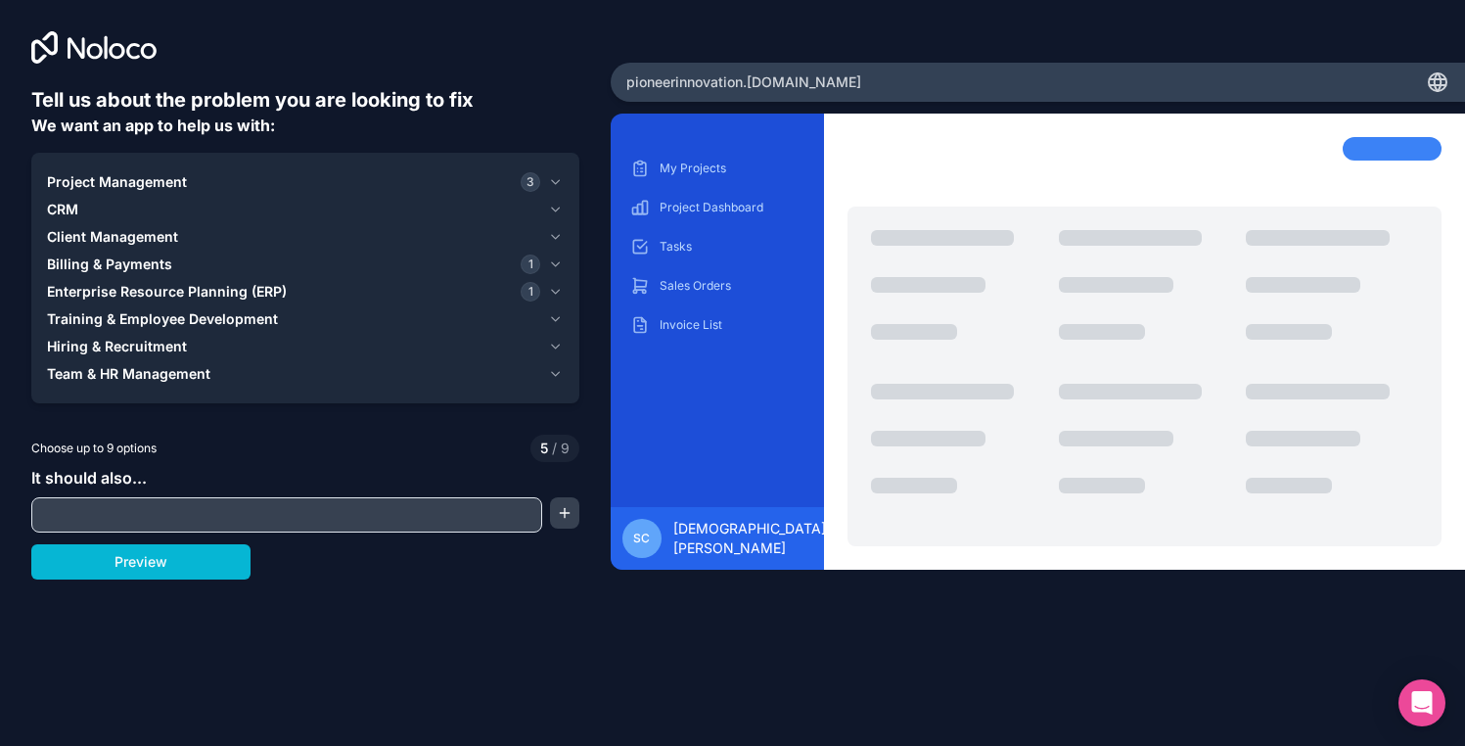
click at [135, 325] on span "Training & Employee Development" at bounding box center [162, 319] width 231 height 20
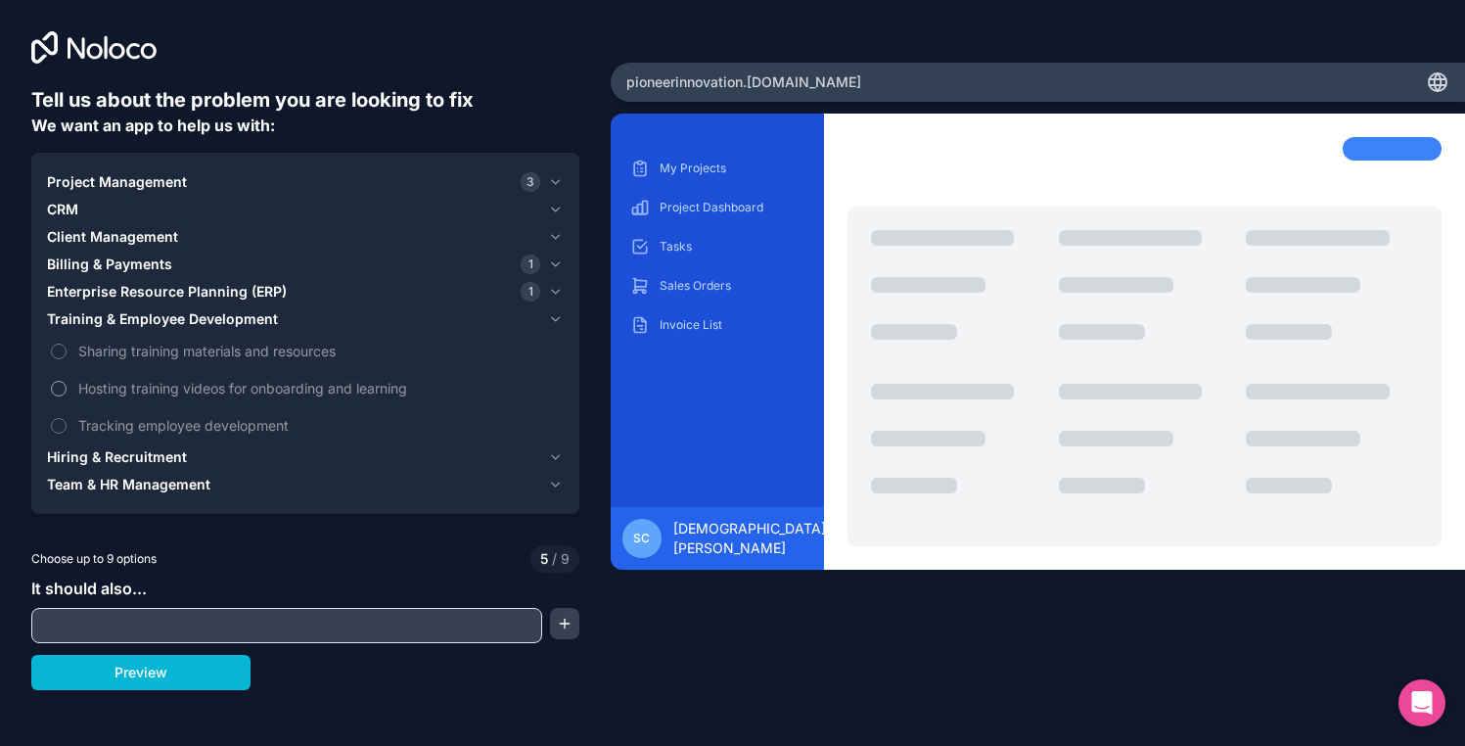
click at [107, 396] on span "Hosting training videos for onboarding and learning" at bounding box center [318, 388] width 481 height 21
click at [67, 396] on button "Hosting training videos for onboarding and learning" at bounding box center [59, 389] width 16 height 16
click at [112, 347] on span "Sharing training materials and resources" at bounding box center [318, 350] width 481 height 21
click at [67, 347] on button "Sharing training materials and resources" at bounding box center [59, 351] width 16 height 16
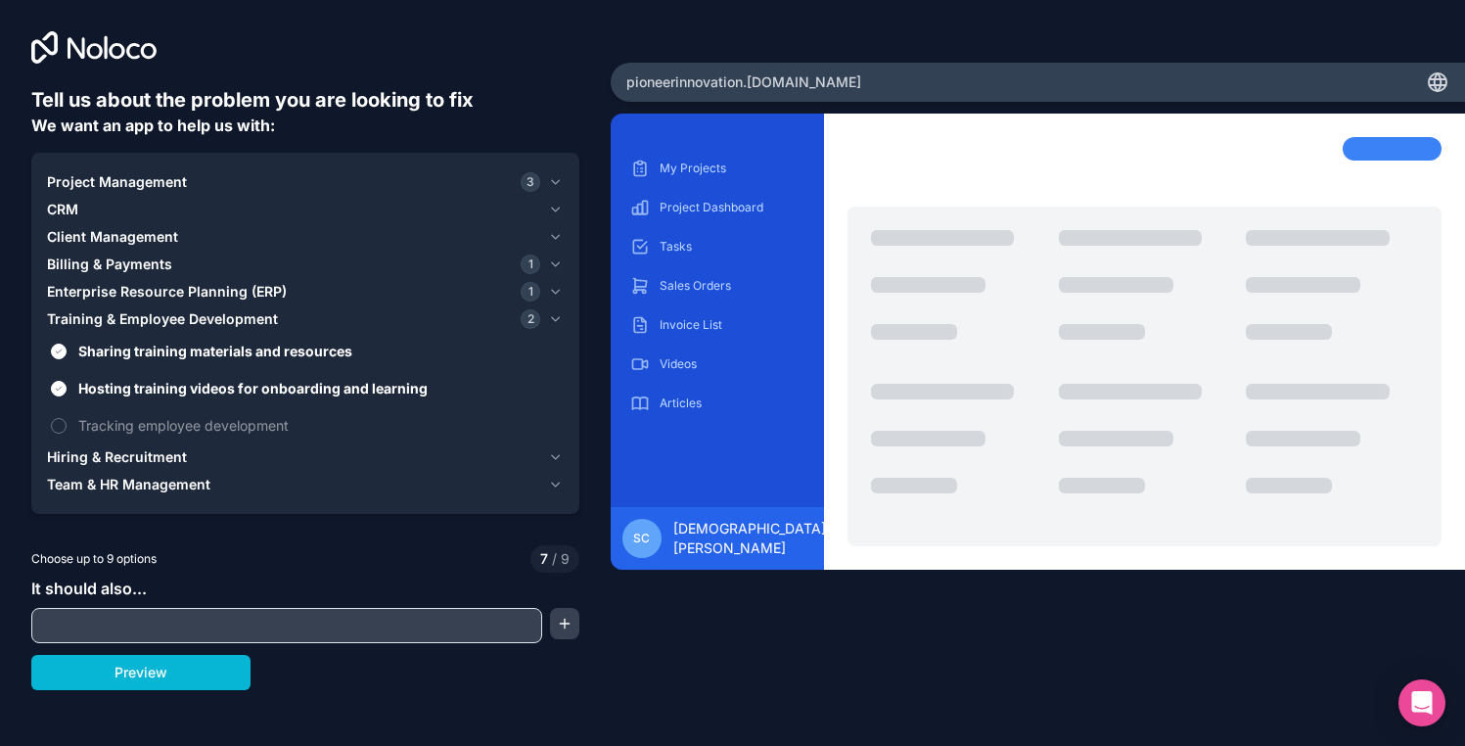
click at [114, 321] on span "Training & Employee Development" at bounding box center [162, 319] width 231 height 20
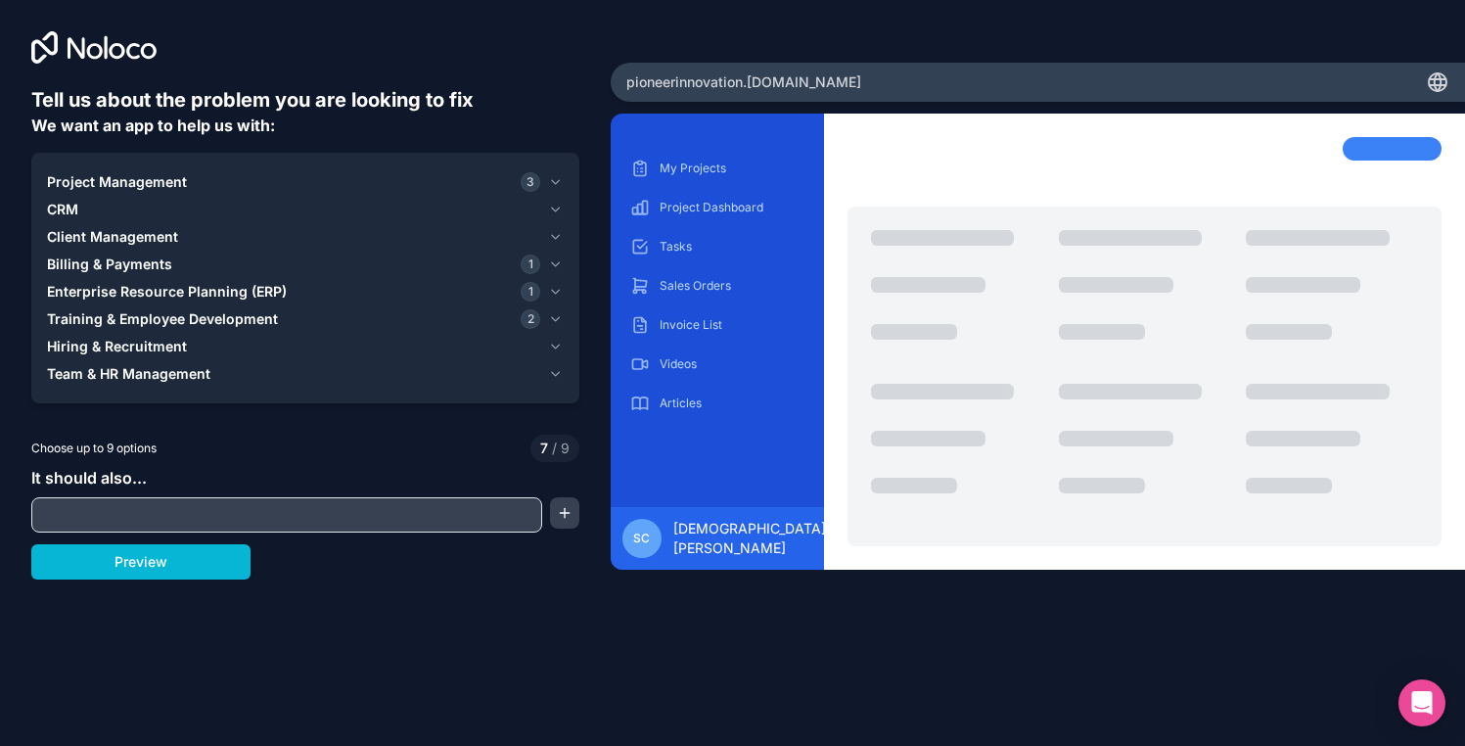
click at [109, 371] on span "Team & HR Management" at bounding box center [128, 374] width 163 height 20
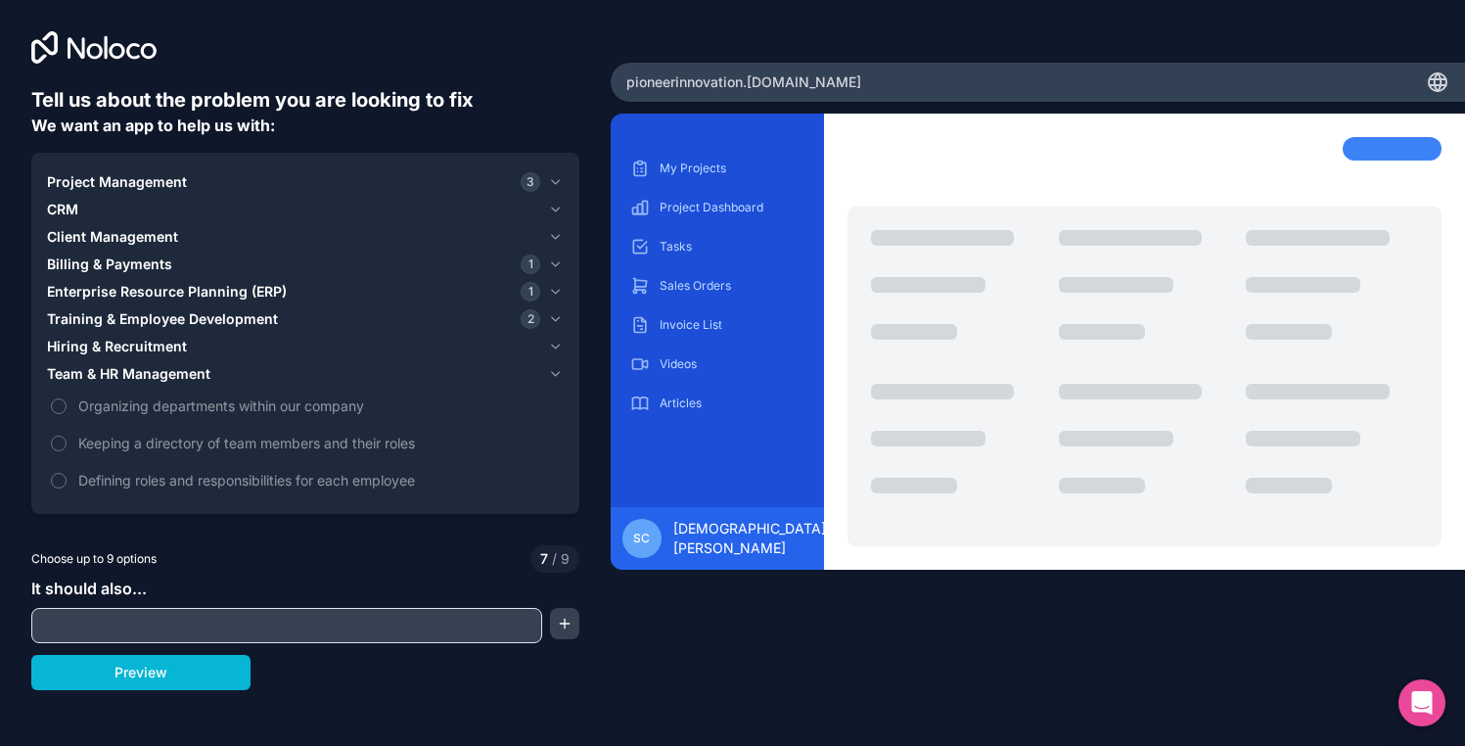
click at [109, 371] on span "Team & HR Management" at bounding box center [128, 374] width 163 height 20
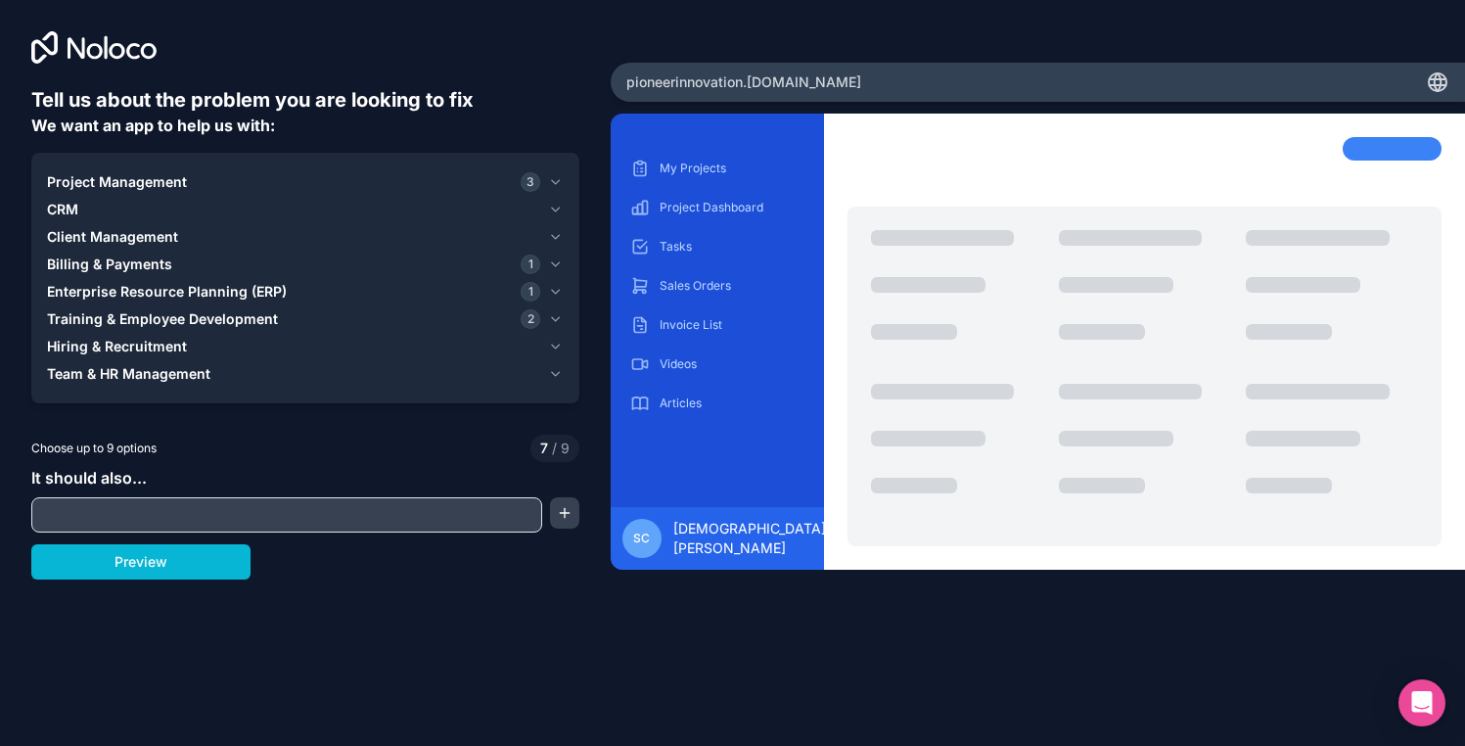
click at [105, 522] on input "text" at bounding box center [286, 514] width 501 height 27
click at [149, 182] on span "Project Management" at bounding box center [117, 182] width 140 height 20
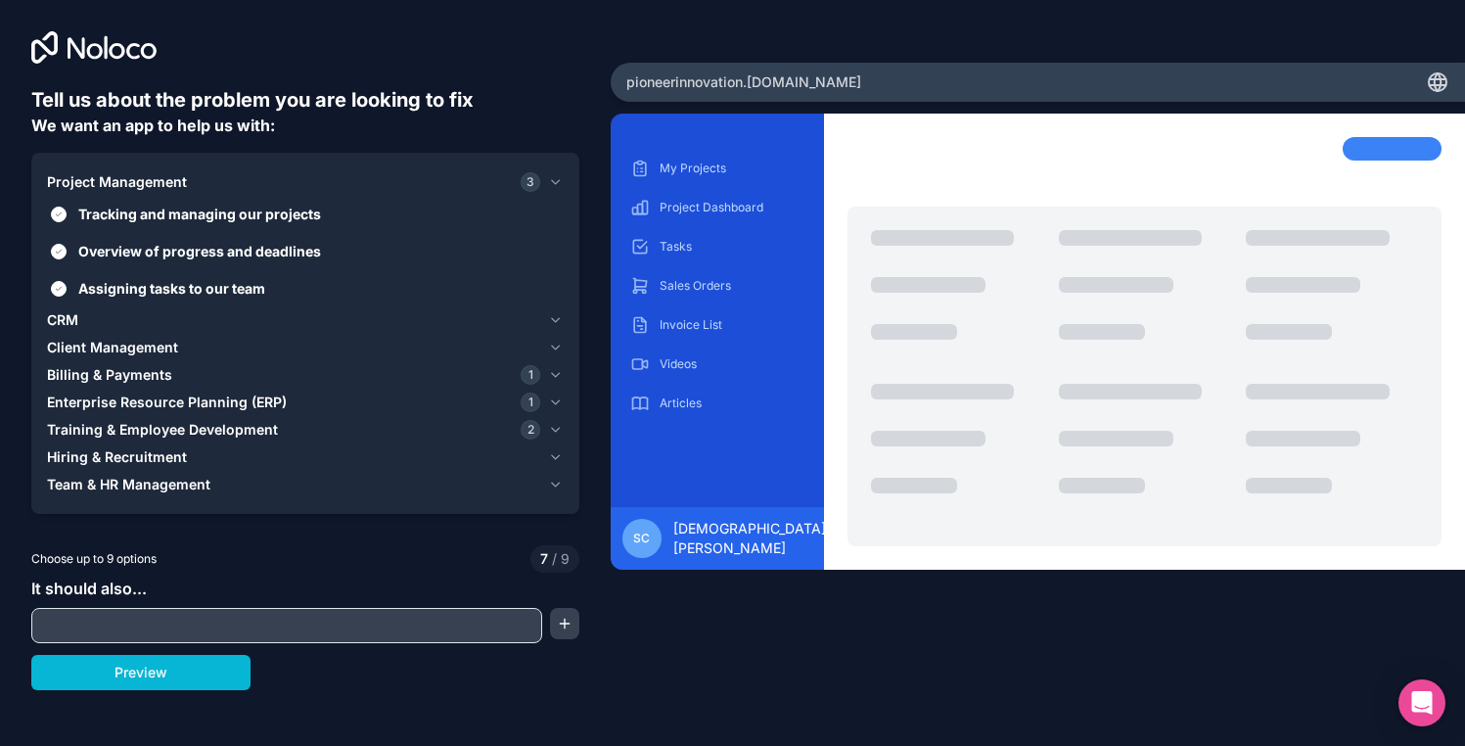
click at [149, 182] on span "Project Management" at bounding box center [117, 182] width 140 height 20
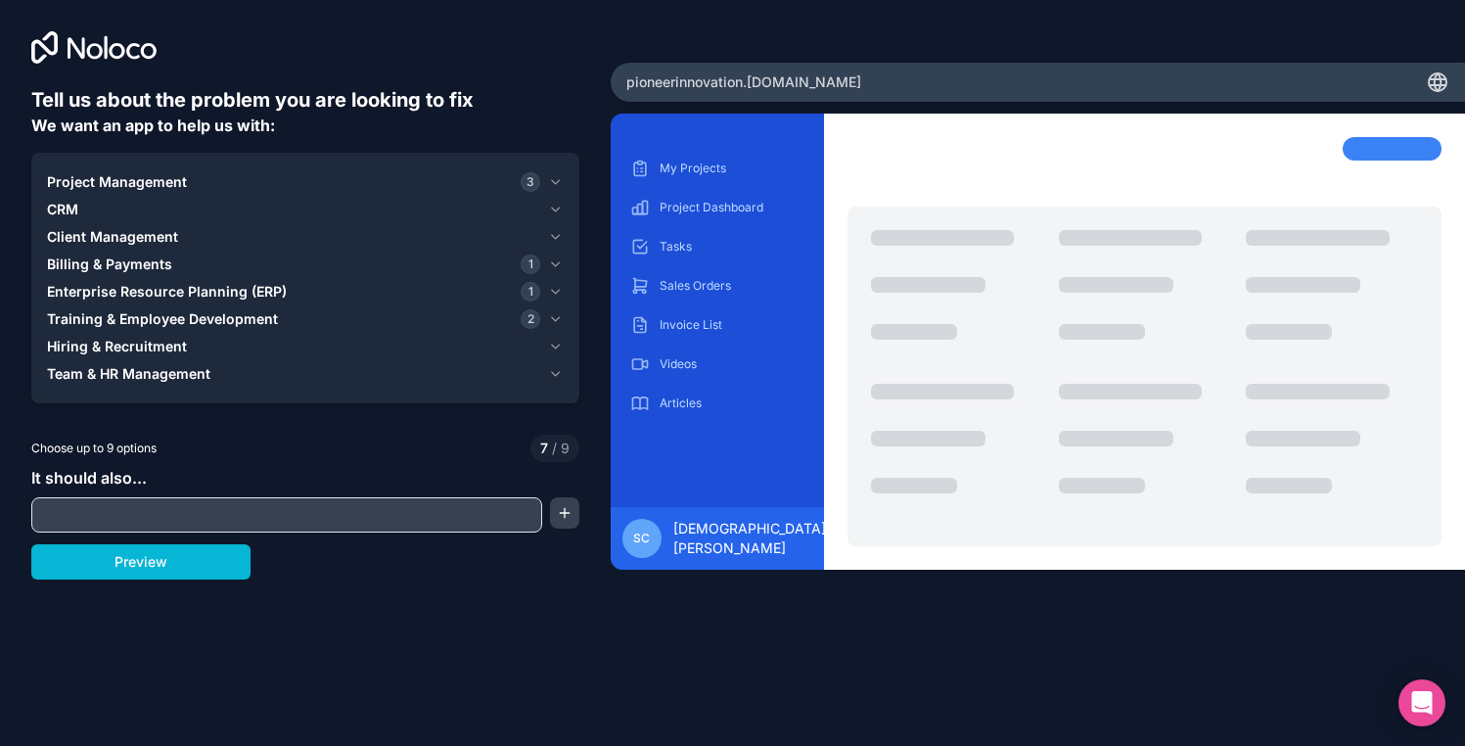
click at [149, 182] on span "Project Management" at bounding box center [117, 182] width 140 height 20
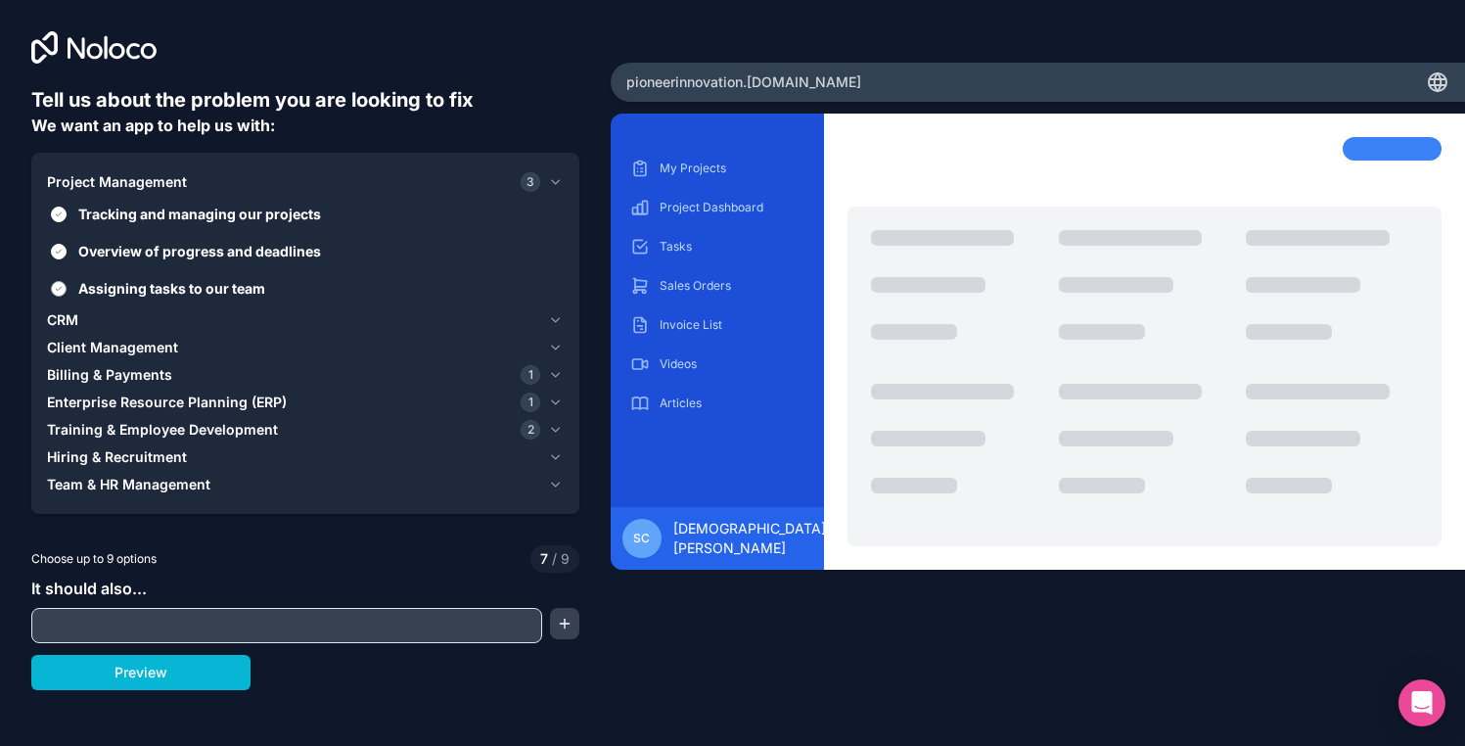
click at [75, 294] on label "Assigning tasks to our team" at bounding box center [305, 288] width 517 height 36
click at [67, 294] on button "Assigning tasks to our team" at bounding box center [59, 289] width 16 height 16
click at [120, 185] on span "Project Management" at bounding box center [117, 182] width 140 height 20
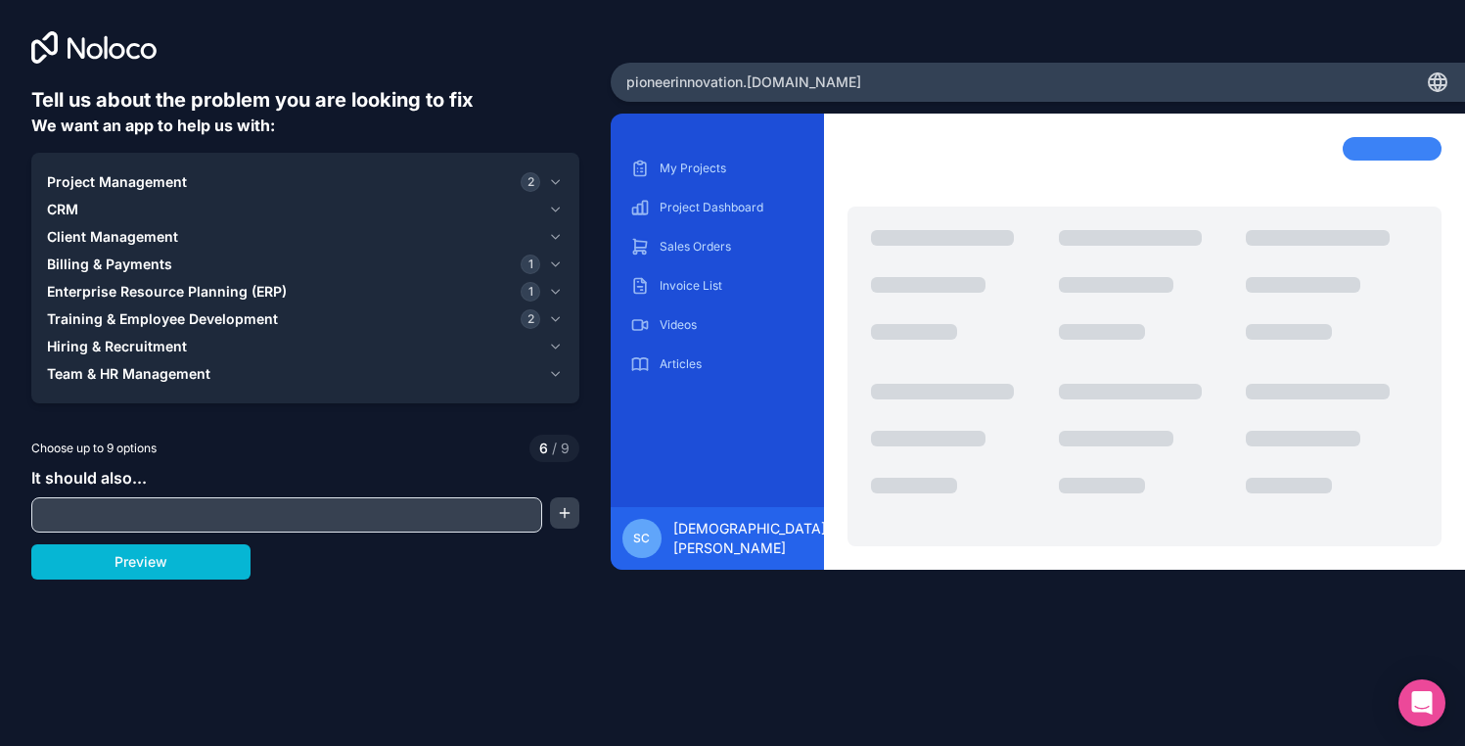
click at [80, 201] on div "CRM" at bounding box center [293, 210] width 493 height 20
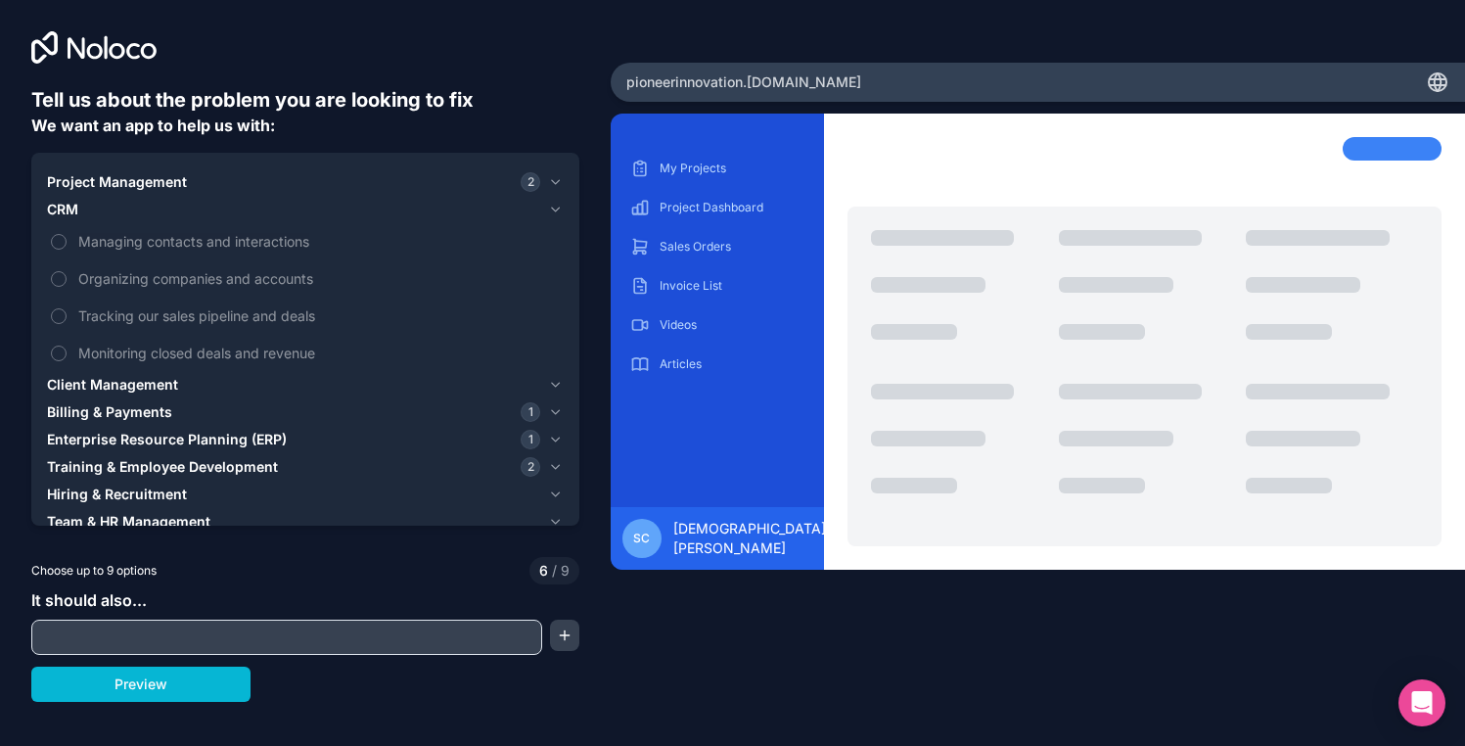
click at [77, 215] on span "CRM" at bounding box center [62, 210] width 31 height 20
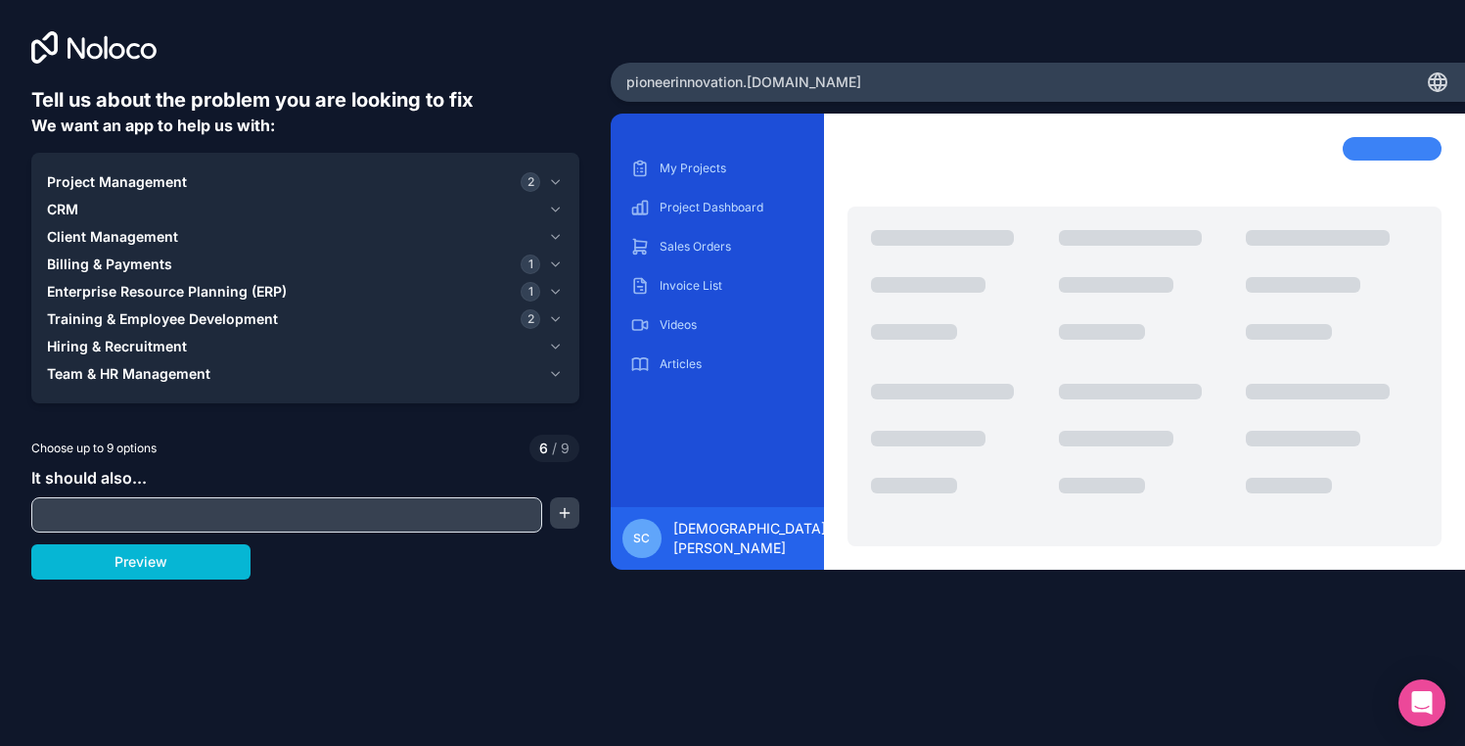
click at [82, 241] on span "Client Management" at bounding box center [112, 237] width 131 height 20
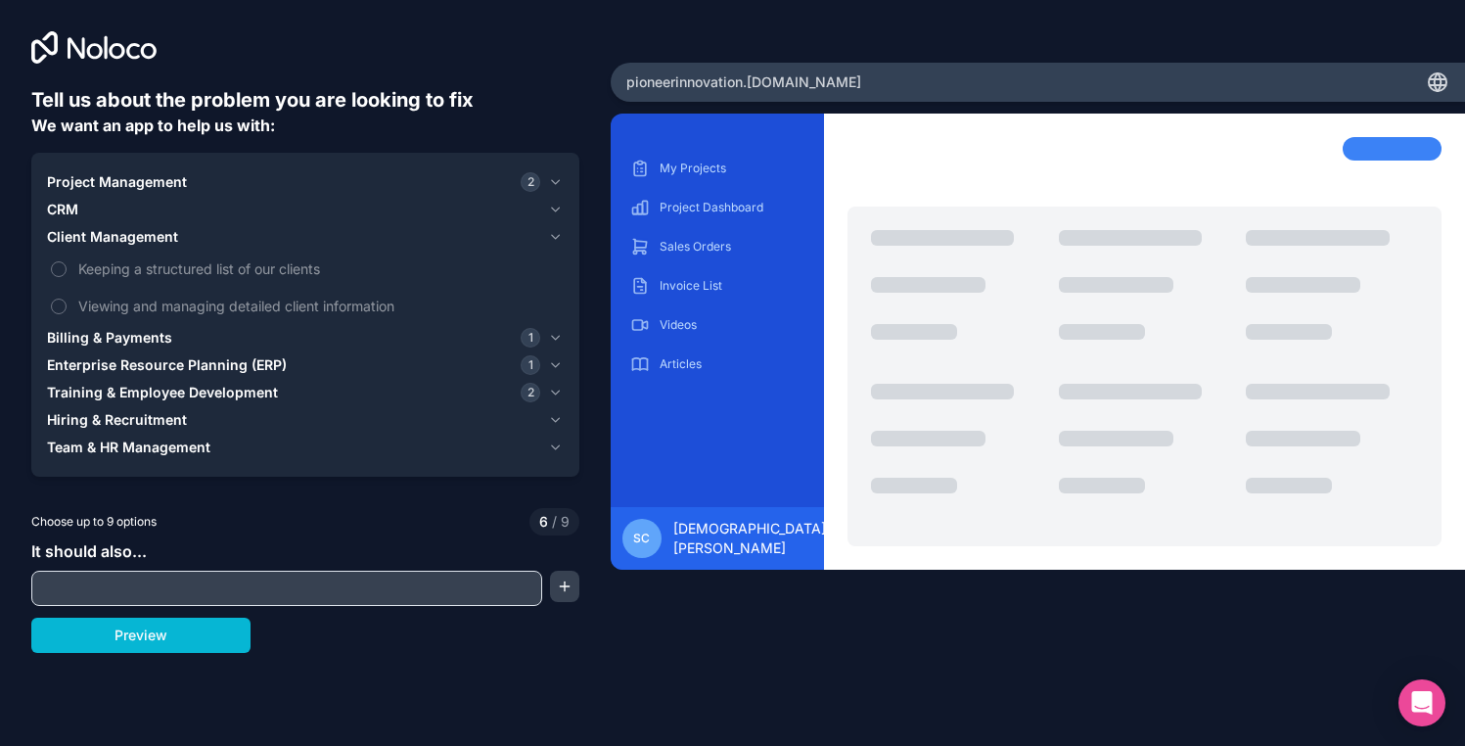
click at [68, 211] on span "CRM" at bounding box center [62, 210] width 31 height 20
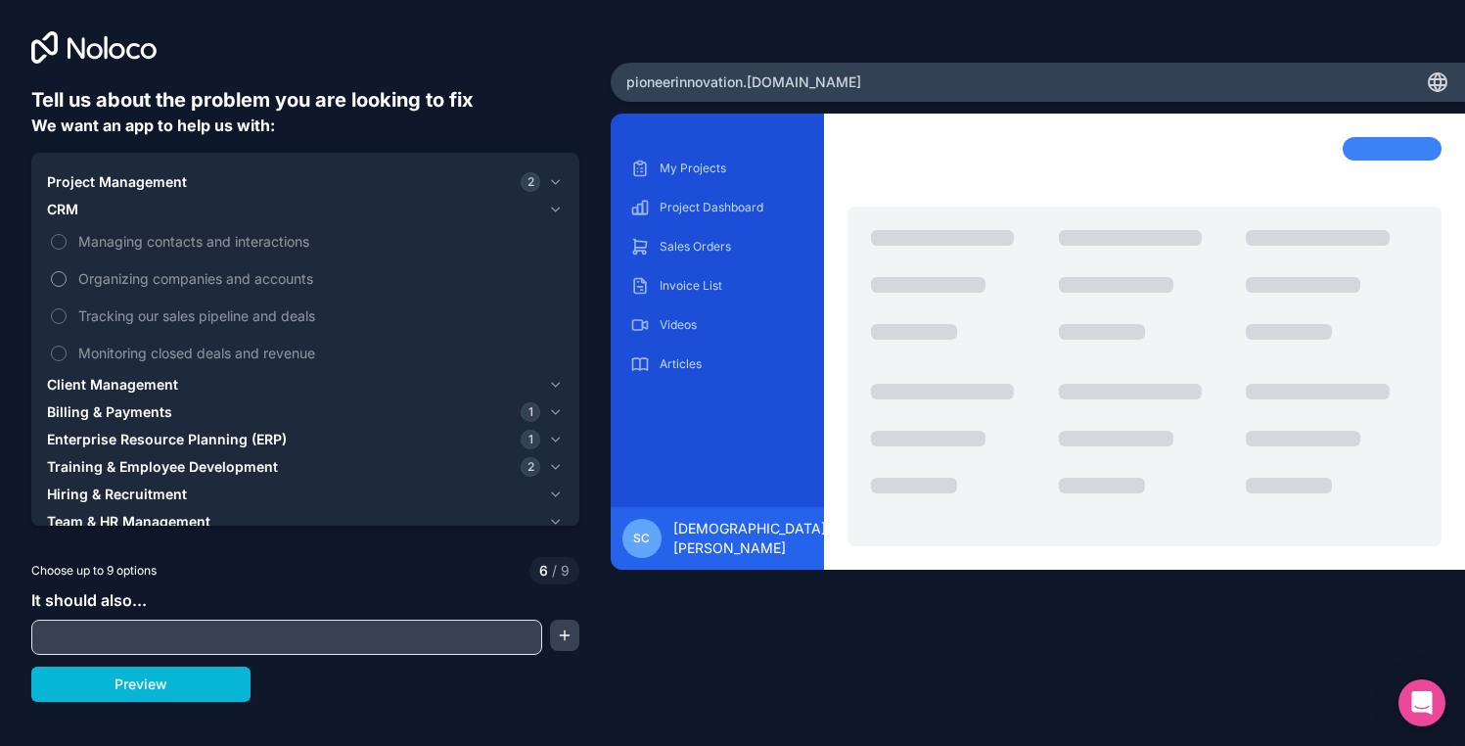
click at [98, 269] on span "Organizing companies and accounts" at bounding box center [318, 278] width 481 height 21
click at [67, 271] on button "Organizing companies and accounts" at bounding box center [59, 279] width 16 height 16
click at [96, 311] on span "Tracking our sales pipeline and deals" at bounding box center [318, 315] width 481 height 21
click at [67, 311] on button "Tracking our sales pipeline and deals" at bounding box center [59, 316] width 16 height 16
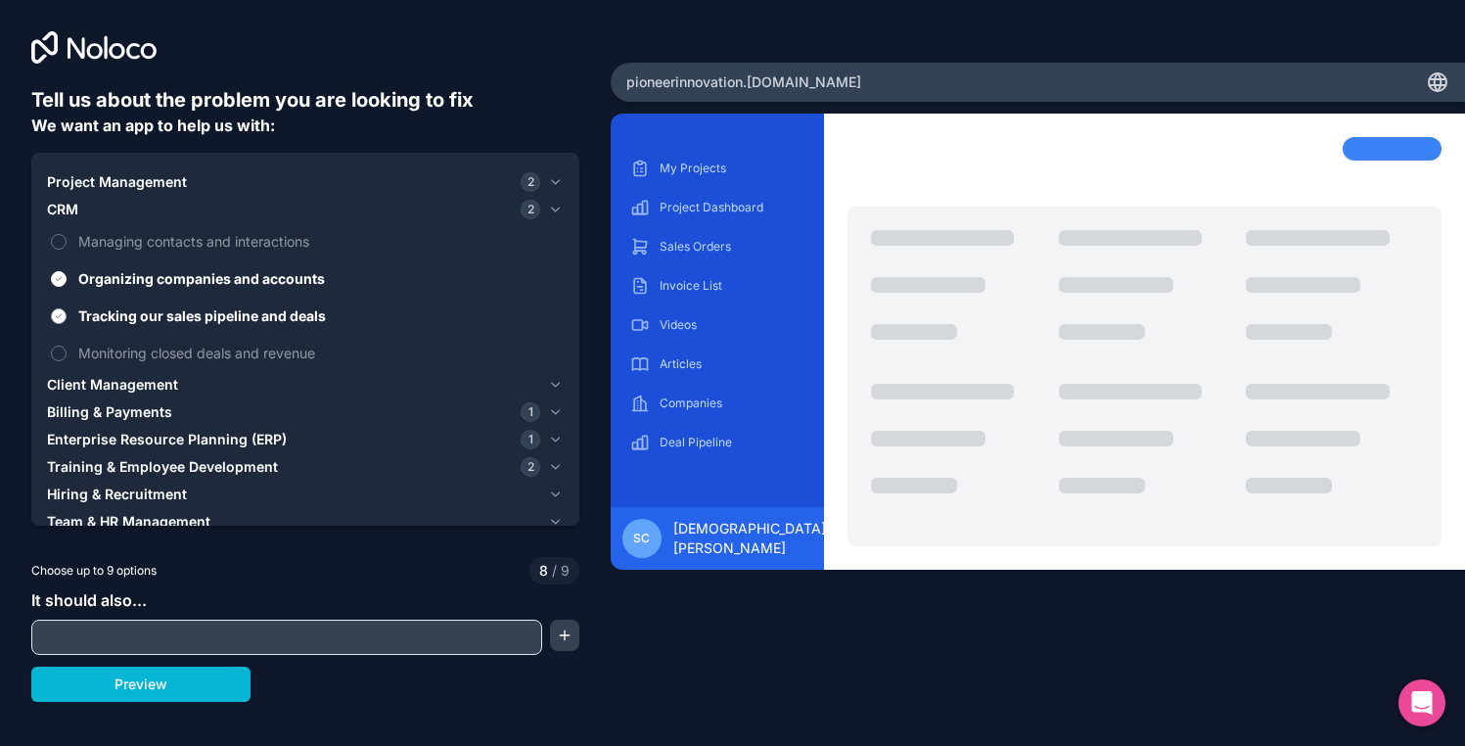
click at [96, 311] on span "Tracking our sales pipeline and deals" at bounding box center [318, 315] width 481 height 21
click at [67, 311] on button "Tracking our sales pipeline and deals" at bounding box center [59, 316] width 16 height 16
click at [100, 279] on span "Organizing companies and accounts" at bounding box center [318, 278] width 481 height 21
click at [67, 279] on button "Organizing companies and accounts" at bounding box center [59, 279] width 16 height 16
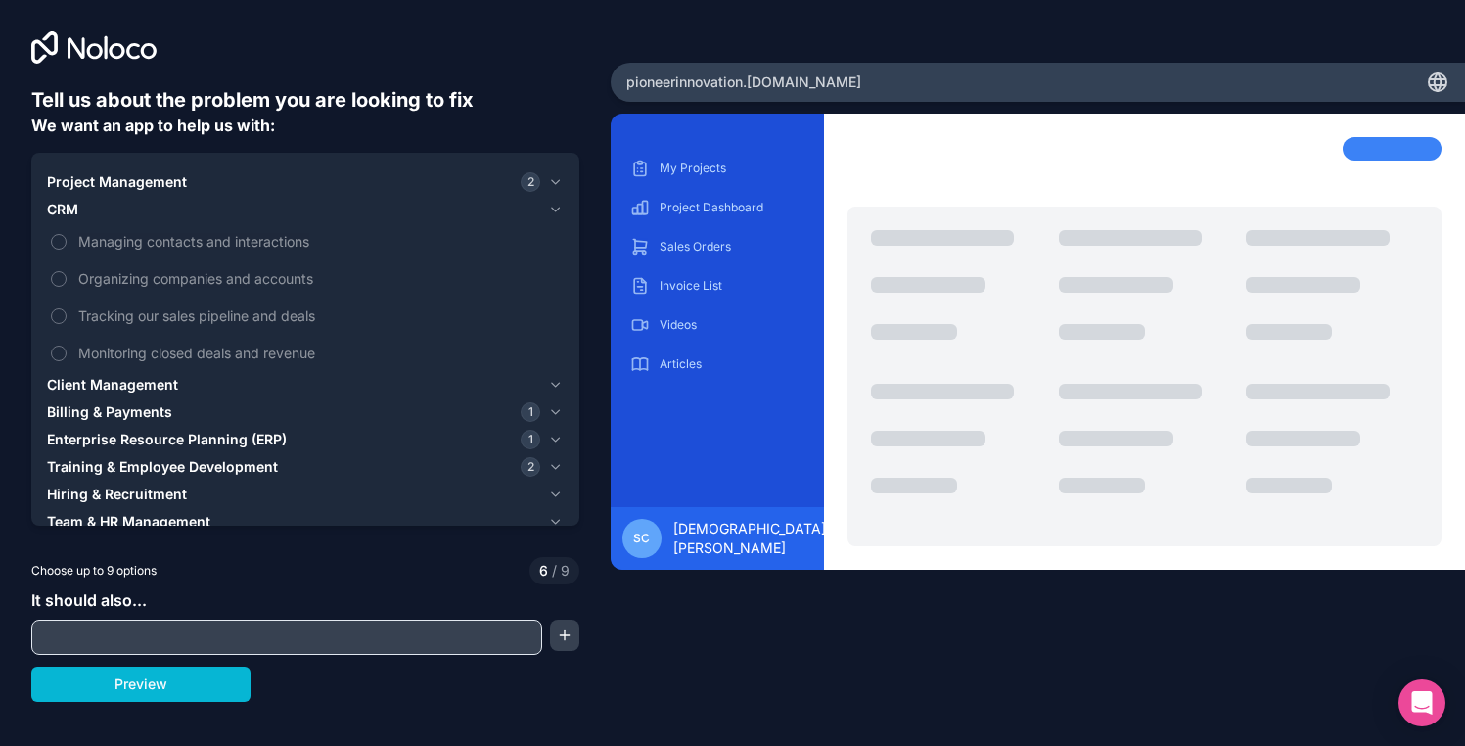
click at [91, 212] on div "CRM" at bounding box center [293, 210] width 493 height 20
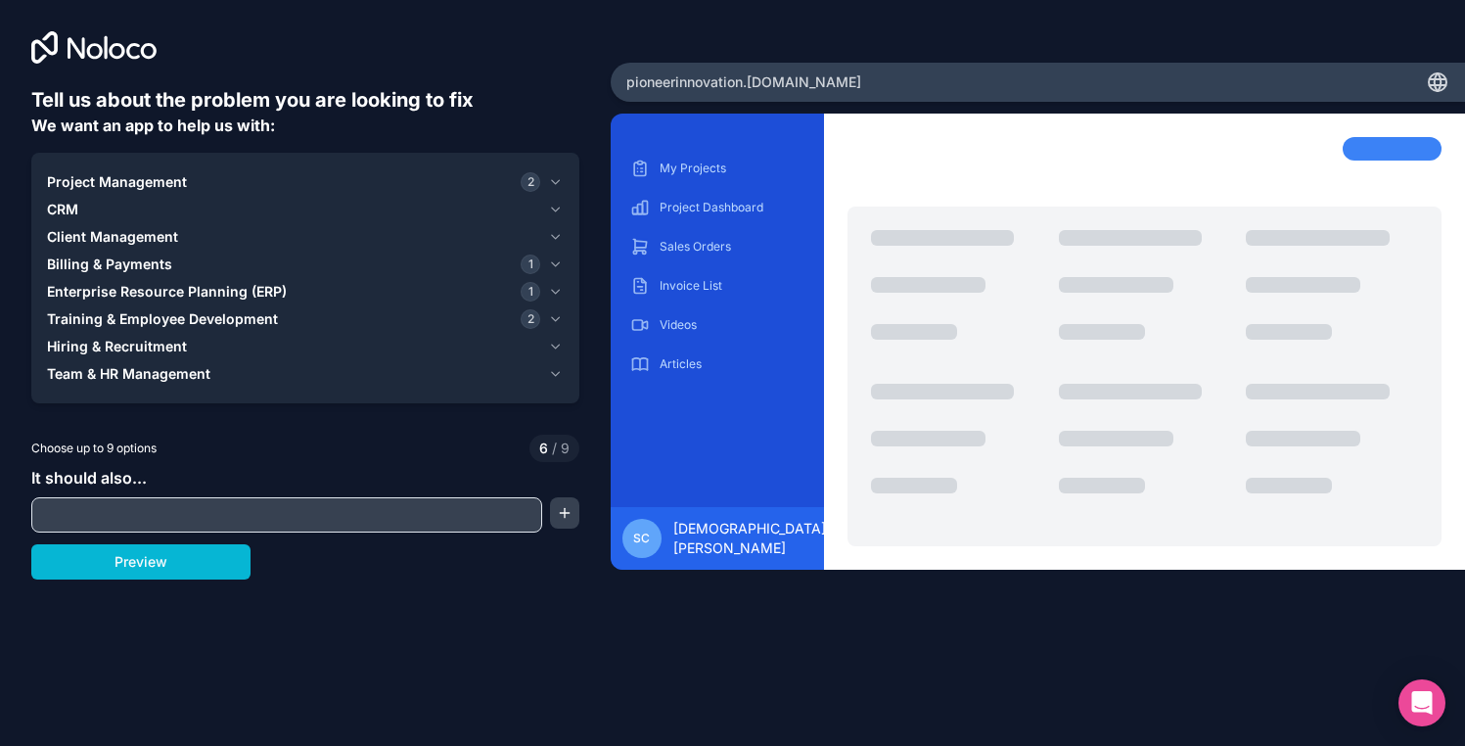
click at [96, 239] on span "Client Management" at bounding box center [112, 237] width 131 height 20
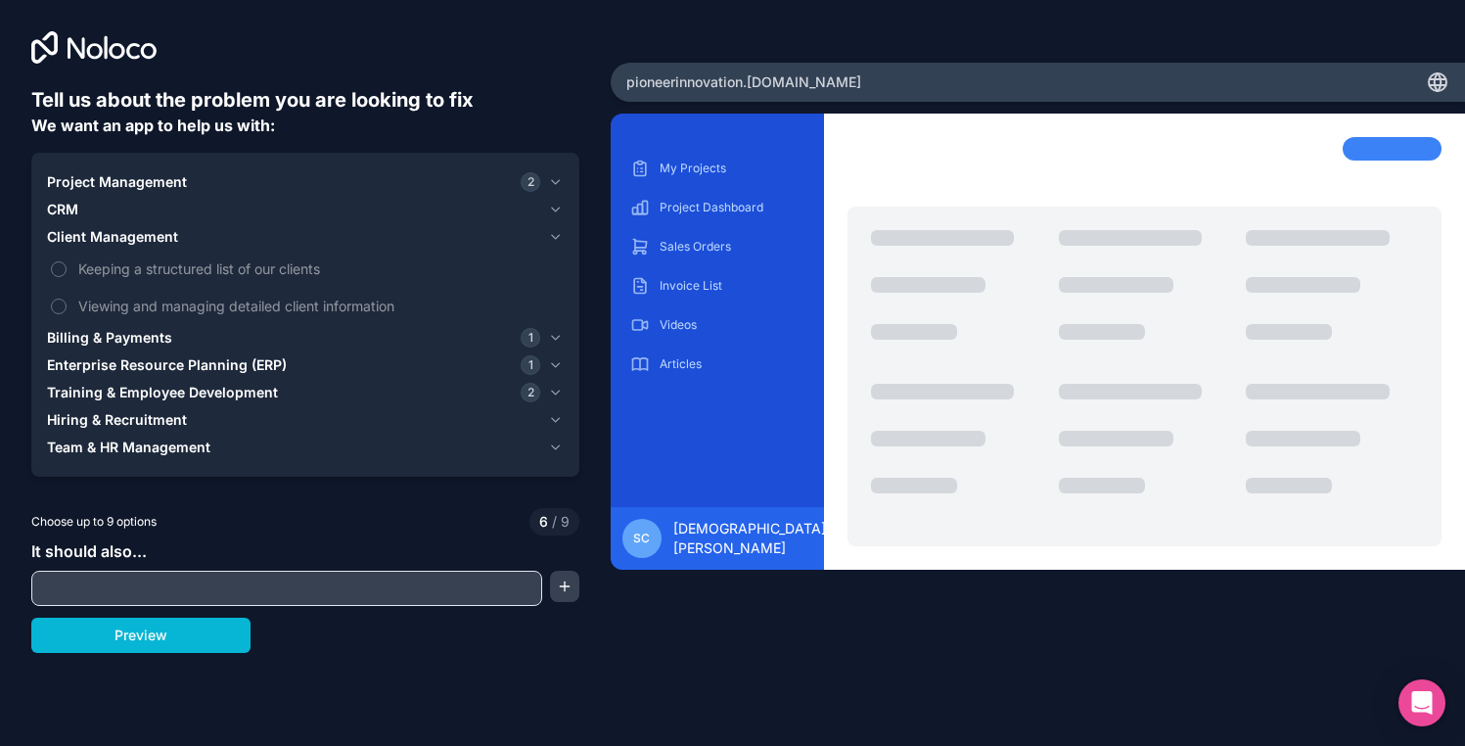
click at [96, 239] on span "Client Management" at bounding box center [112, 237] width 131 height 20
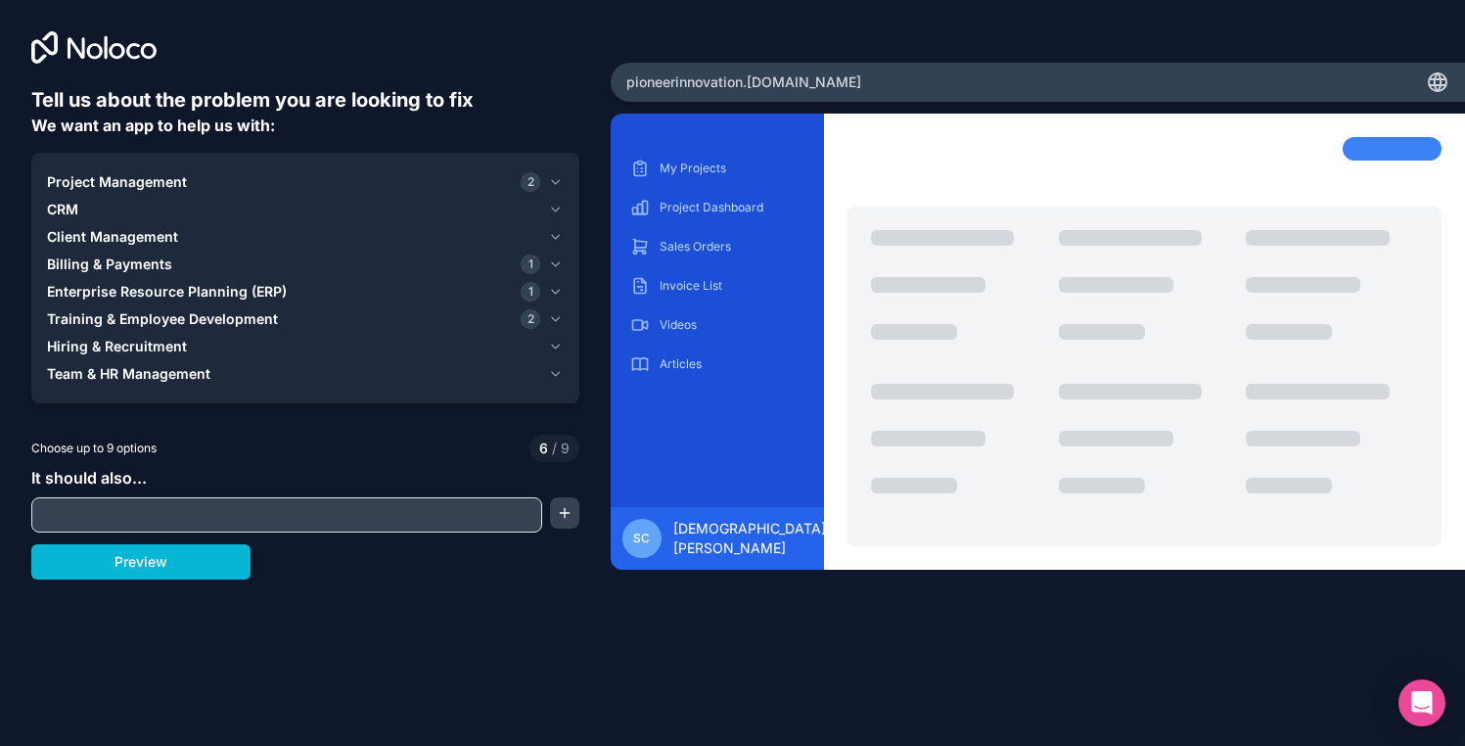
click at [96, 269] on span "Billing & Payments" at bounding box center [109, 264] width 125 height 20
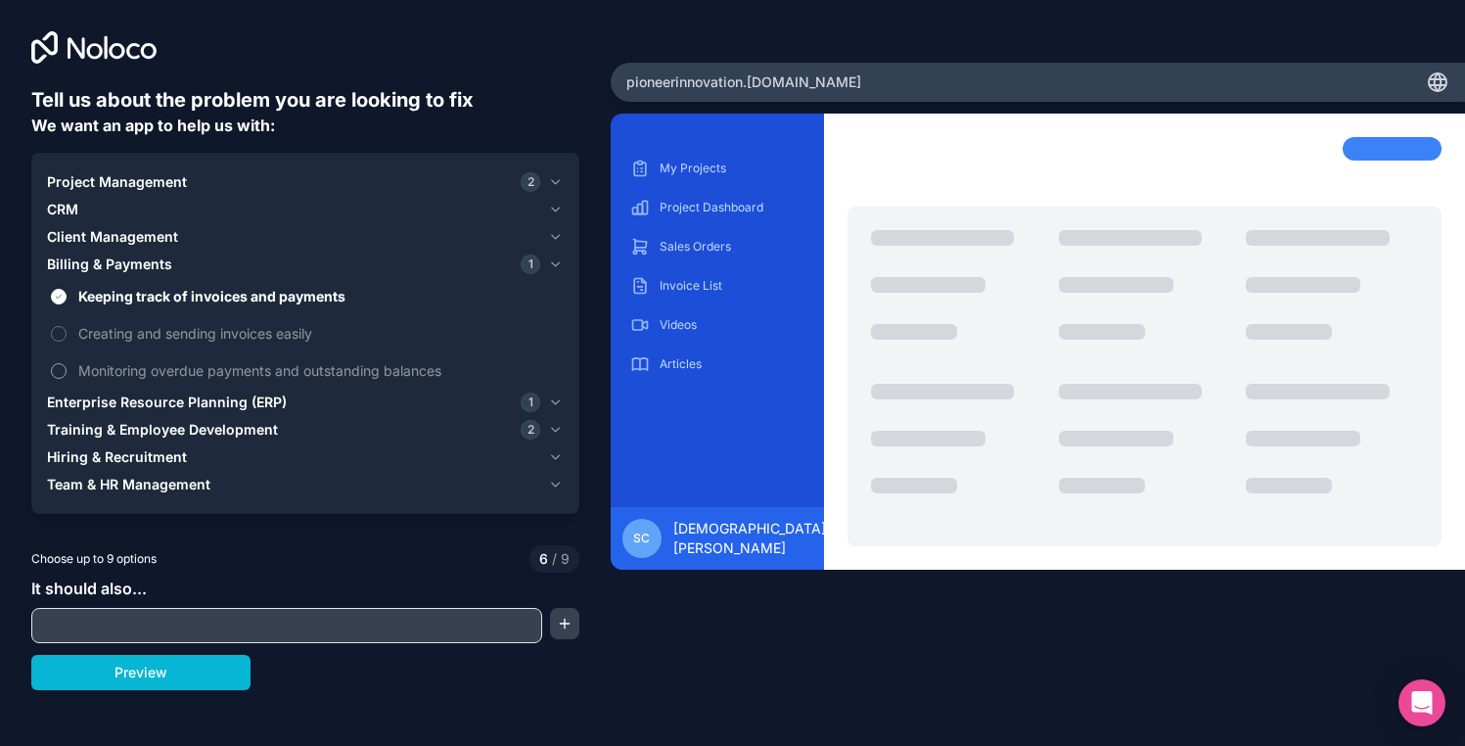
click at [92, 376] on span "Monitoring overdue payments and outstanding balances" at bounding box center [318, 370] width 481 height 21
click at [67, 376] on button "Monitoring overdue payments and outstanding balances" at bounding box center [59, 371] width 16 height 16
click at [92, 376] on span "Monitoring overdue payments and outstanding balances" at bounding box center [318, 370] width 481 height 21
click at [67, 376] on button "Monitoring overdue payments and outstanding balances" at bounding box center [59, 371] width 16 height 16
click at [99, 272] on span "Billing & Payments" at bounding box center [109, 264] width 125 height 20
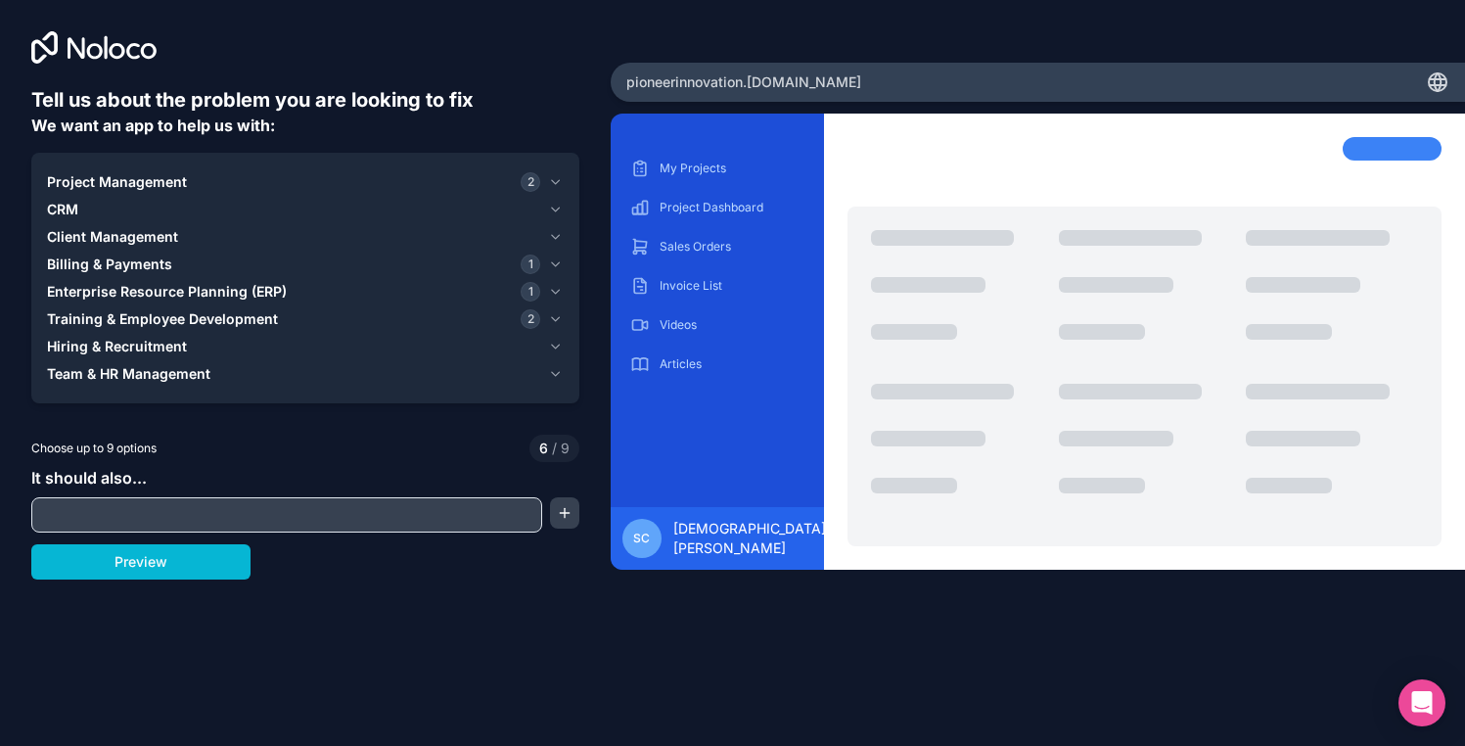
click at [99, 314] on span "Training & Employee Development" at bounding box center [162, 319] width 231 height 20
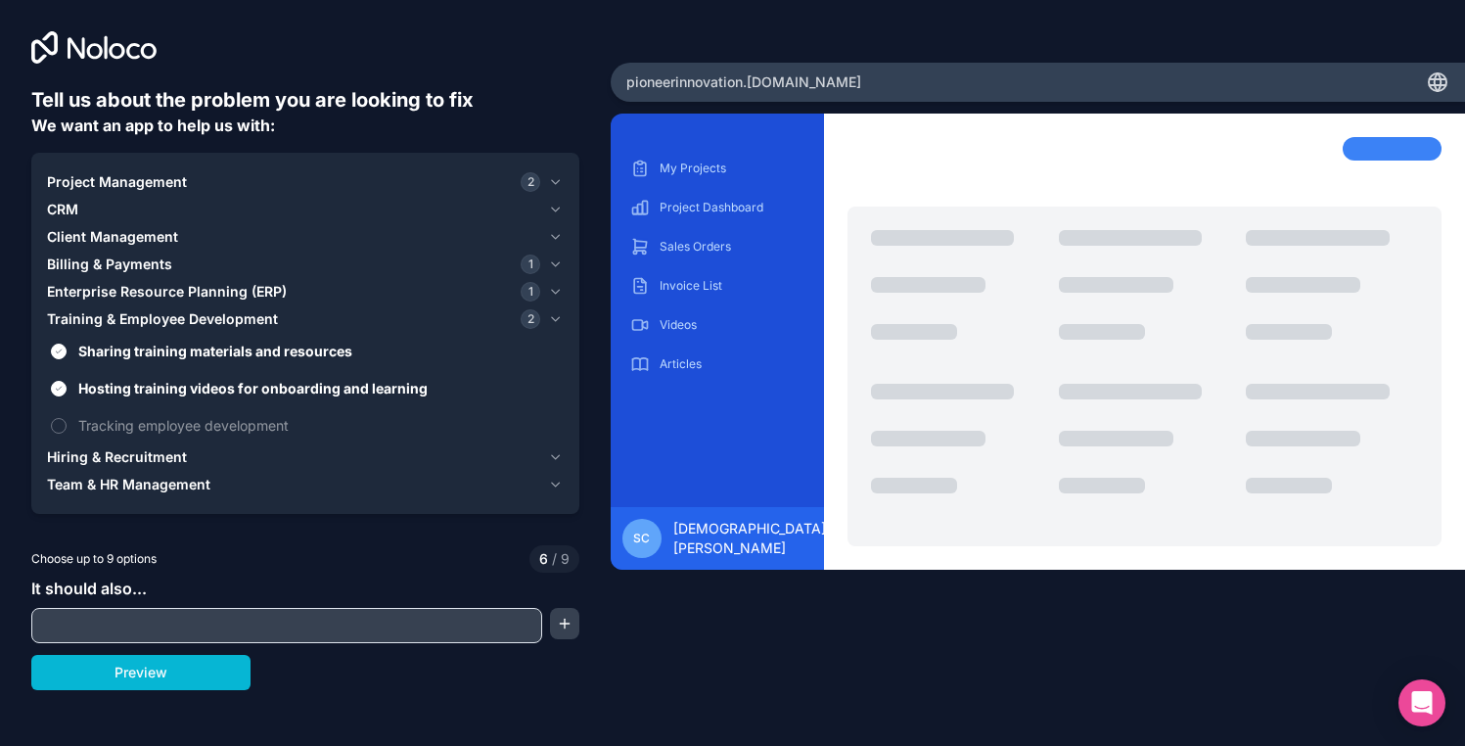
click at [99, 314] on span "Training & Employee Development" at bounding box center [162, 319] width 231 height 20
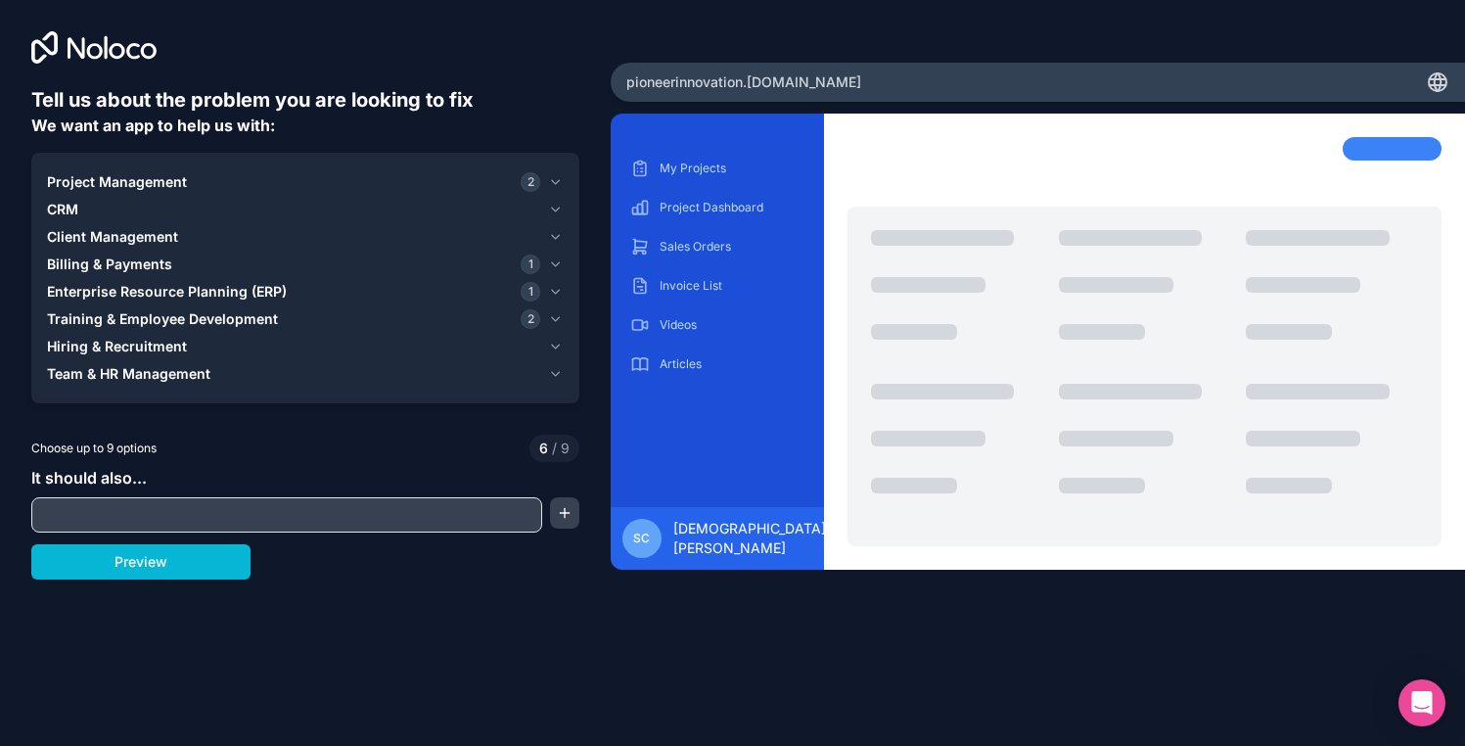
click at [99, 352] on span "Hiring & Recruitment" at bounding box center [117, 347] width 140 height 20
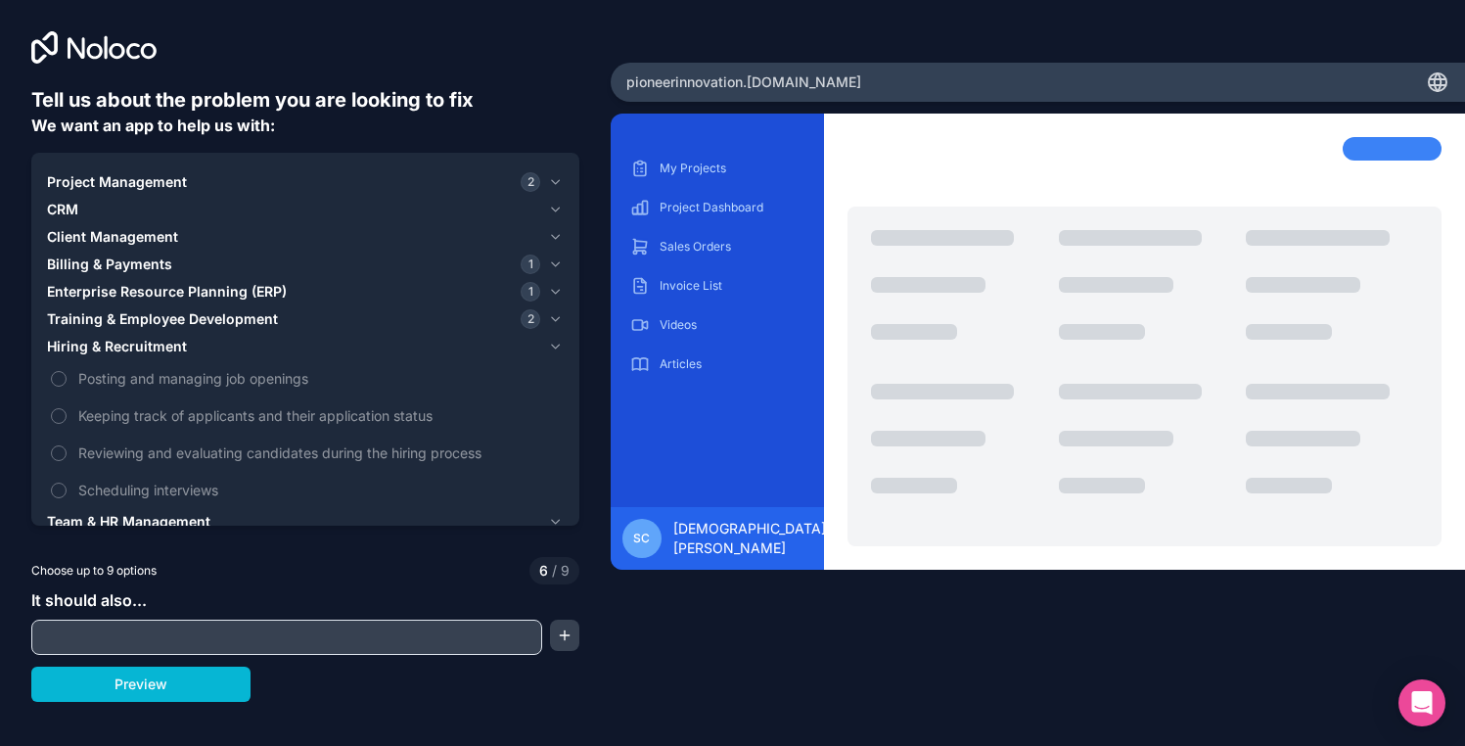
click at [100, 352] on span "Hiring & Recruitment" at bounding box center [117, 347] width 140 height 20
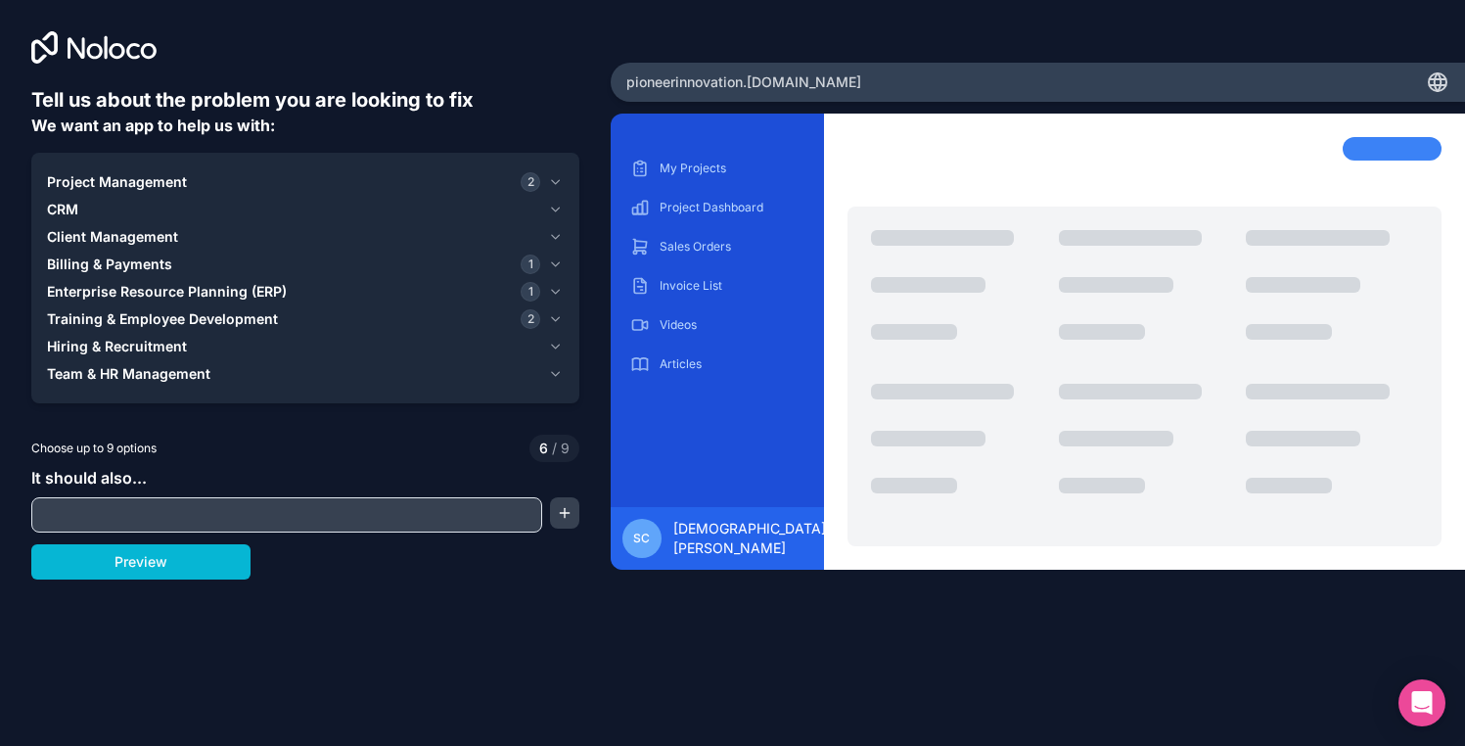
click at [106, 381] on span "Team & HR Management" at bounding box center [128, 374] width 163 height 20
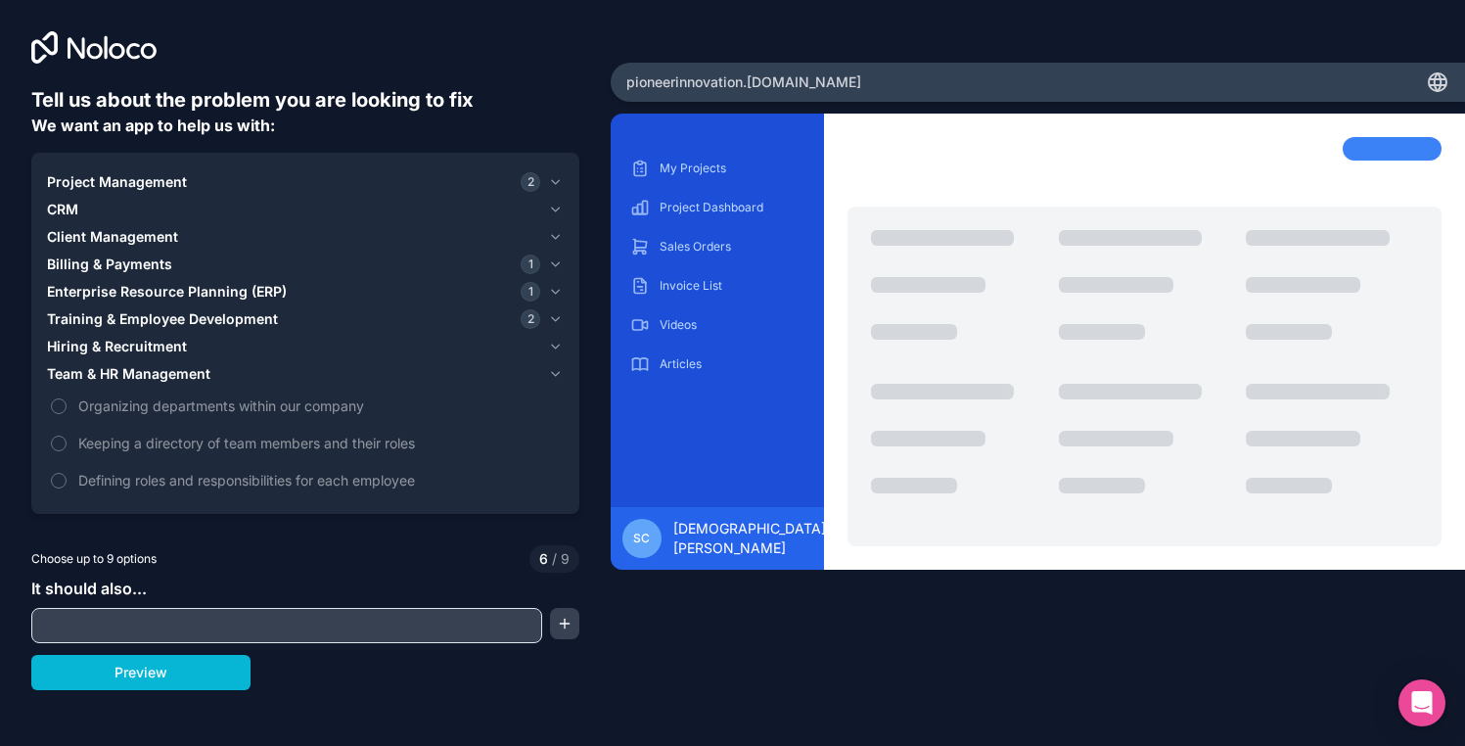
click at [106, 381] on span "Team & HR Management" at bounding box center [128, 374] width 163 height 20
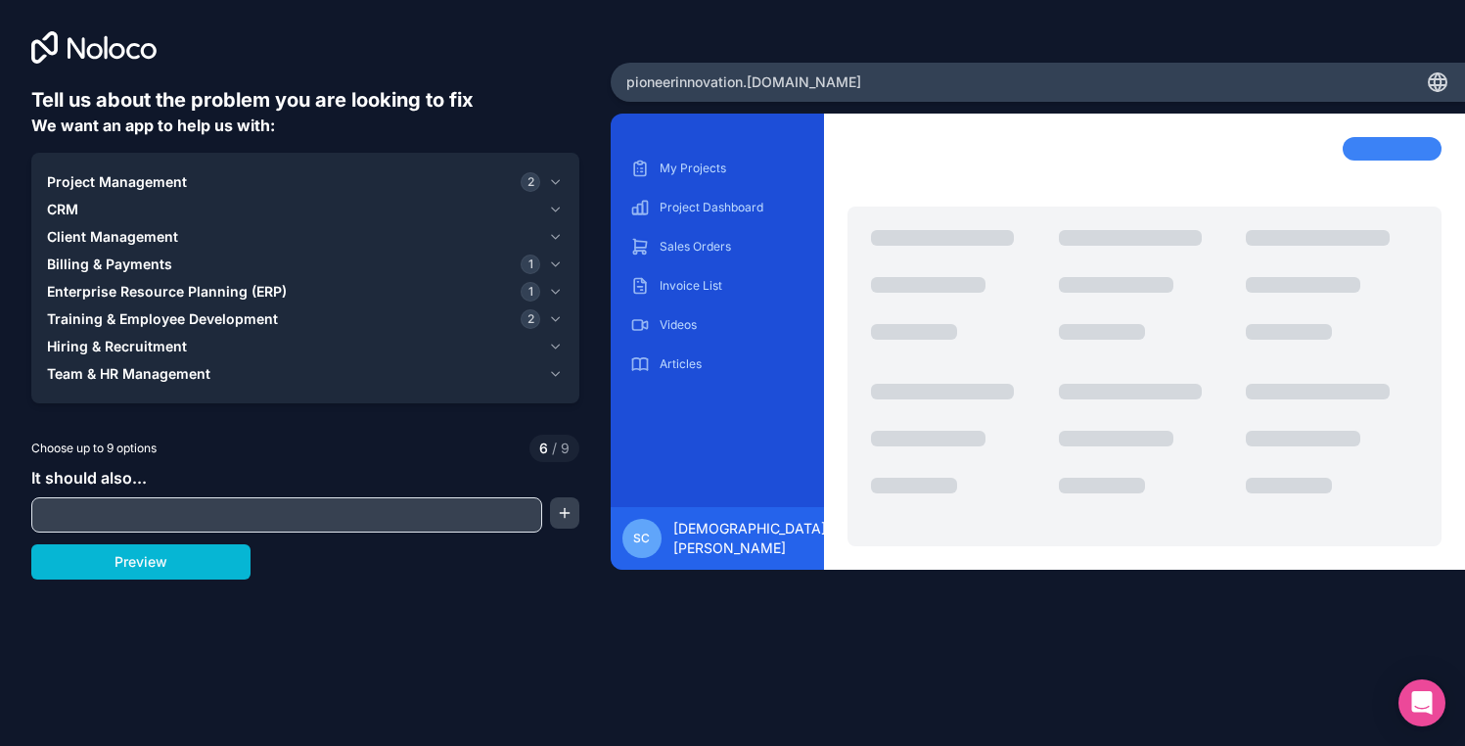
click at [98, 524] on input "text" at bounding box center [286, 514] width 501 height 27
type input "customer portal"
click at [562, 520] on button "button" at bounding box center [564, 512] width 29 height 31
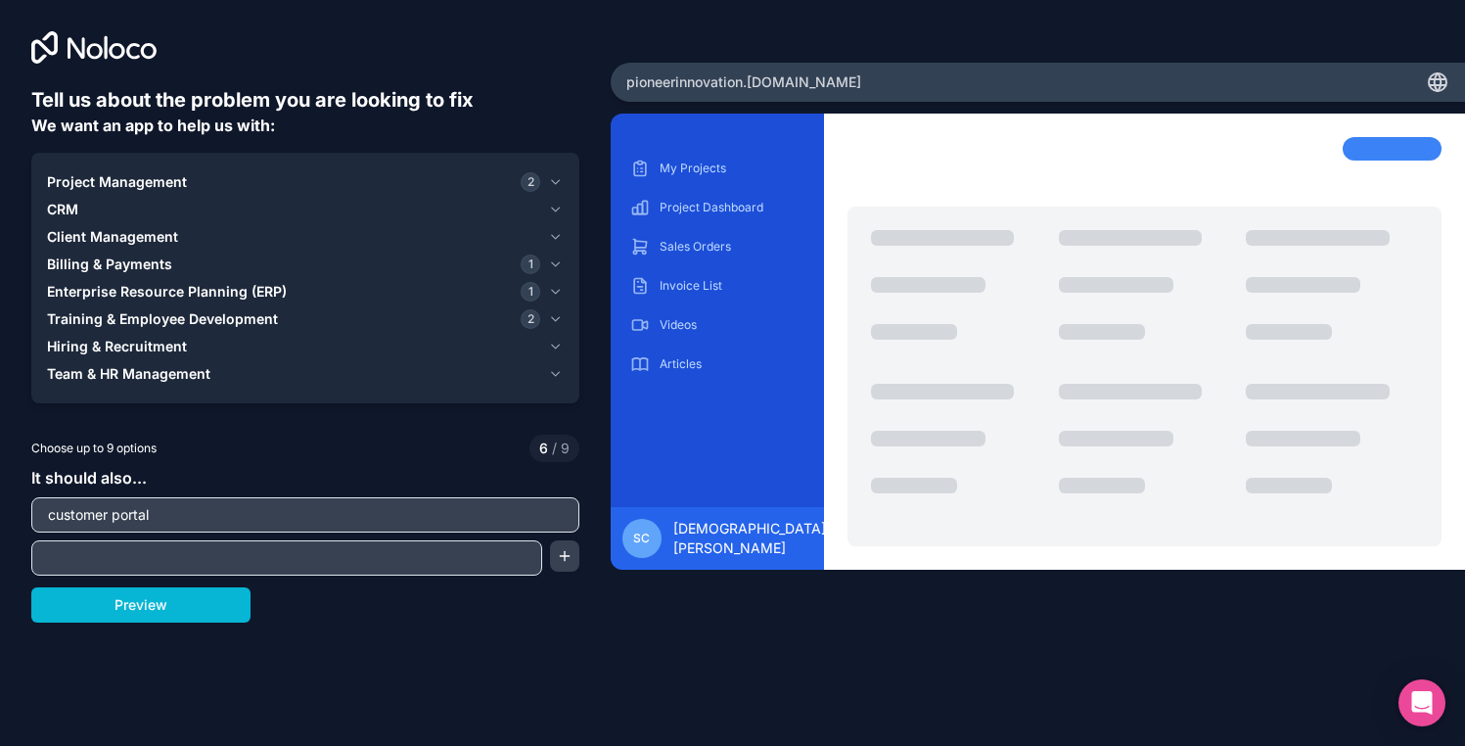
click at [523, 520] on input "customer portal" at bounding box center [305, 514] width 538 height 27
click at [497, 558] on input "text" at bounding box center [286, 557] width 501 height 27
type input "onboarding process"
click at [573, 550] on button "button" at bounding box center [564, 555] width 29 height 31
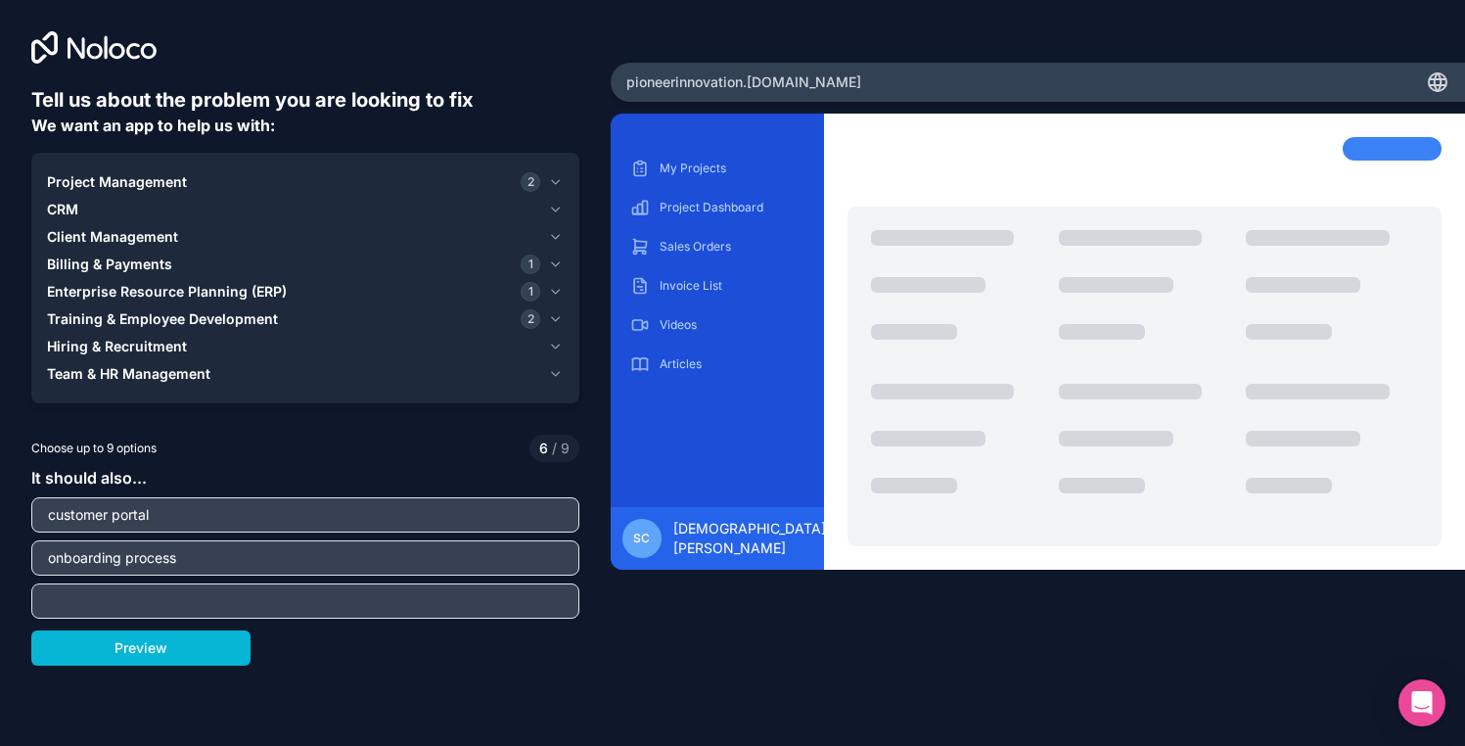
click at [477, 605] on input "text" at bounding box center [305, 600] width 538 height 27
type input "w"
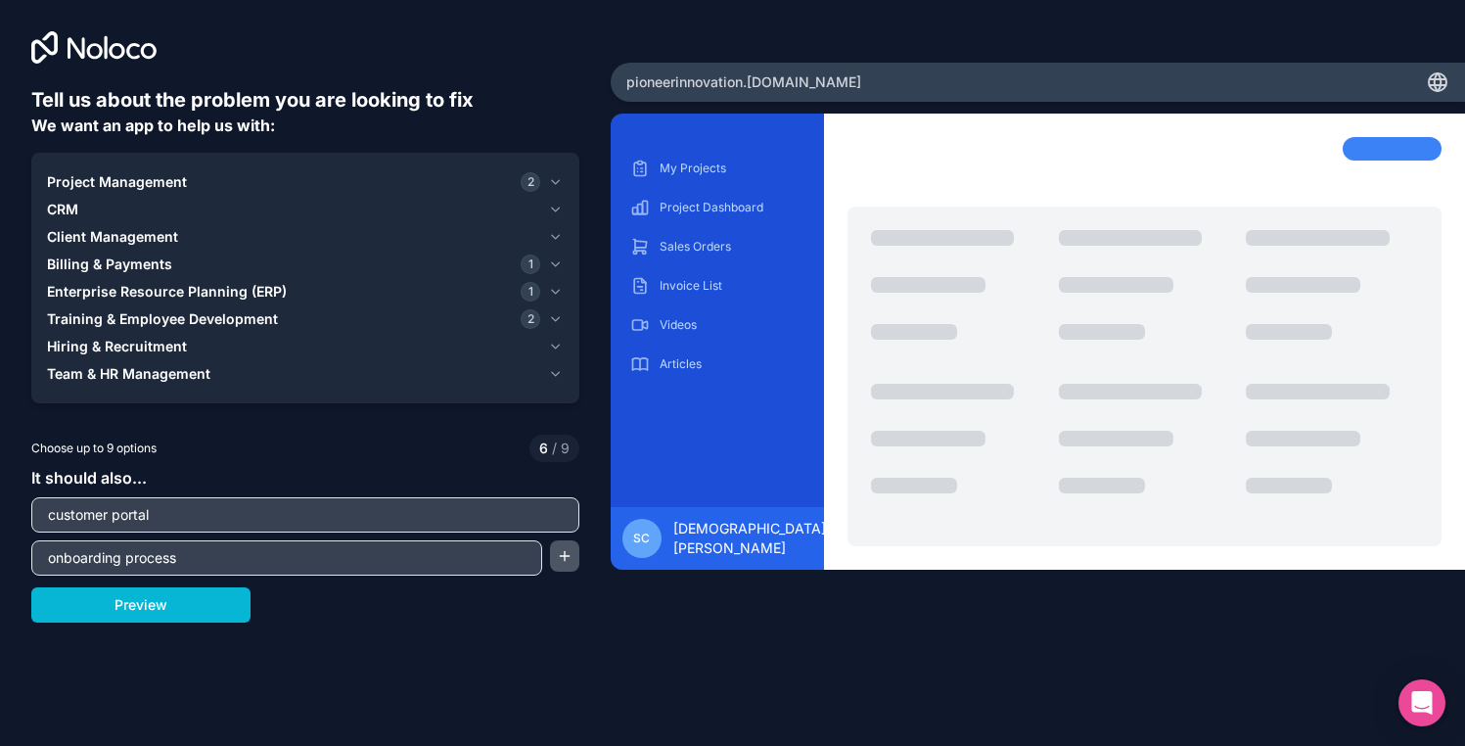
click at [567, 549] on button "button" at bounding box center [564, 555] width 29 height 31
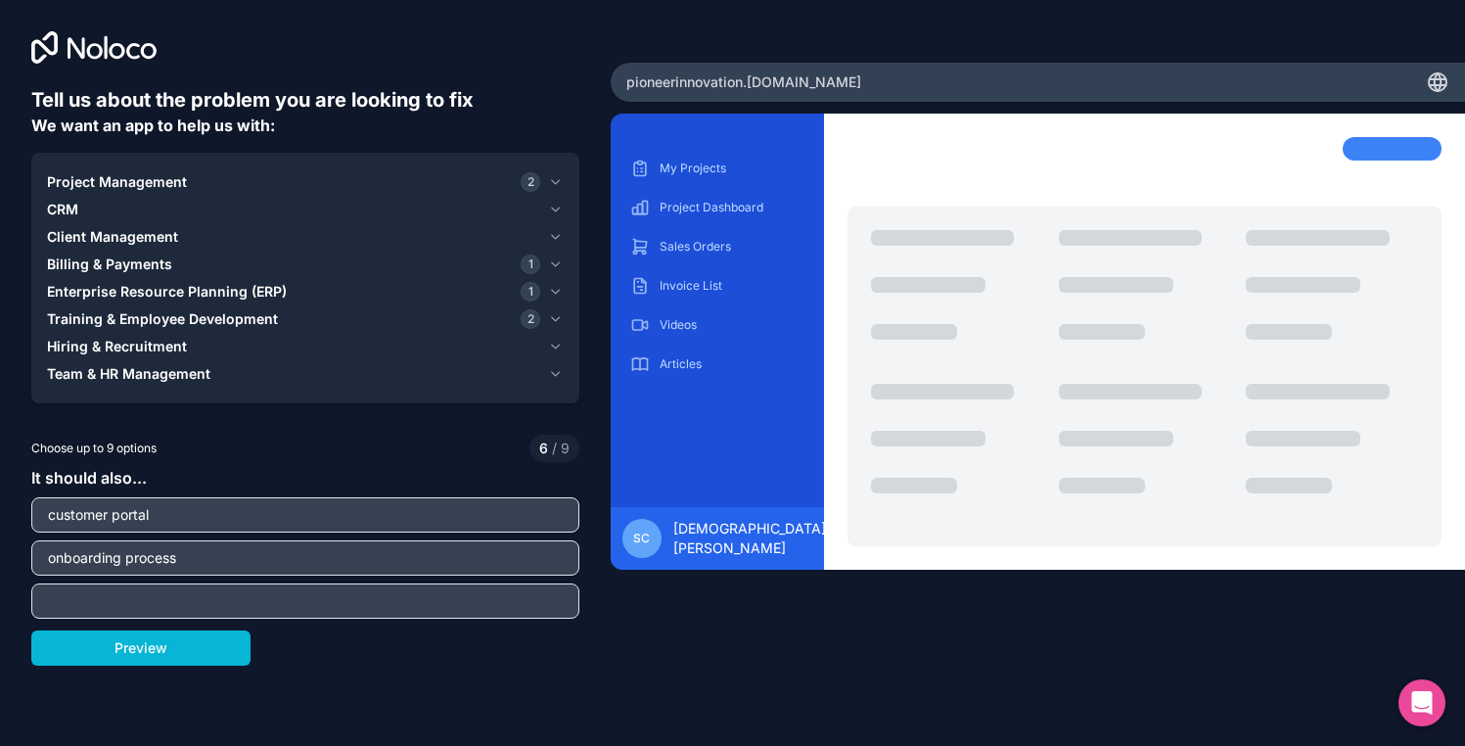
click at [510, 590] on input "text" at bounding box center [305, 600] width 538 height 27
type input "quick start links"
click at [174, 658] on button "Preview" at bounding box center [140, 647] width 219 height 35
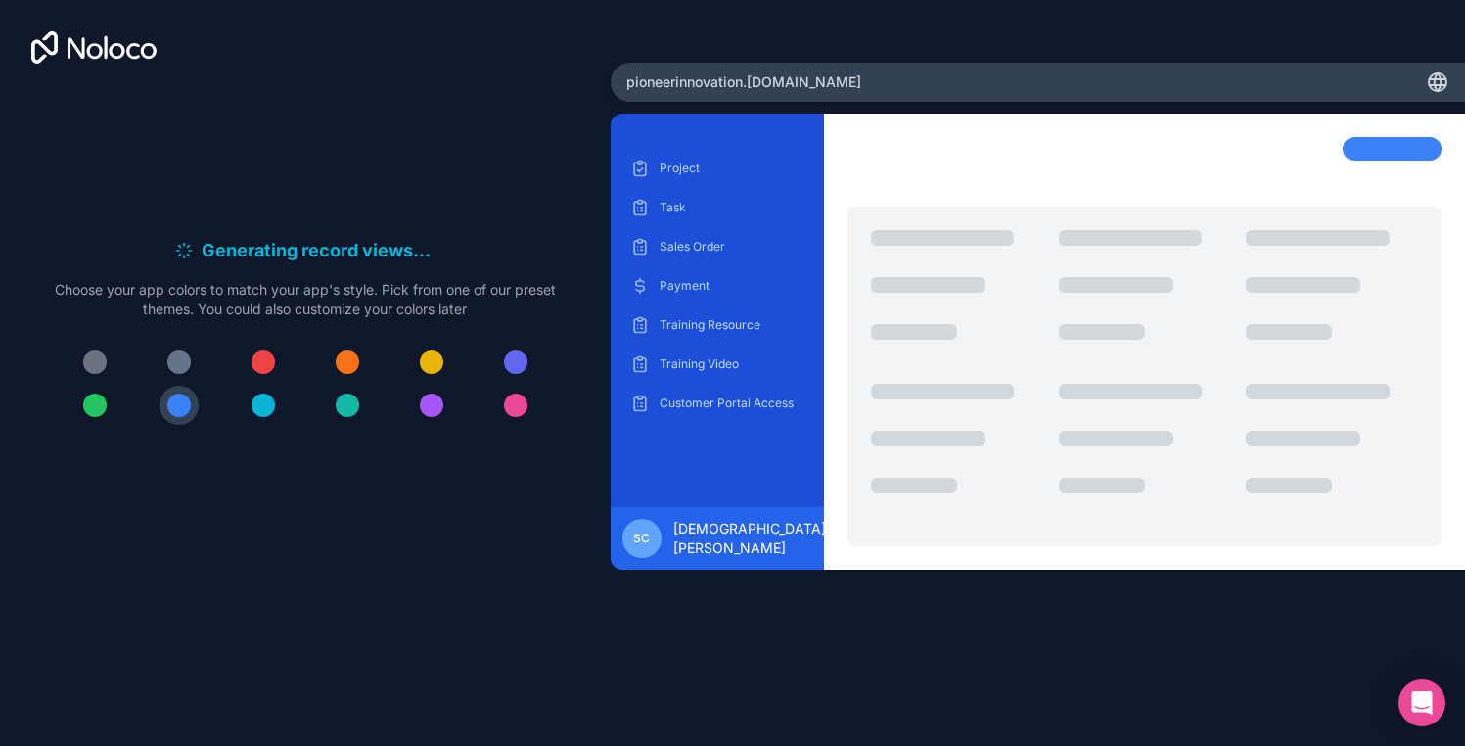
scroll to position [4, 0]
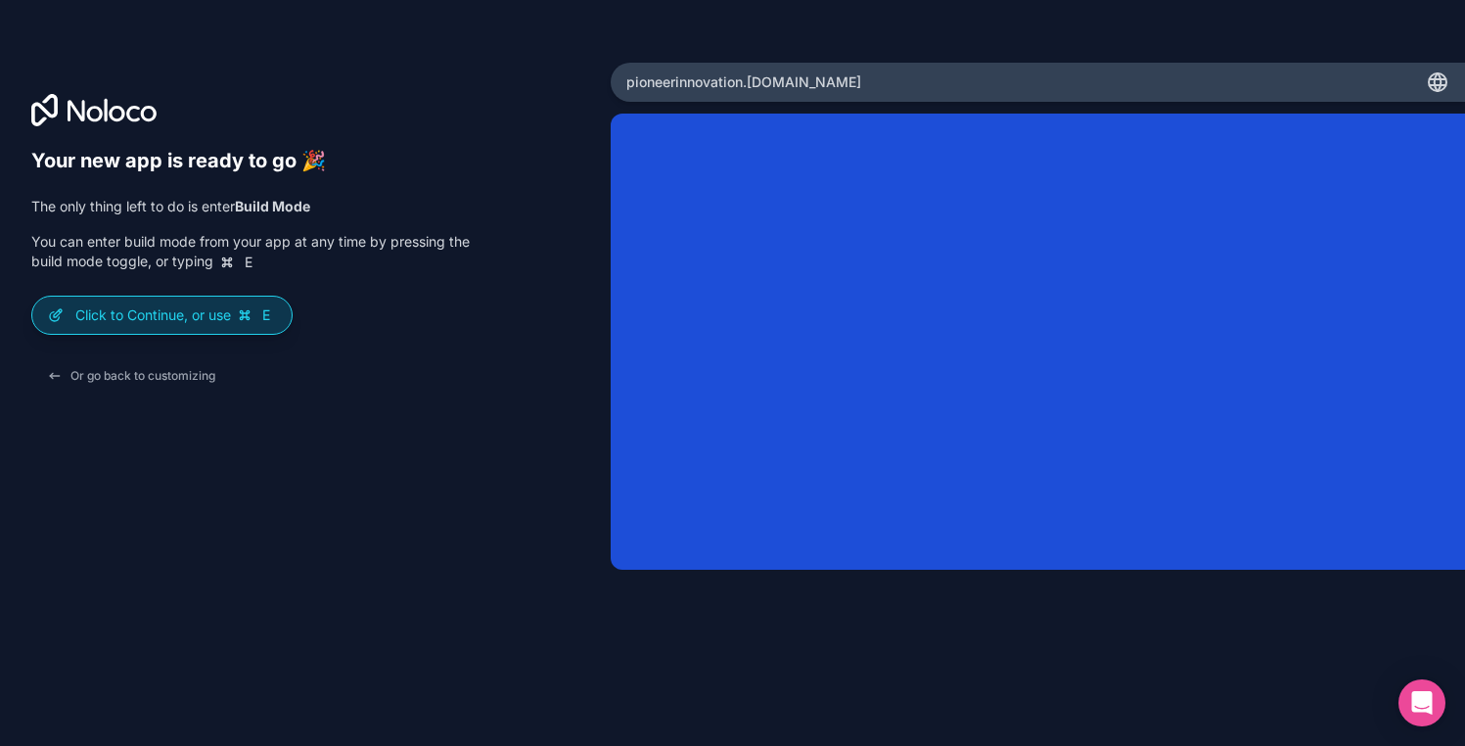
click at [173, 316] on p "Click to Continue, or use E" at bounding box center [175, 315] width 201 height 20
